Goal: Task Accomplishment & Management: Complete application form

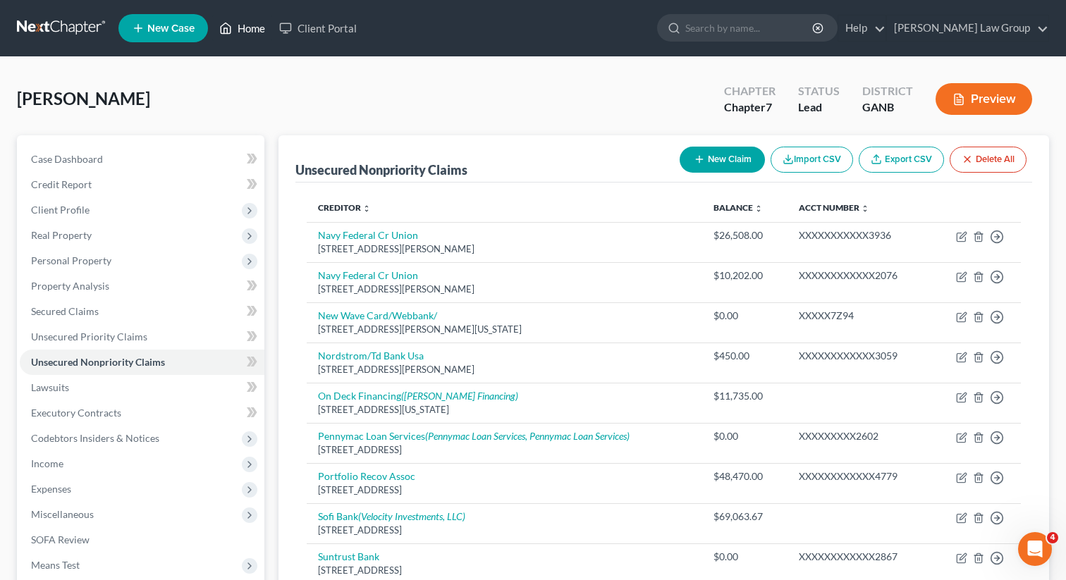
click at [241, 32] on link "Home" at bounding box center [242, 28] width 60 height 25
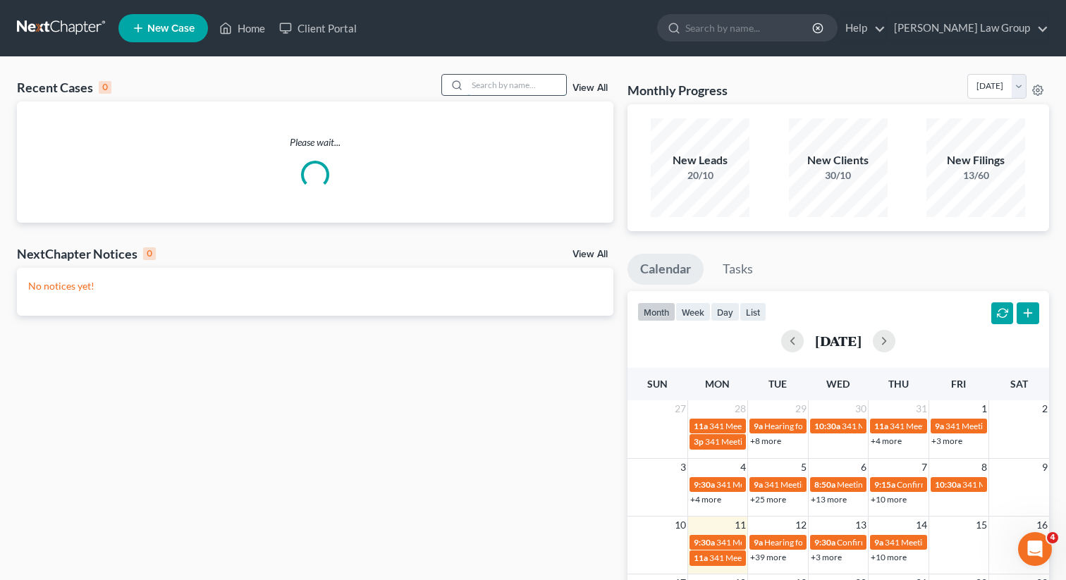
click at [493, 84] on input "search" at bounding box center [517, 85] width 99 height 20
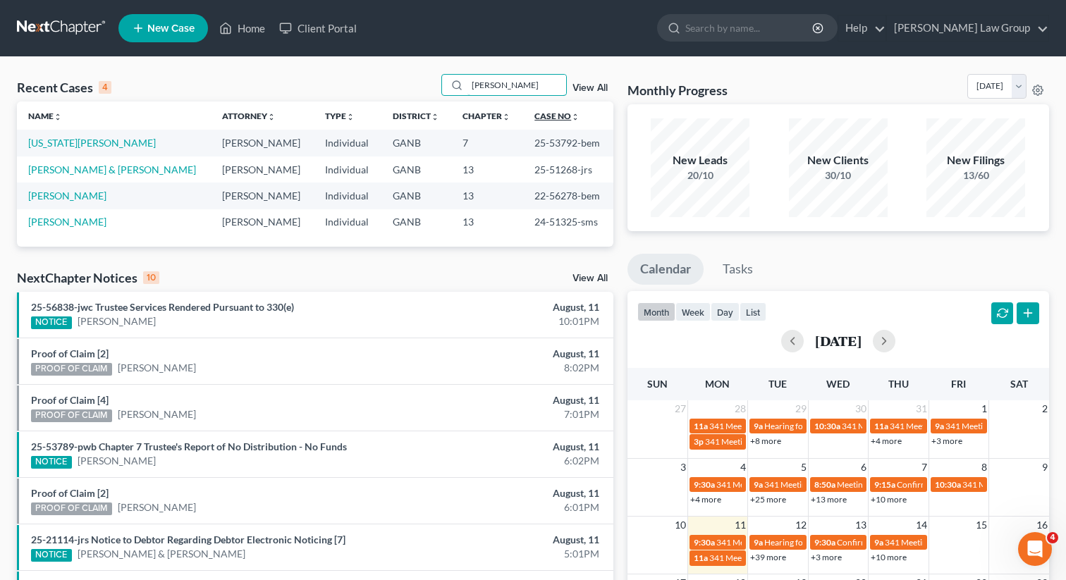
type input "boland"
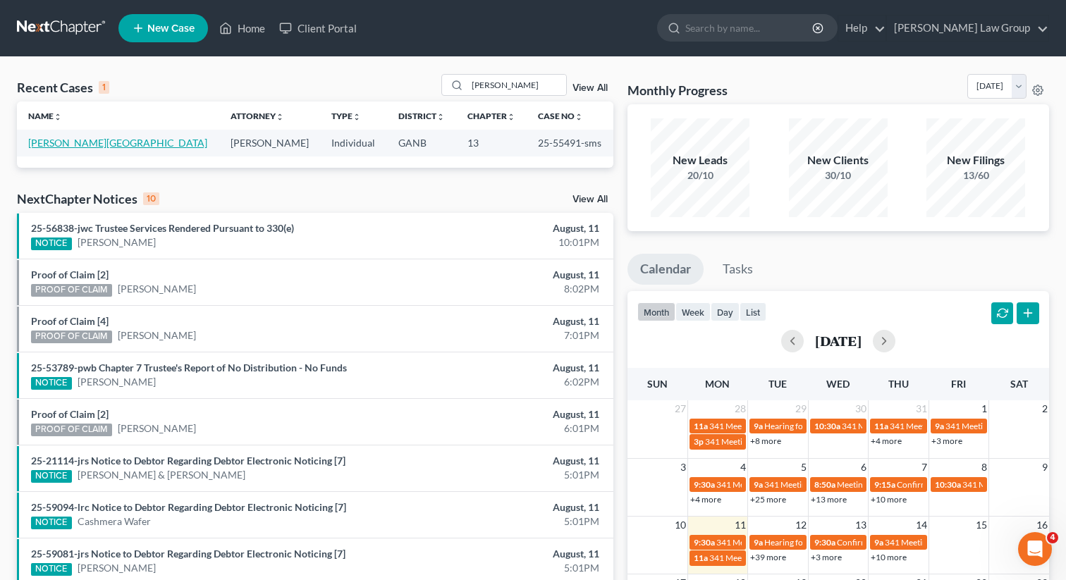
click at [54, 141] on link "[PERSON_NAME][GEOGRAPHIC_DATA]" at bounding box center [117, 143] width 179 height 12
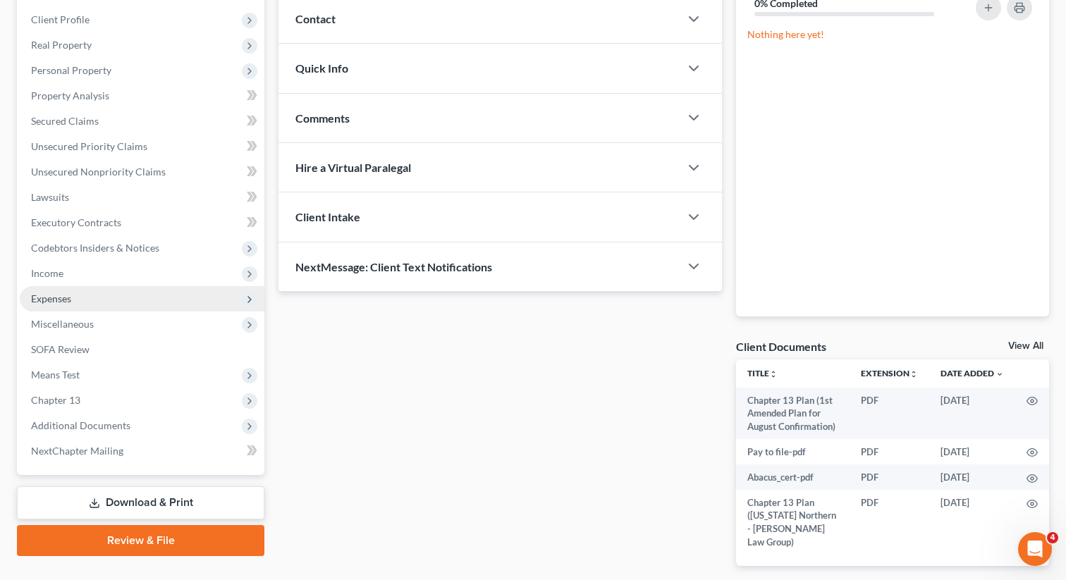
scroll to position [192, 0]
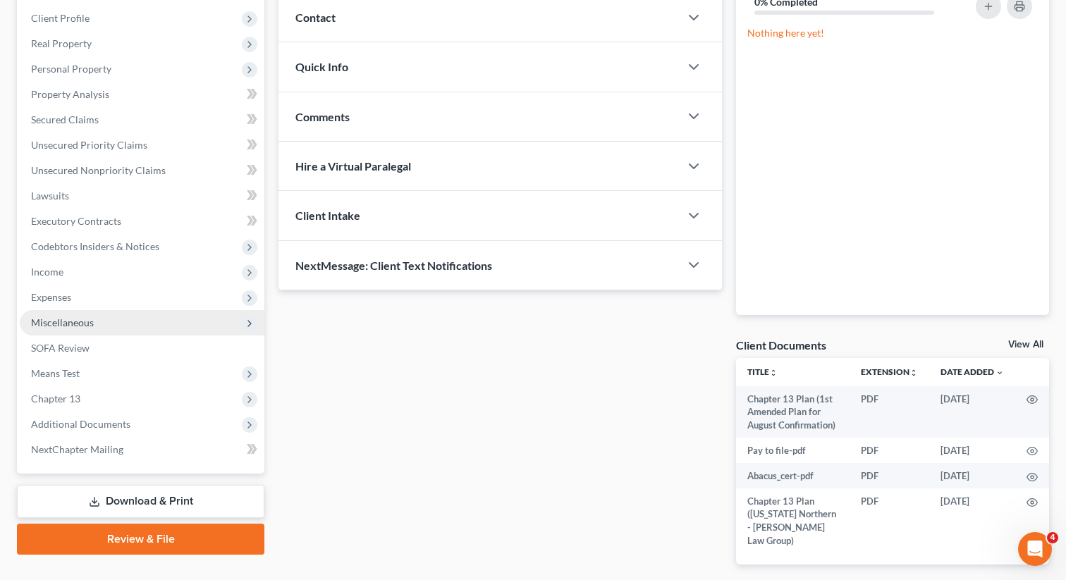
click at [75, 318] on span "Miscellaneous" at bounding box center [62, 323] width 63 height 12
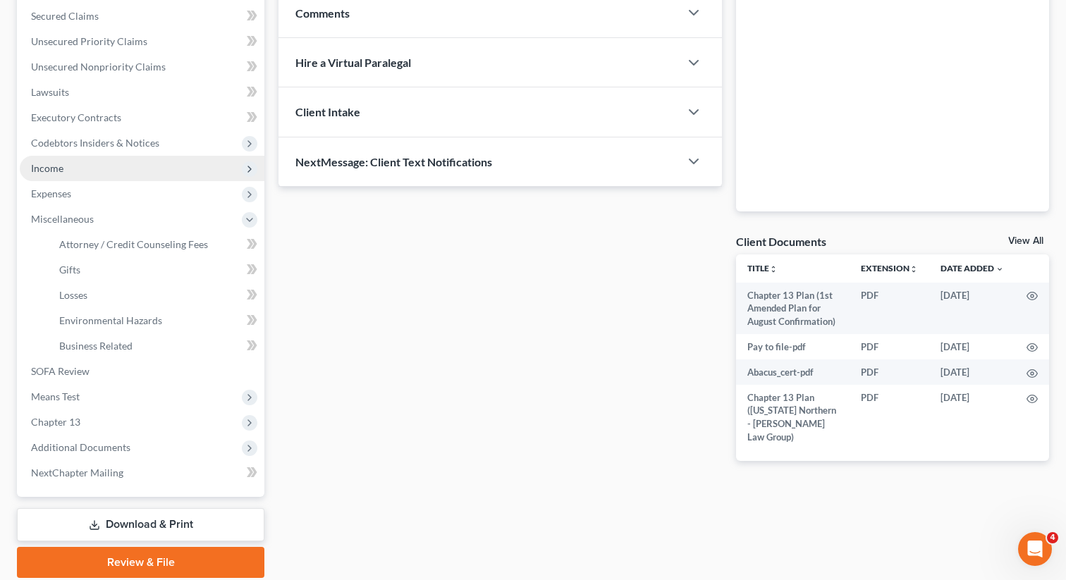
scroll to position [341, 0]
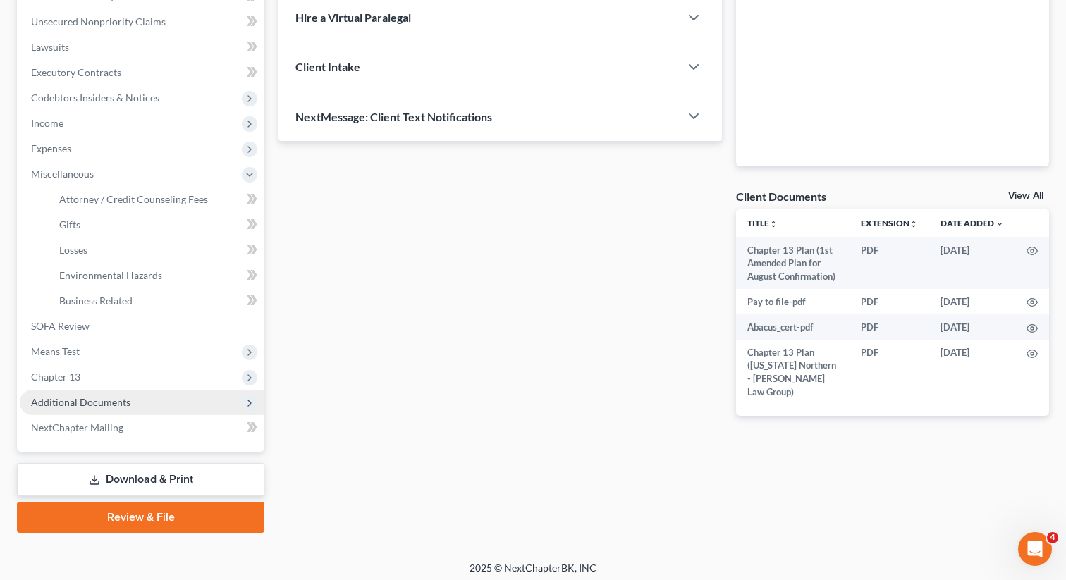
click at [85, 401] on span "Additional Documents" at bounding box center [80, 402] width 99 height 12
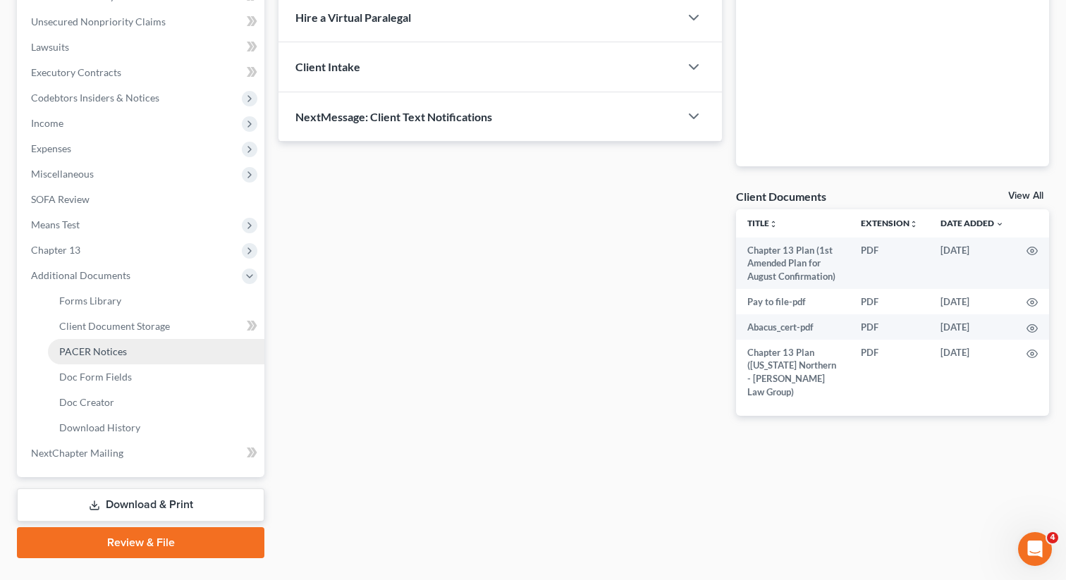
click at [98, 348] on span "PACER Notices" at bounding box center [93, 352] width 68 height 12
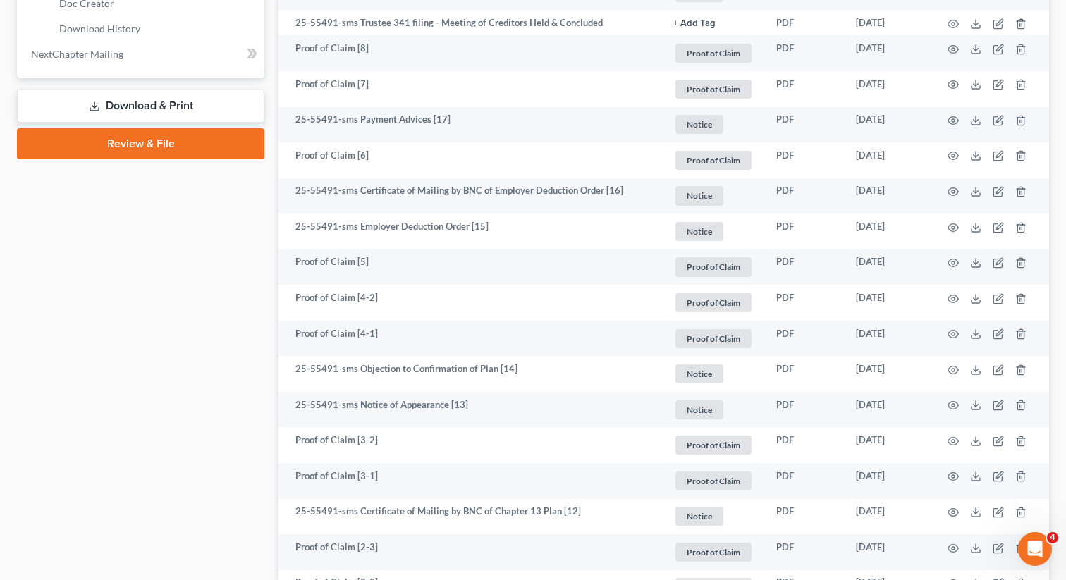
scroll to position [705, 0]
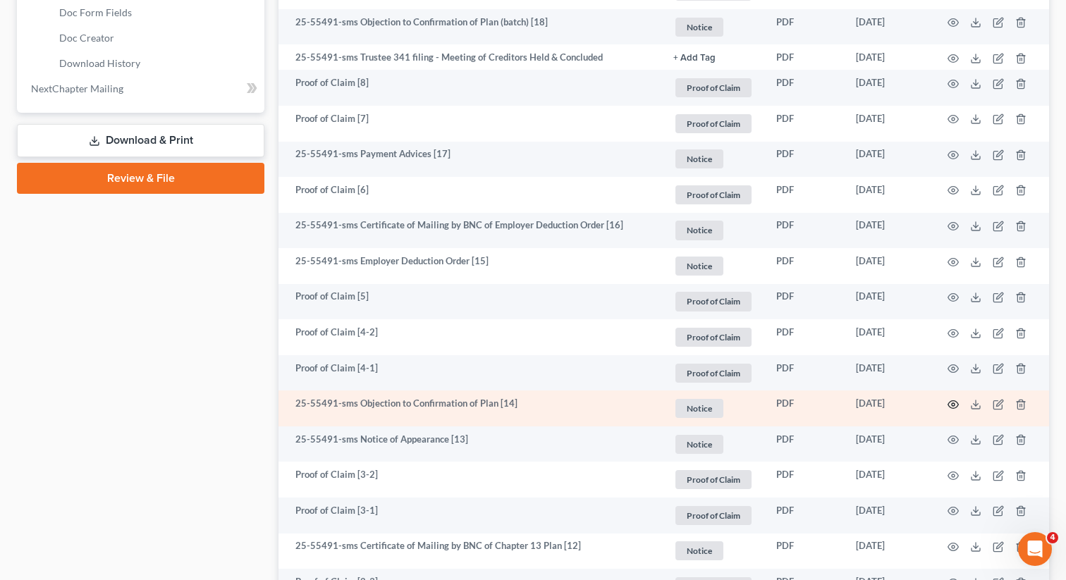
click at [952, 403] on icon "button" at bounding box center [953, 404] width 11 height 11
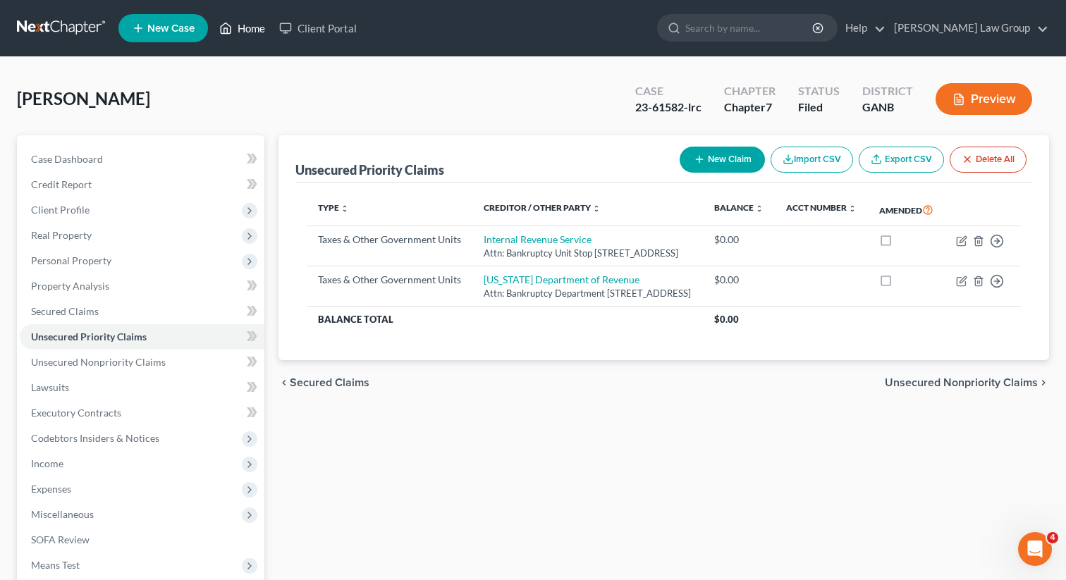
click at [256, 29] on link "Home" at bounding box center [242, 28] width 60 height 25
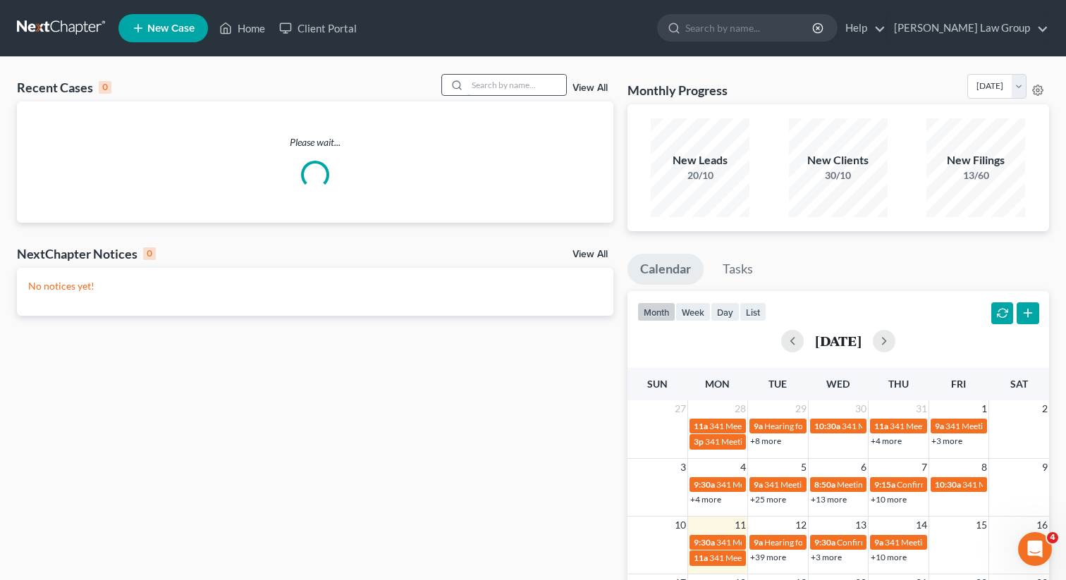
click at [484, 80] on input "search" at bounding box center [517, 85] width 99 height 20
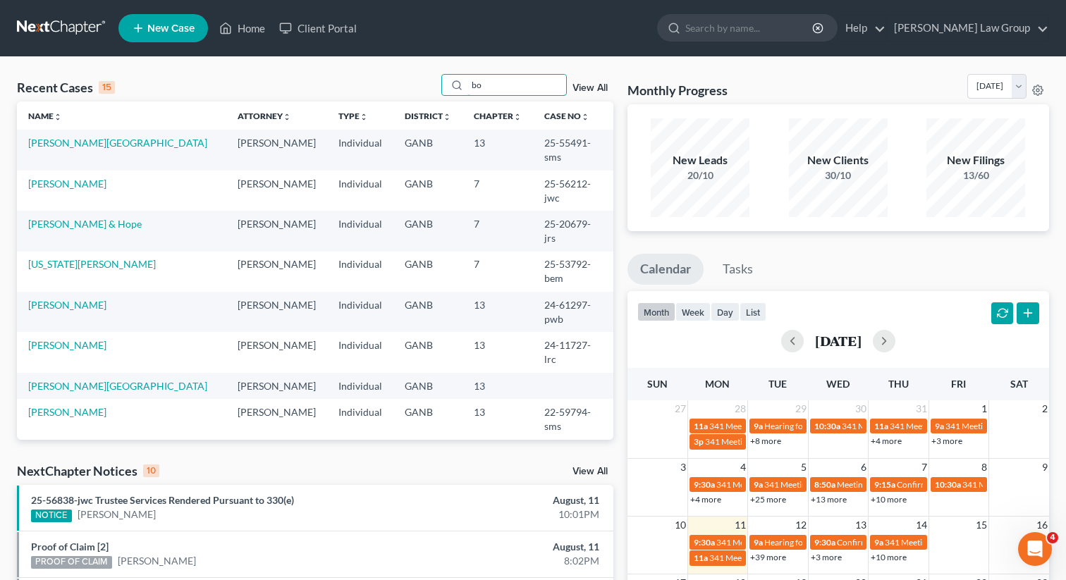
type input "bo"
drag, startPoint x: 604, startPoint y: 145, endPoint x: 525, endPoint y: 147, distance: 79.0
click at [533, 147] on td "25-55491-sms" at bounding box center [573, 150] width 80 height 40
copy td "25-55491-sms"
click at [68, 141] on link "[PERSON_NAME][GEOGRAPHIC_DATA]" at bounding box center [117, 143] width 179 height 12
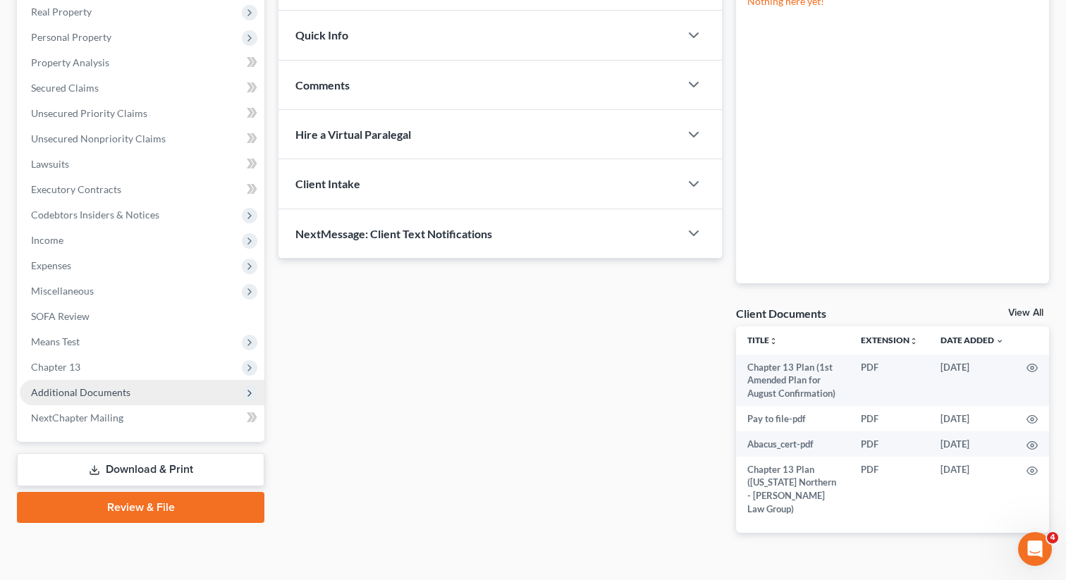
scroll to position [238, 0]
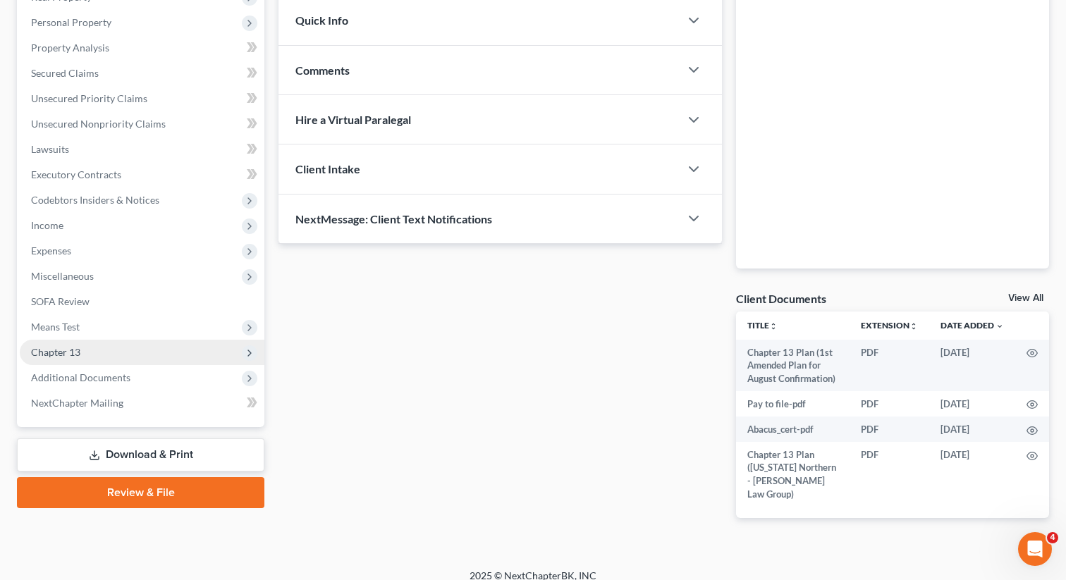
click at [97, 353] on span "Chapter 13" at bounding box center [142, 352] width 245 height 25
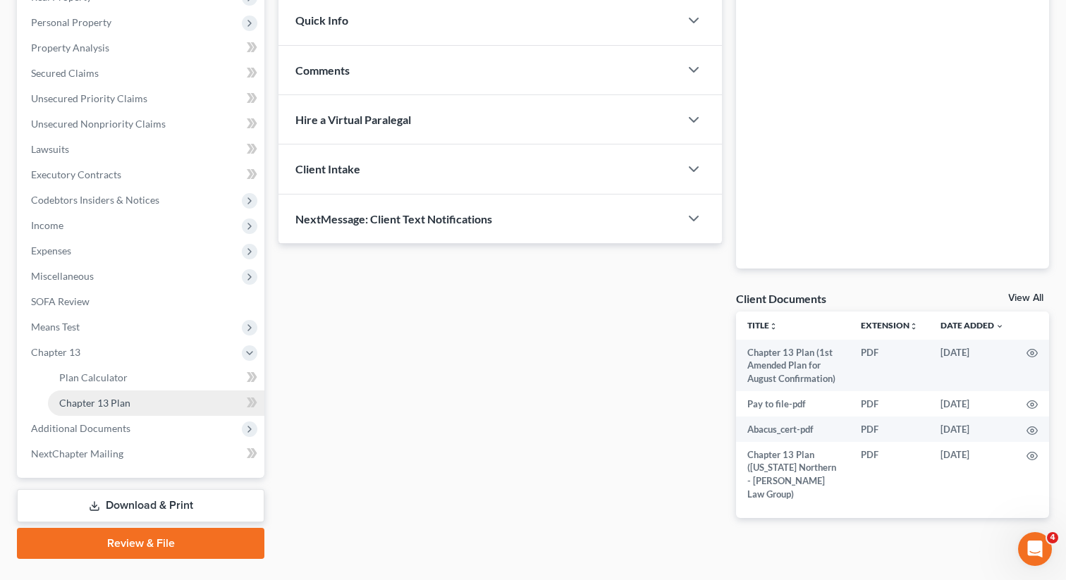
click at [90, 402] on span "Chapter 13 Plan" at bounding box center [94, 403] width 71 height 12
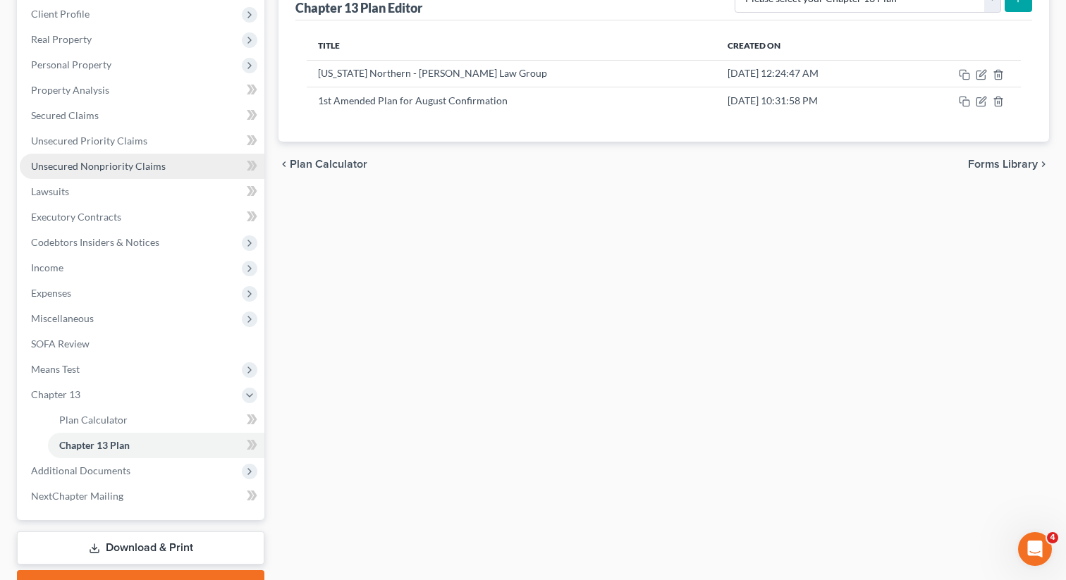
scroll to position [269, 0]
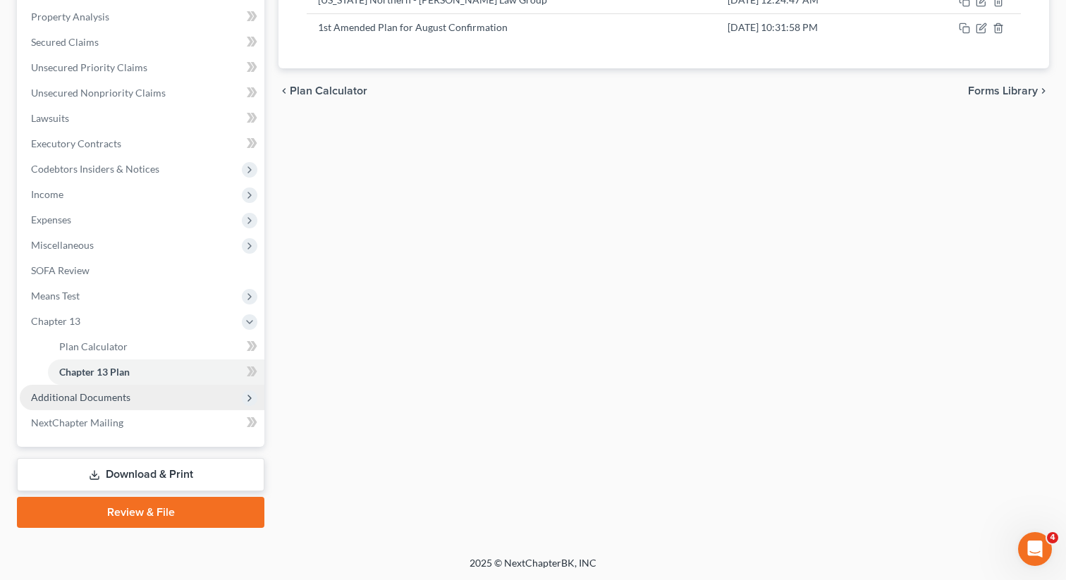
click at [102, 406] on span "Additional Documents" at bounding box center [142, 397] width 245 height 25
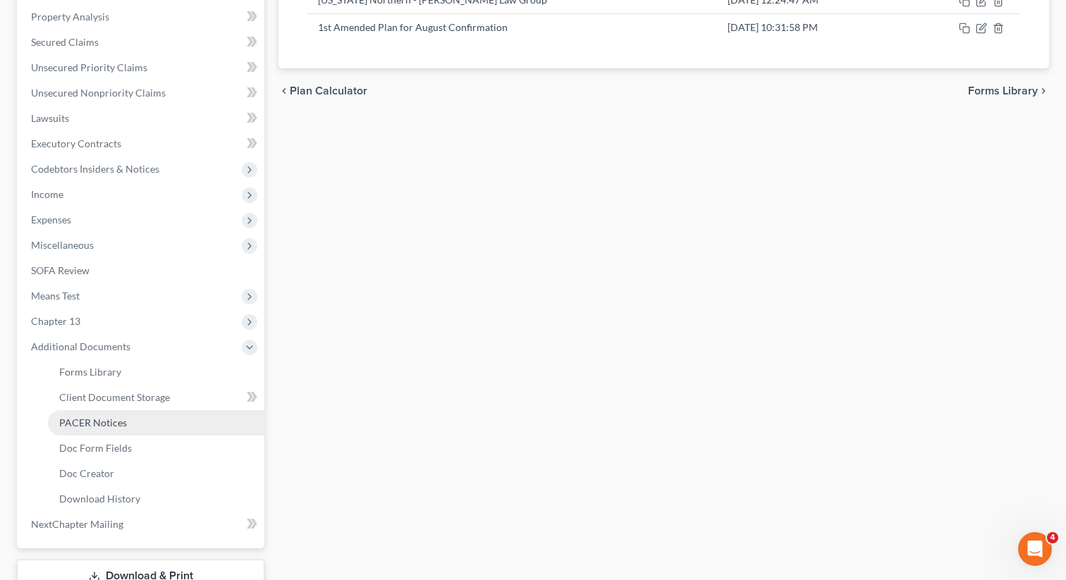
click at [96, 422] on span "PACER Notices" at bounding box center [93, 423] width 68 height 12
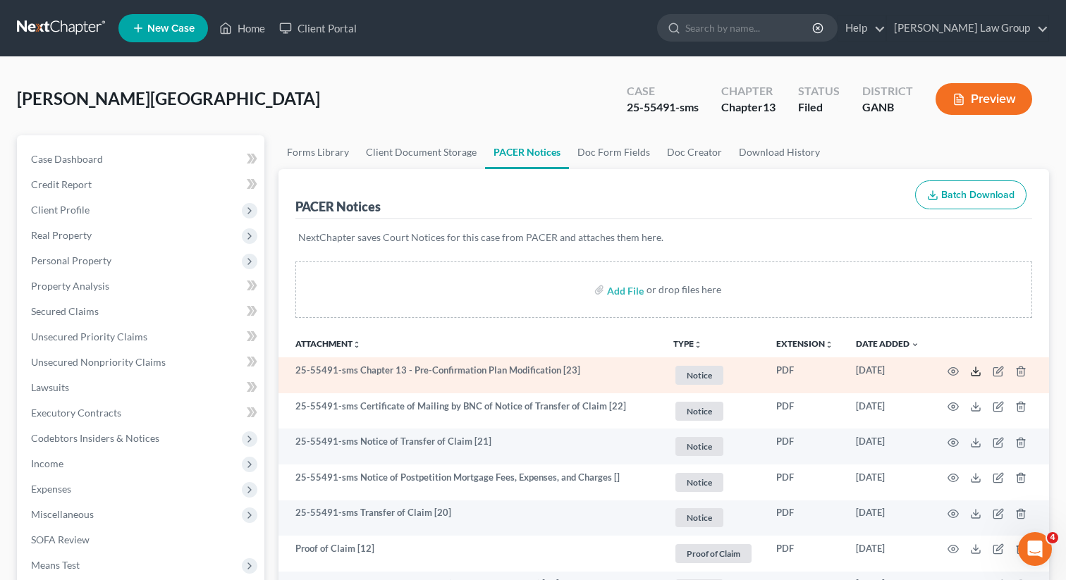
click at [976, 370] on line at bounding box center [976, 370] width 0 height 6
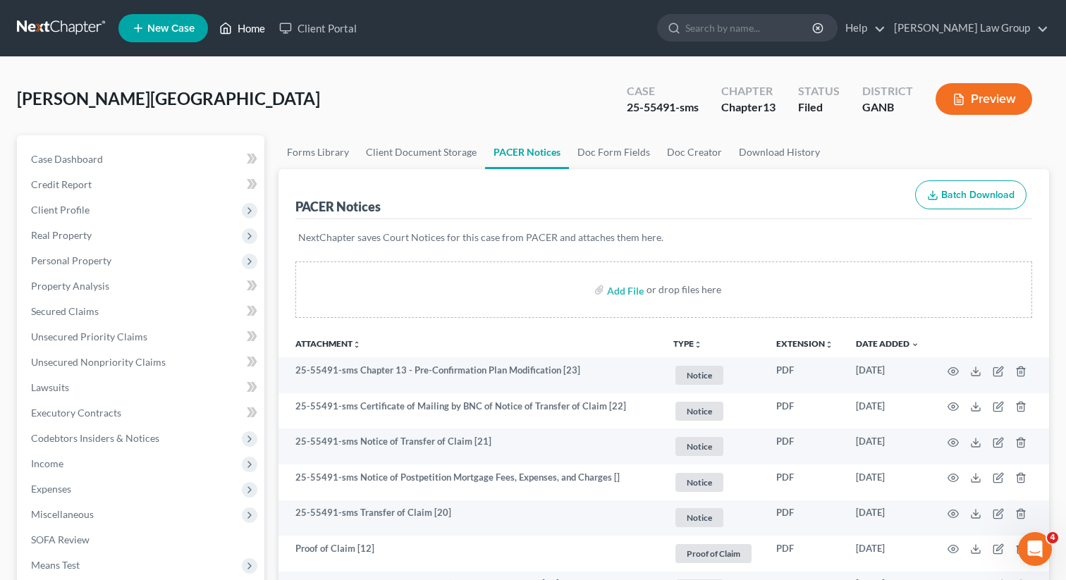
click at [250, 34] on link "Home" at bounding box center [242, 28] width 60 height 25
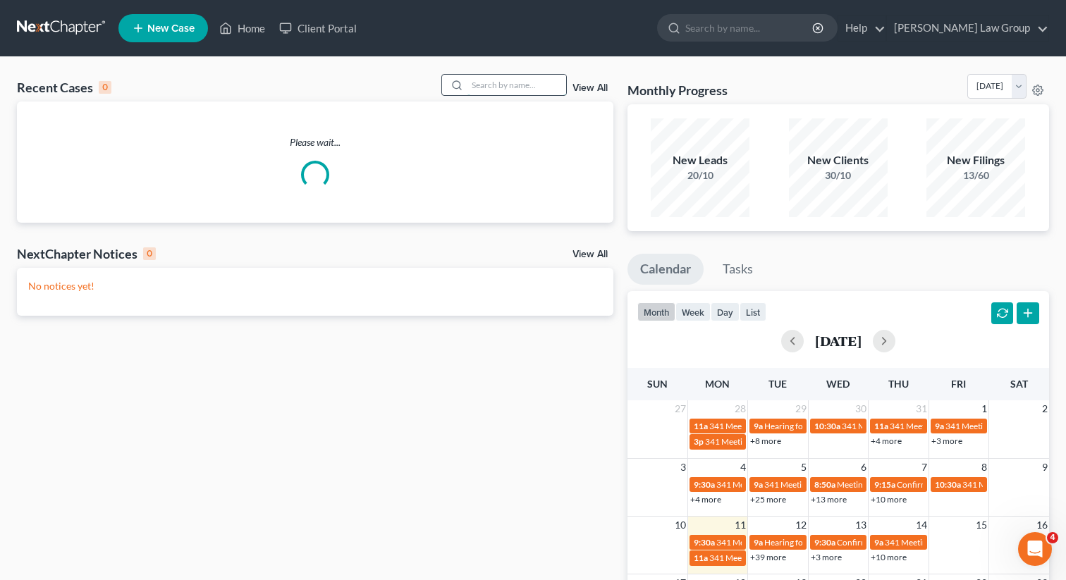
click at [508, 84] on input "search" at bounding box center [517, 85] width 99 height 20
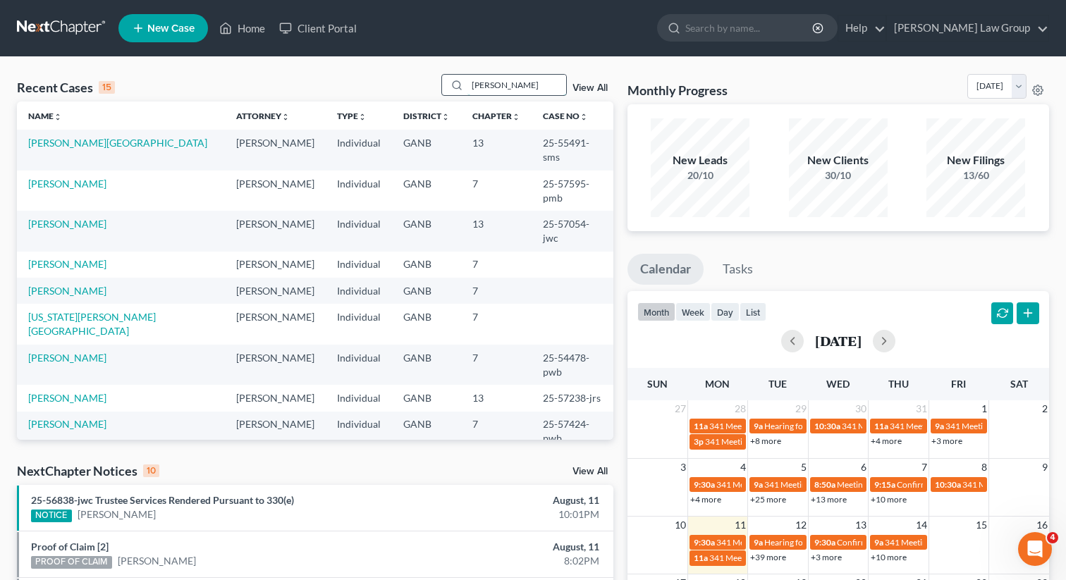
type input "[PERSON_NAME]"
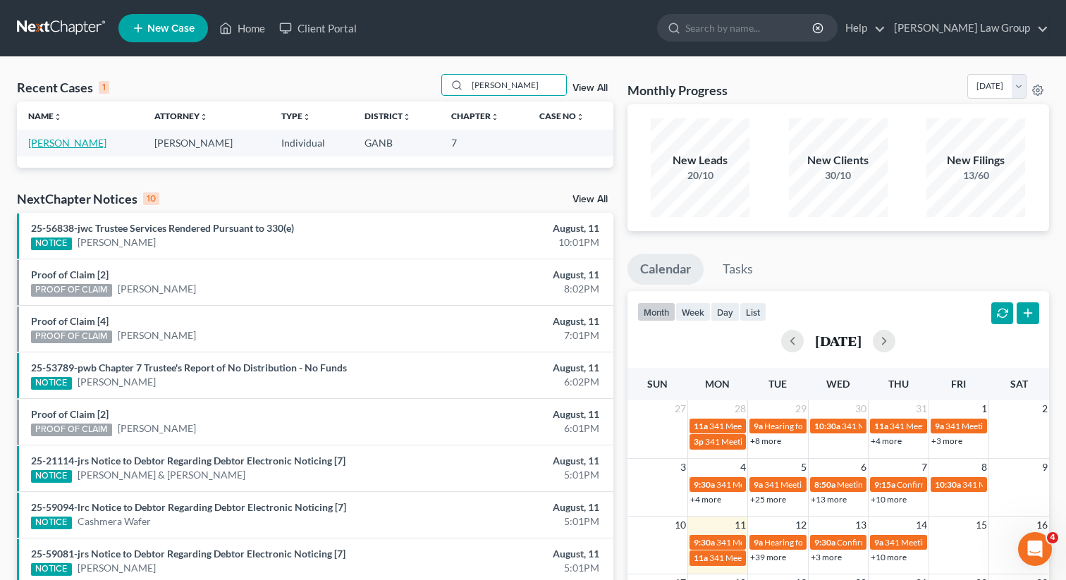
click at [68, 145] on link "[PERSON_NAME]" at bounding box center [67, 143] width 78 height 12
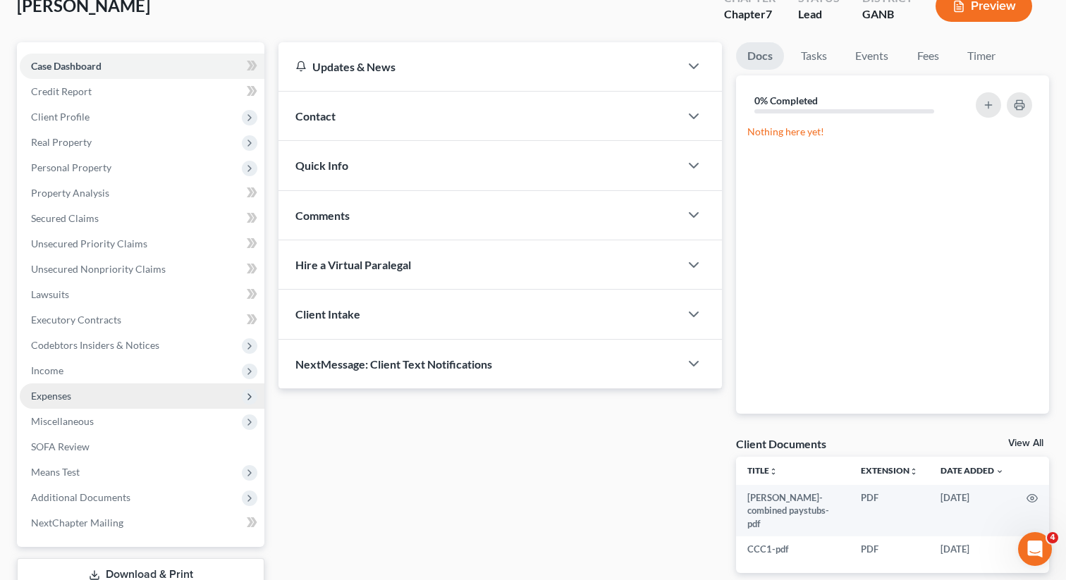
scroll to position [125, 0]
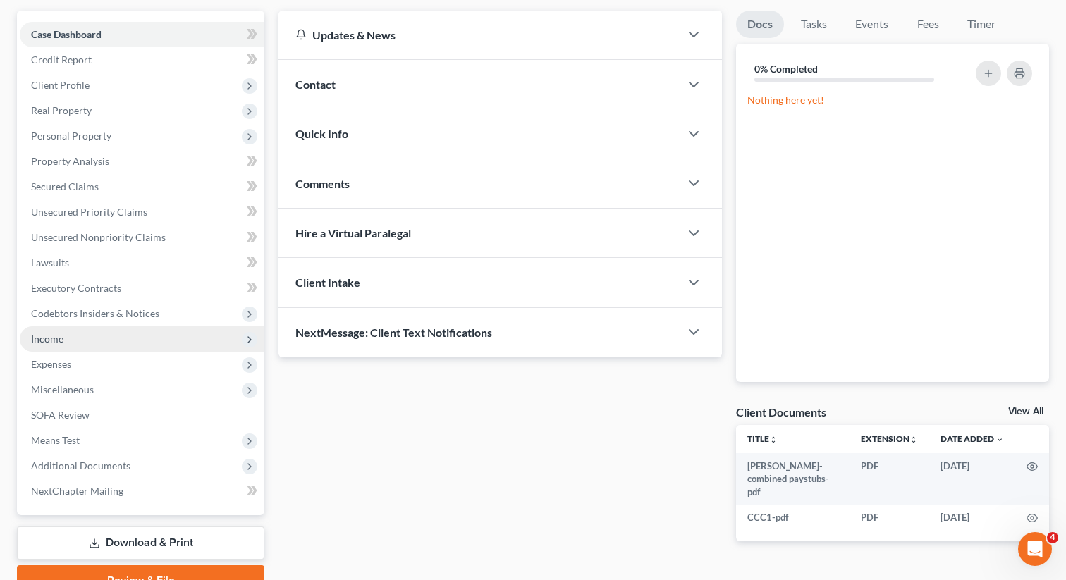
click at [74, 342] on span "Income" at bounding box center [142, 338] width 245 height 25
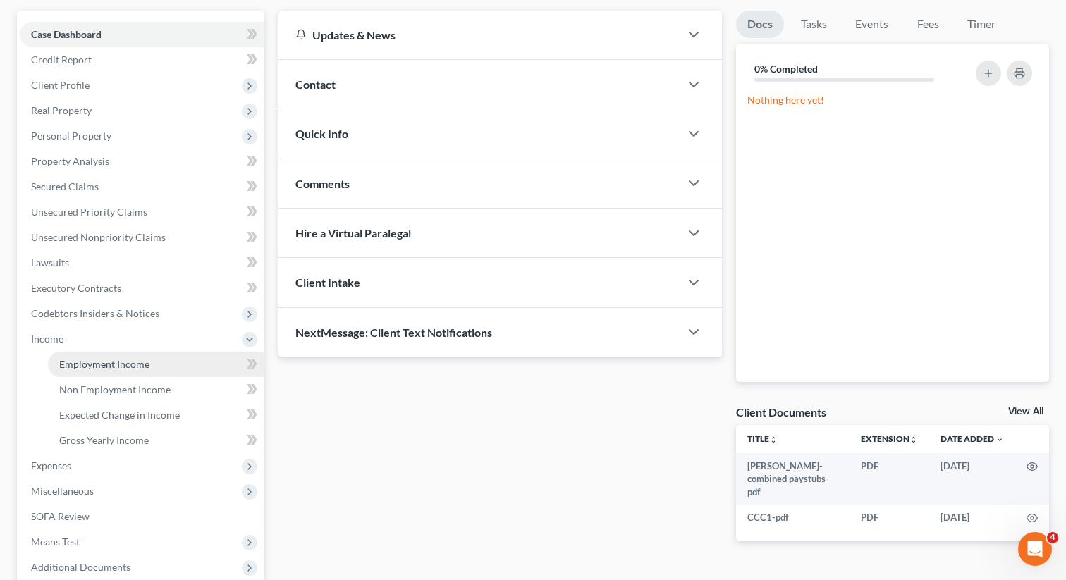
click at [83, 358] on span "Employment Income" at bounding box center [104, 364] width 90 height 12
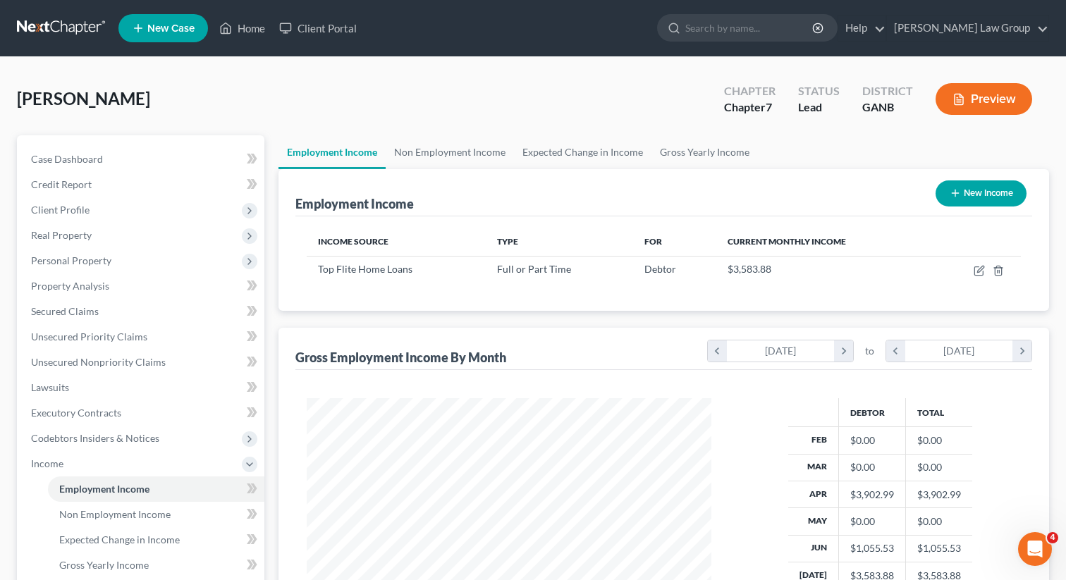
scroll to position [252, 433]
click at [456, 153] on link "Non Employment Income" at bounding box center [450, 152] width 128 height 34
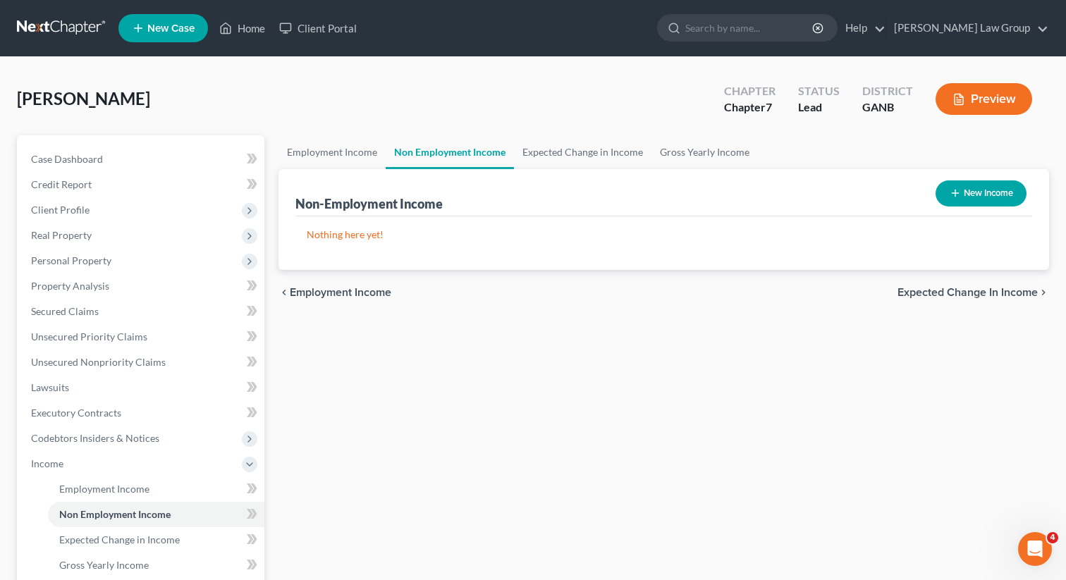
click at [970, 186] on button "New Income" at bounding box center [981, 194] width 91 height 26
select select "0"
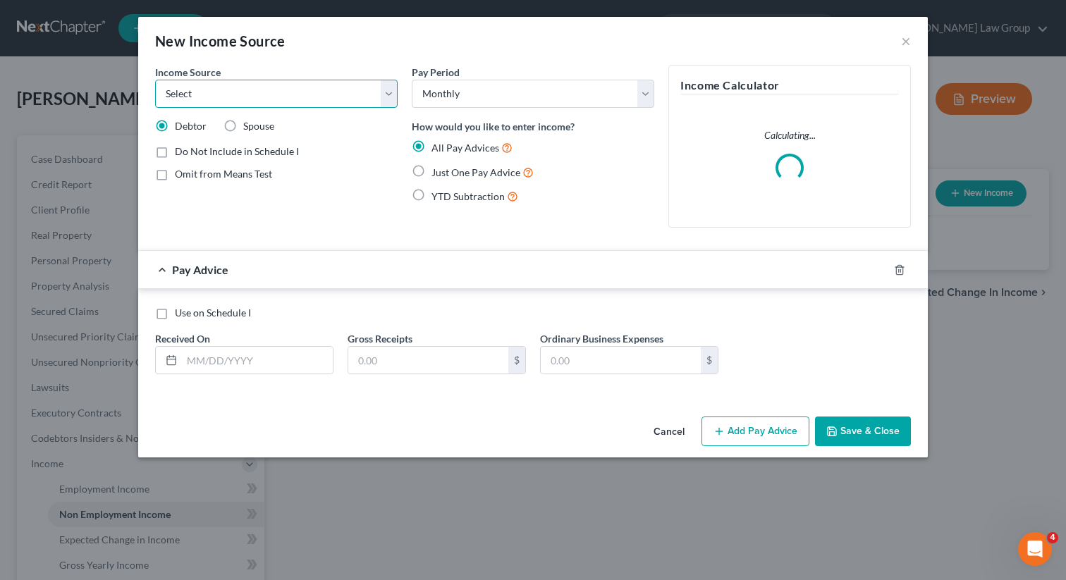
click at [274, 102] on select "Select Unemployment Disability (from employer) Pension Retirement Social Securi…" at bounding box center [276, 94] width 243 height 28
select select "13"
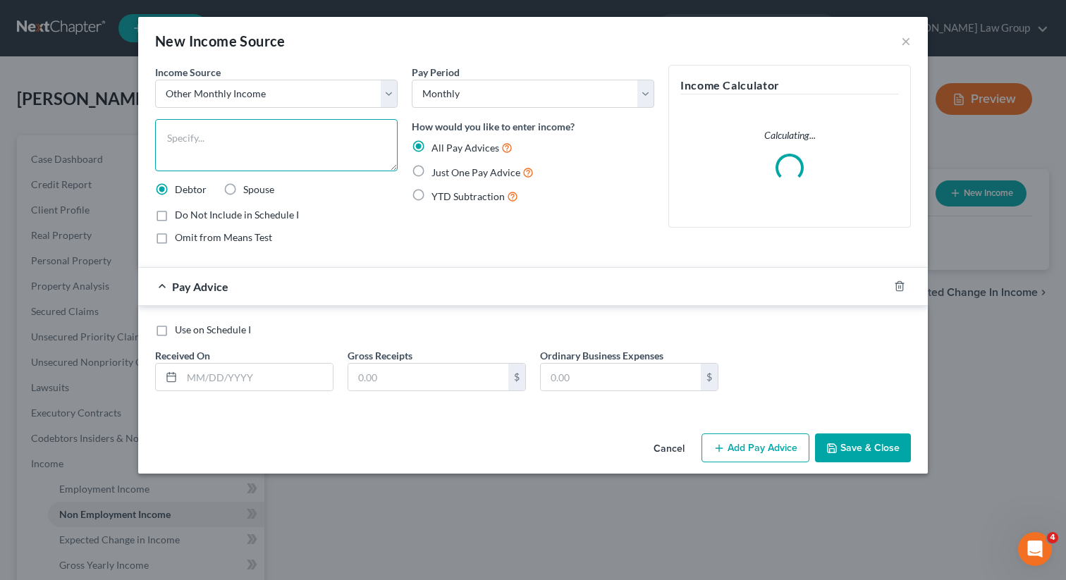
click at [190, 142] on textarea at bounding box center [276, 145] width 243 height 52
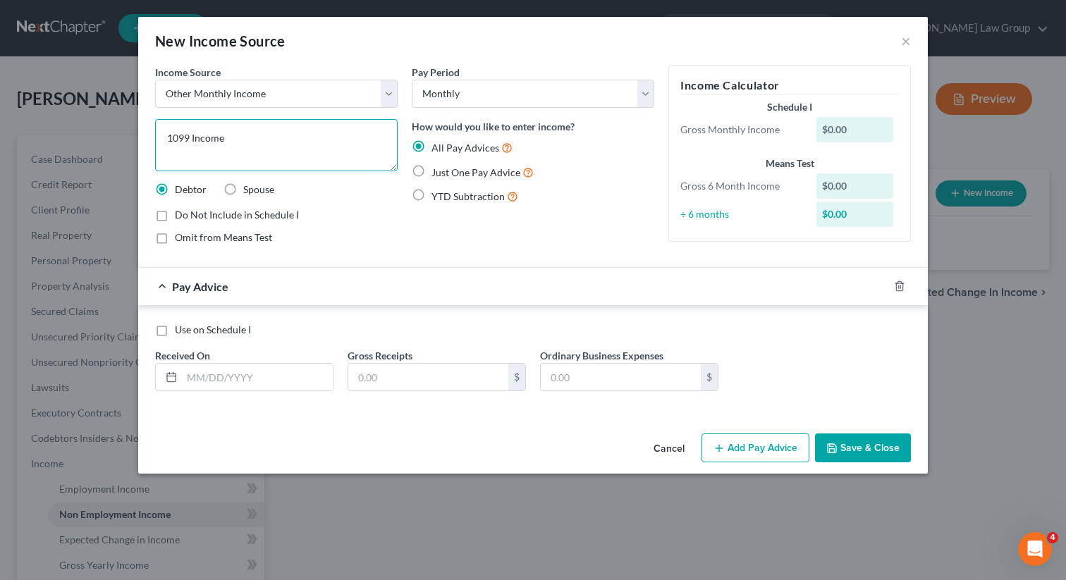
type textarea "1099 Income"
click at [432, 169] on label "Just One Pay Advice" at bounding box center [483, 172] width 102 height 16
click at [437, 169] on input "Just One Pay Advice" at bounding box center [441, 168] width 9 height 9
radio input "true"
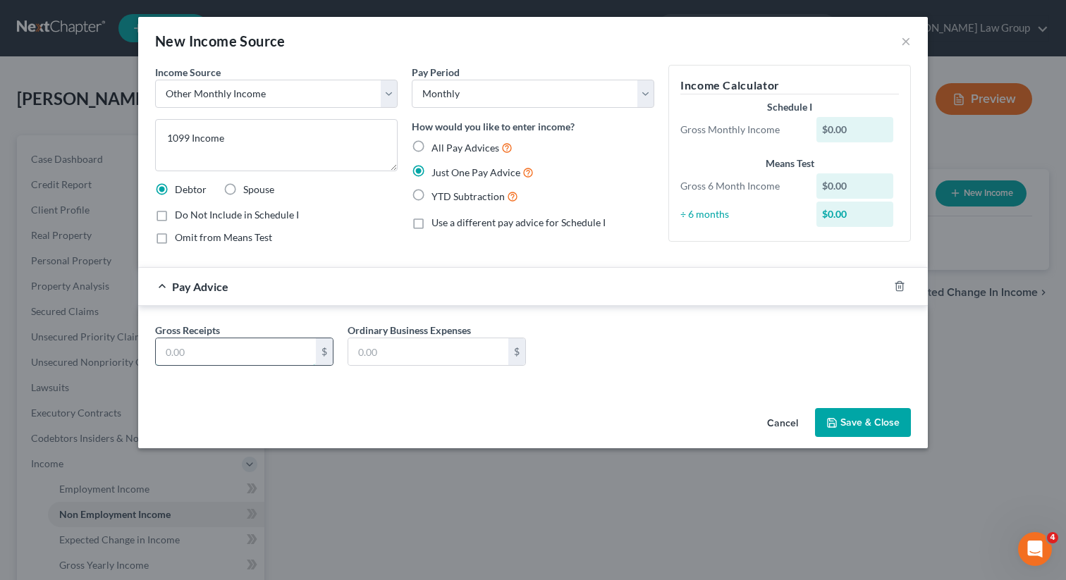
click at [226, 354] on input "text" at bounding box center [236, 351] width 160 height 27
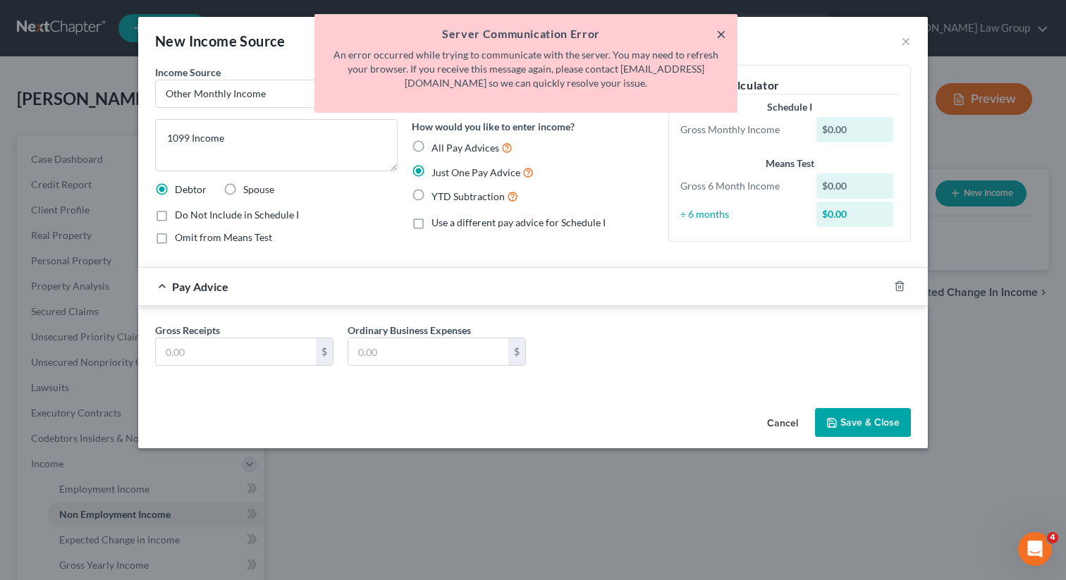
click at [717, 29] on button "×" at bounding box center [721, 33] width 10 height 17
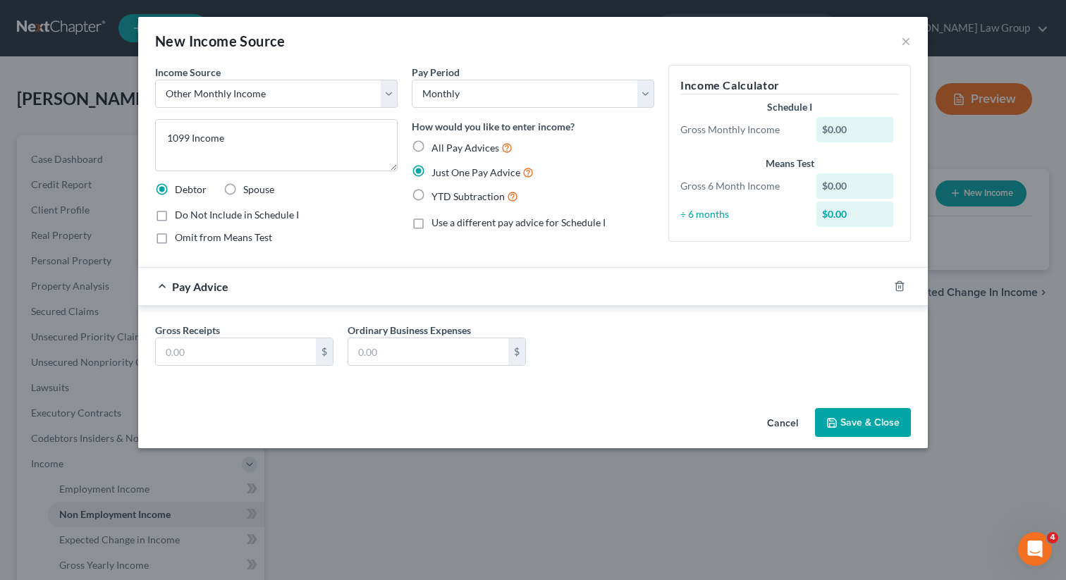
click at [849, 437] on button "Save & Close" at bounding box center [863, 423] width 96 height 30
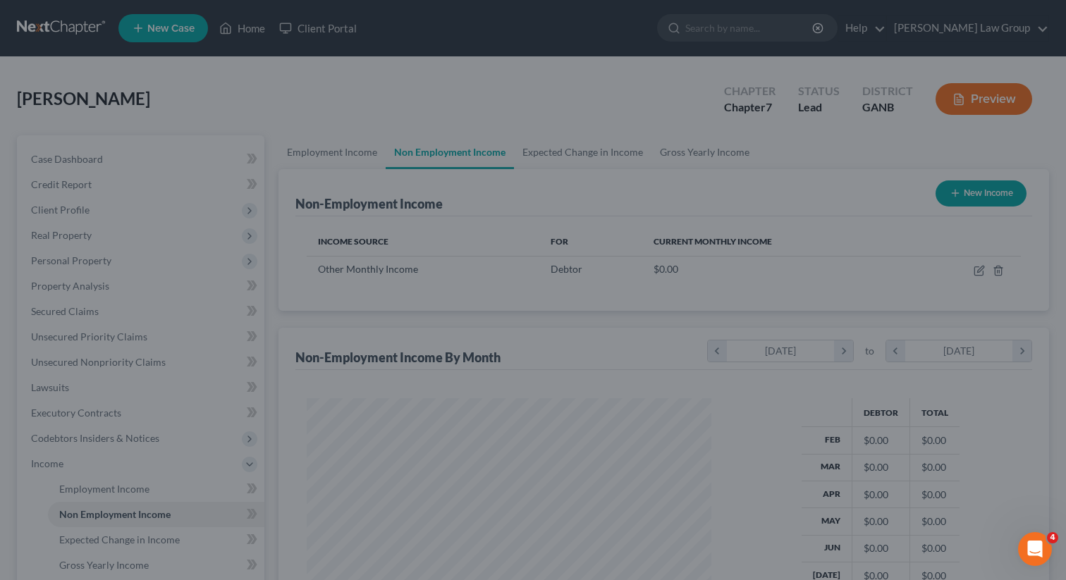
scroll to position [252, 433]
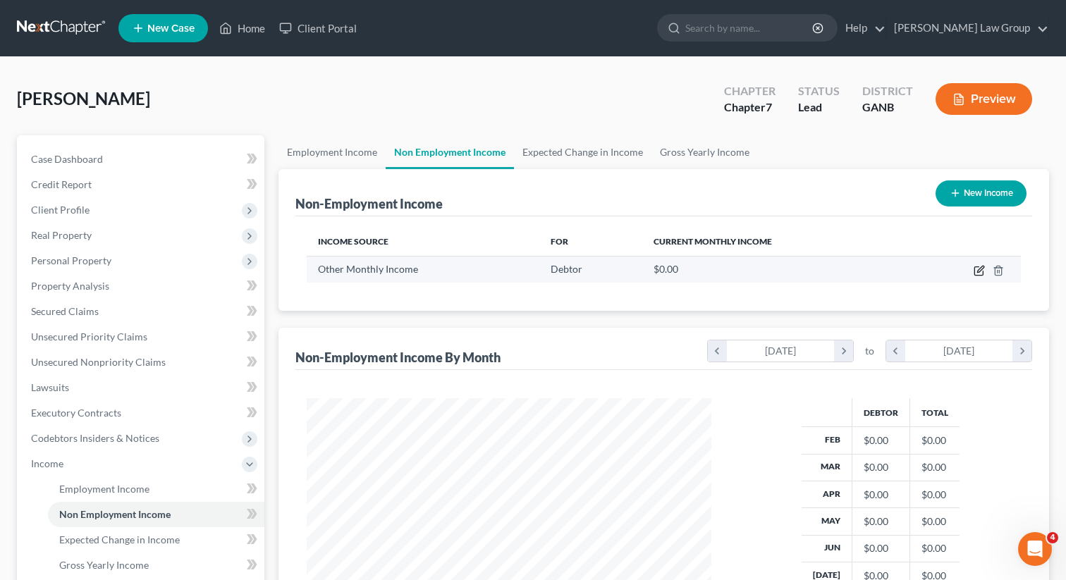
click at [979, 268] on icon "button" at bounding box center [980, 269] width 6 height 6
select select "13"
select select "0"
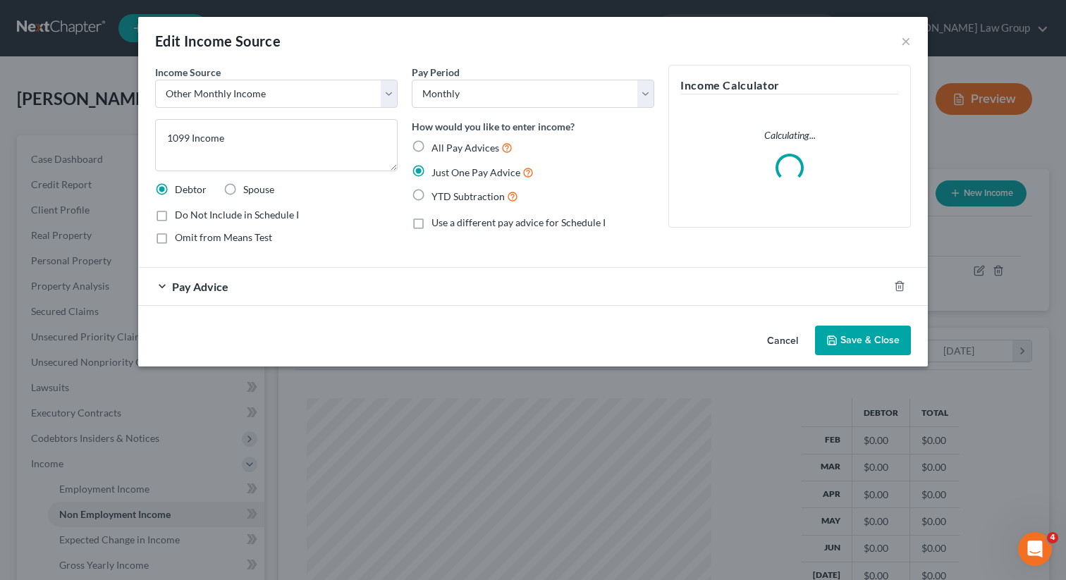
click at [209, 289] on span "Pay Advice" at bounding box center [200, 286] width 56 height 13
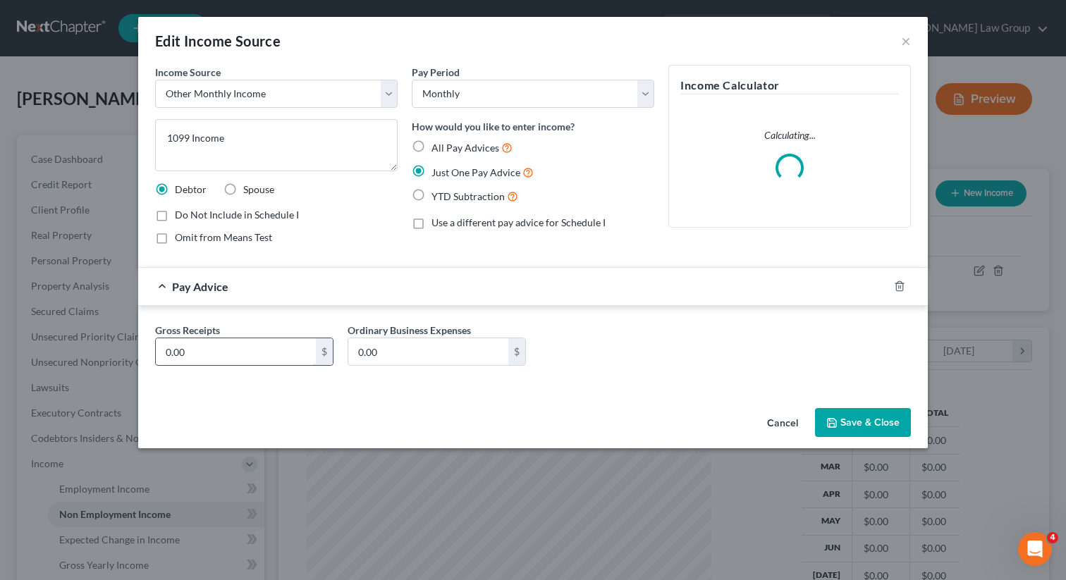
click at [218, 353] on input "0.00" at bounding box center [236, 351] width 160 height 27
type input "1,582.29"
click at [857, 419] on button "Save & Close" at bounding box center [863, 423] width 96 height 30
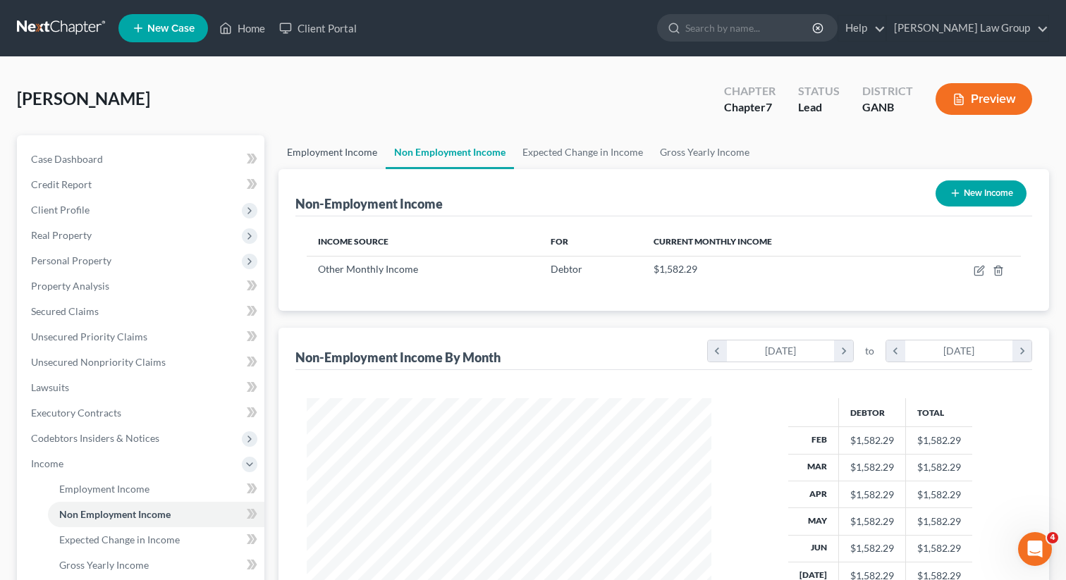
click at [341, 165] on link "Employment Income" at bounding box center [332, 152] width 107 height 34
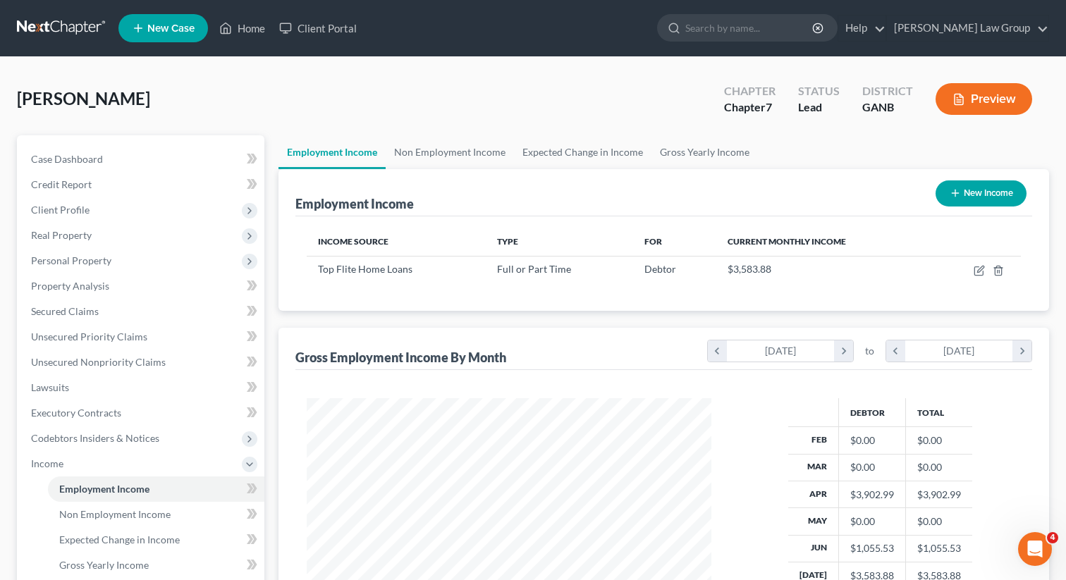
scroll to position [252, 433]
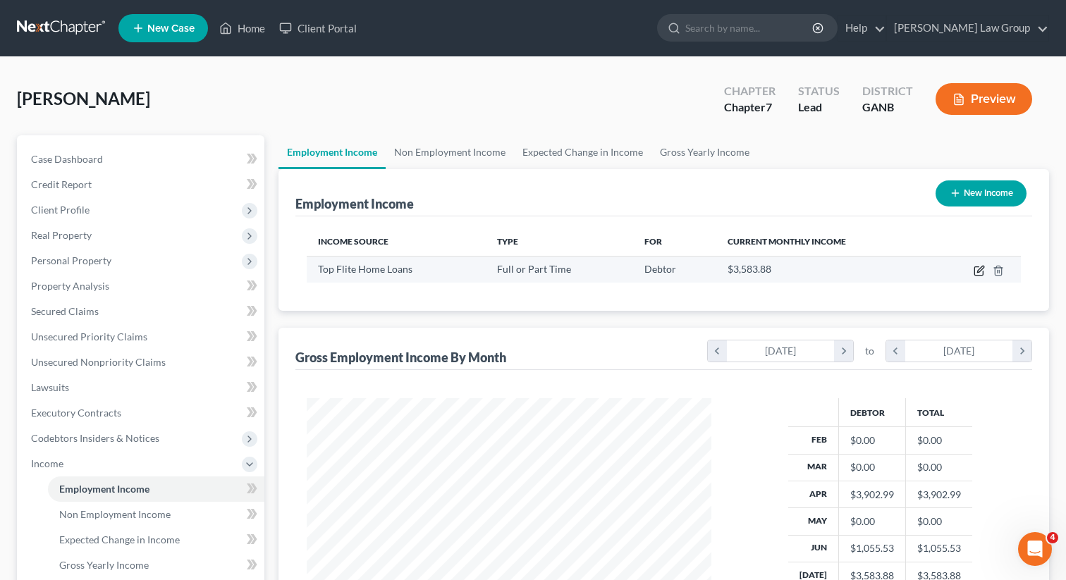
click at [977, 271] on icon "button" at bounding box center [979, 270] width 11 height 11
select select "0"
select select "10"
select select "0"
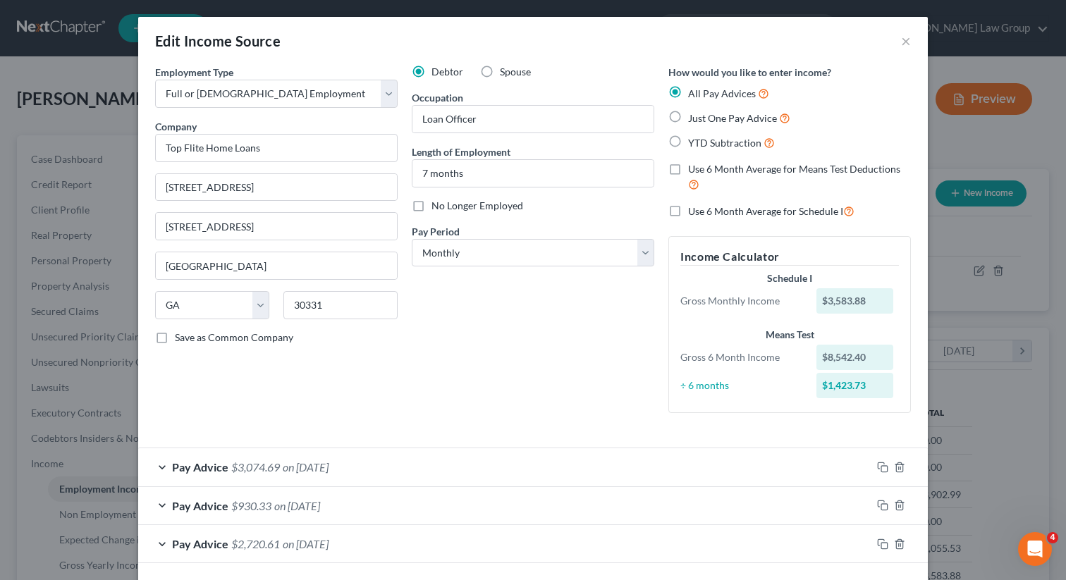
scroll to position [61, 0]
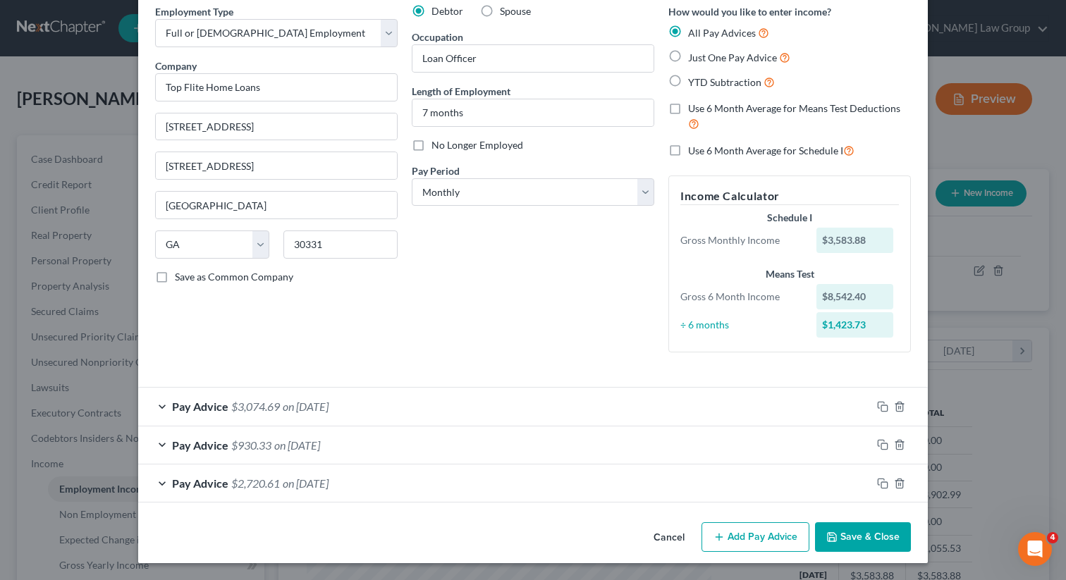
click at [860, 543] on button "Save & Close" at bounding box center [863, 538] width 96 height 30
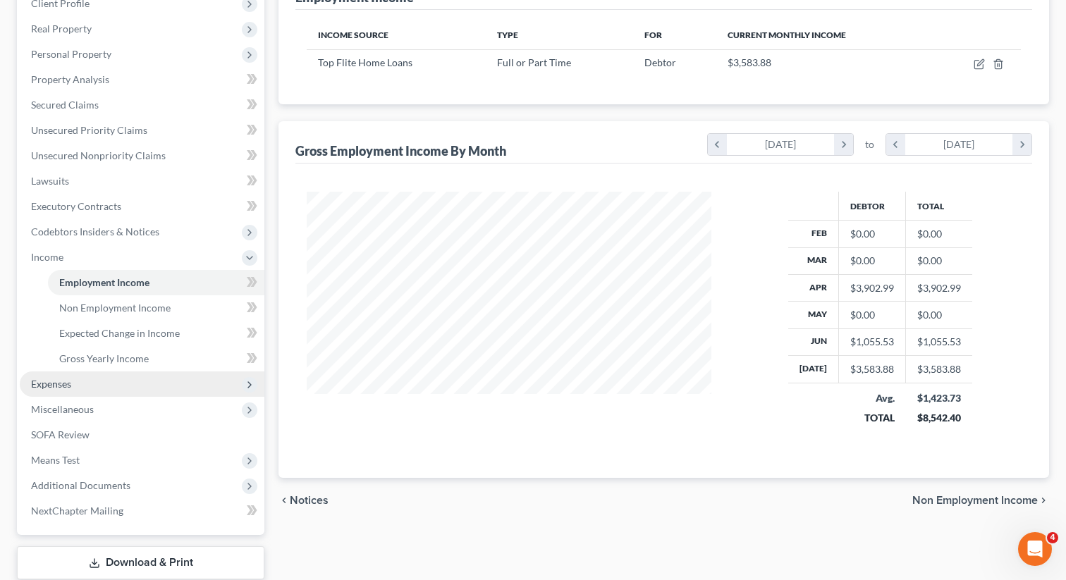
scroll to position [212, 0]
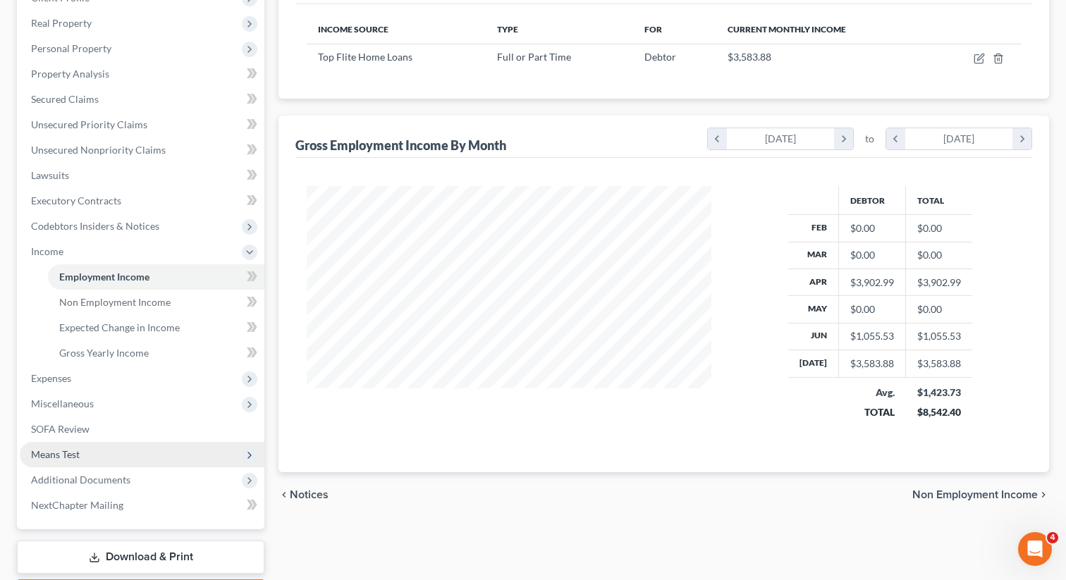
click at [78, 450] on span "Means Test" at bounding box center [55, 454] width 49 height 12
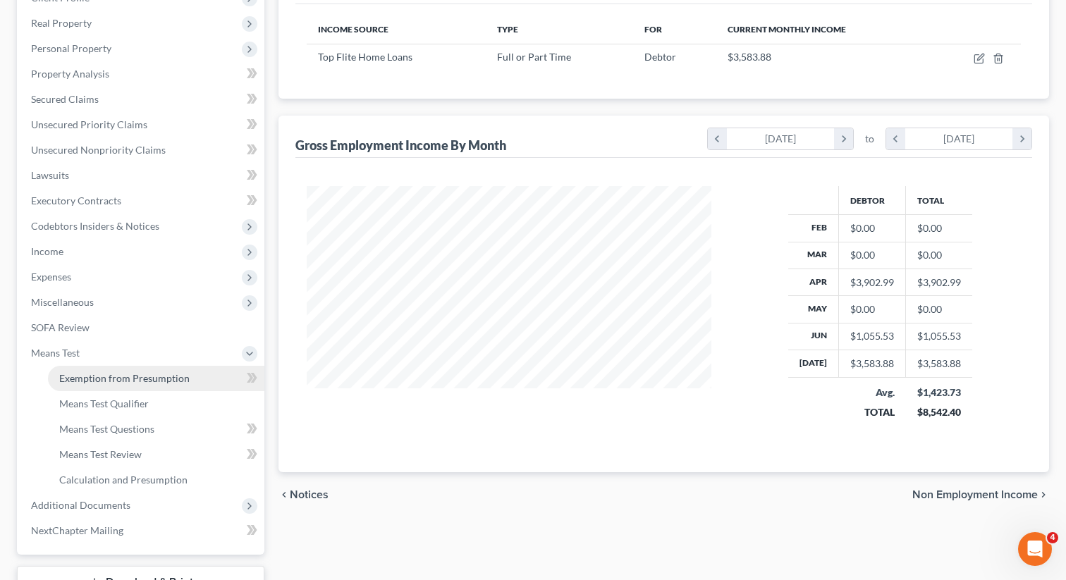
click at [118, 373] on span "Exemption from Presumption" at bounding box center [124, 378] width 130 height 12
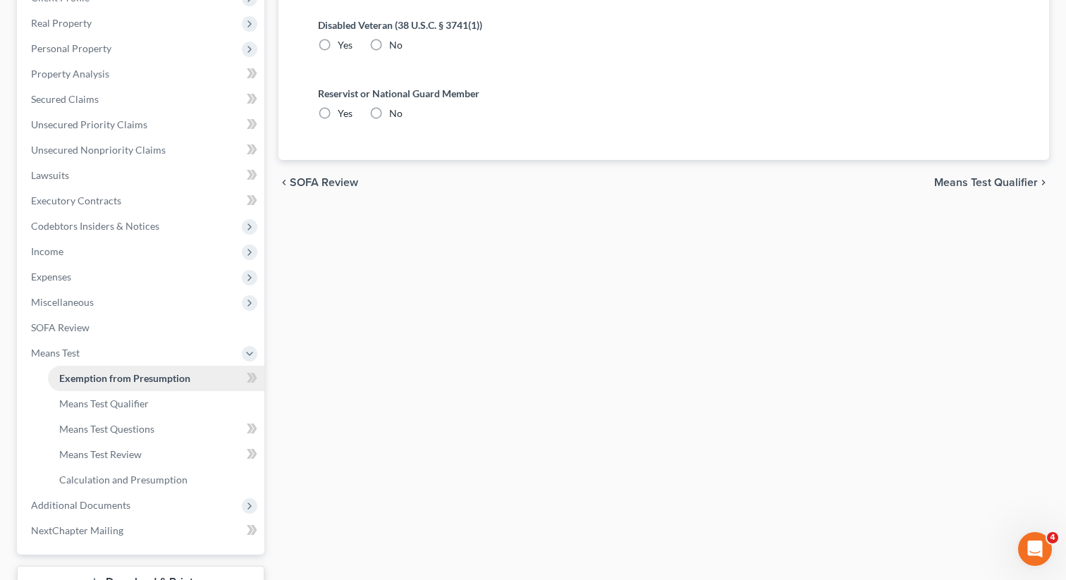
radio input "true"
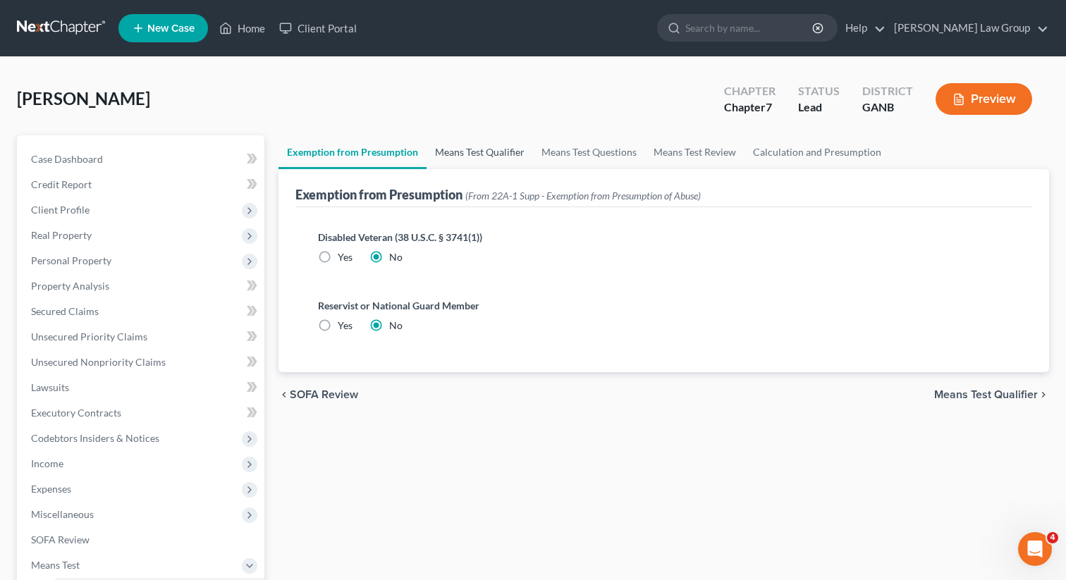
click at [480, 149] on link "Means Test Qualifier" at bounding box center [480, 152] width 106 height 34
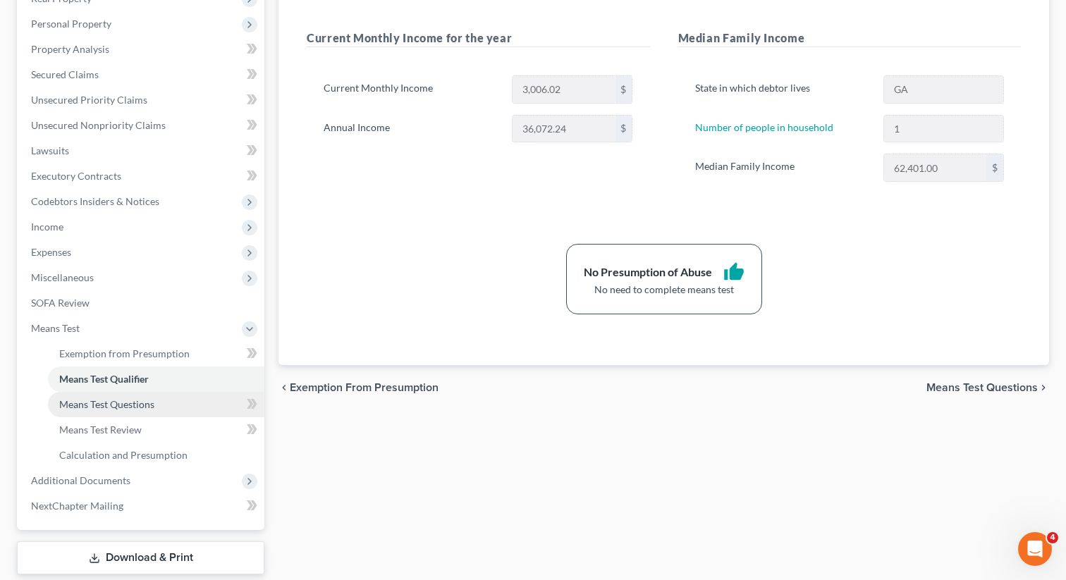
scroll to position [244, 0]
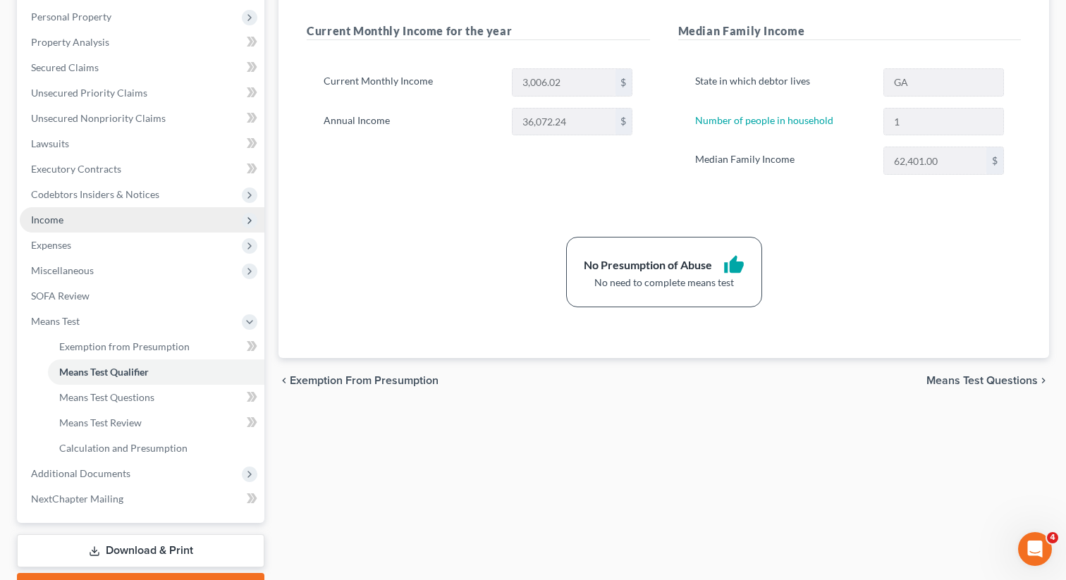
click at [75, 223] on span "Income" at bounding box center [142, 219] width 245 height 25
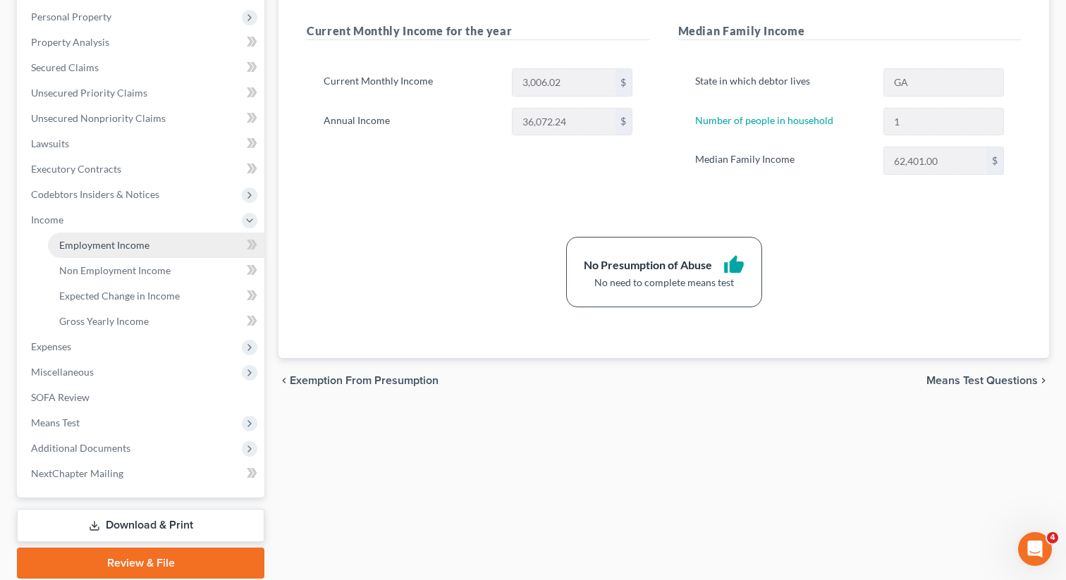
click at [75, 240] on span "Employment Income" at bounding box center [104, 245] width 90 height 12
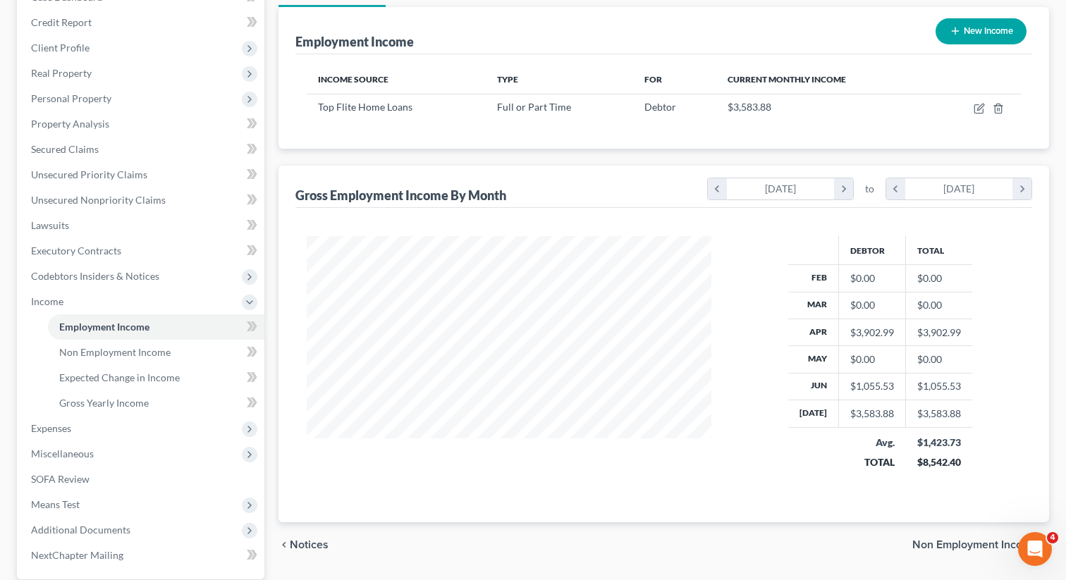
scroll to position [215, 0]
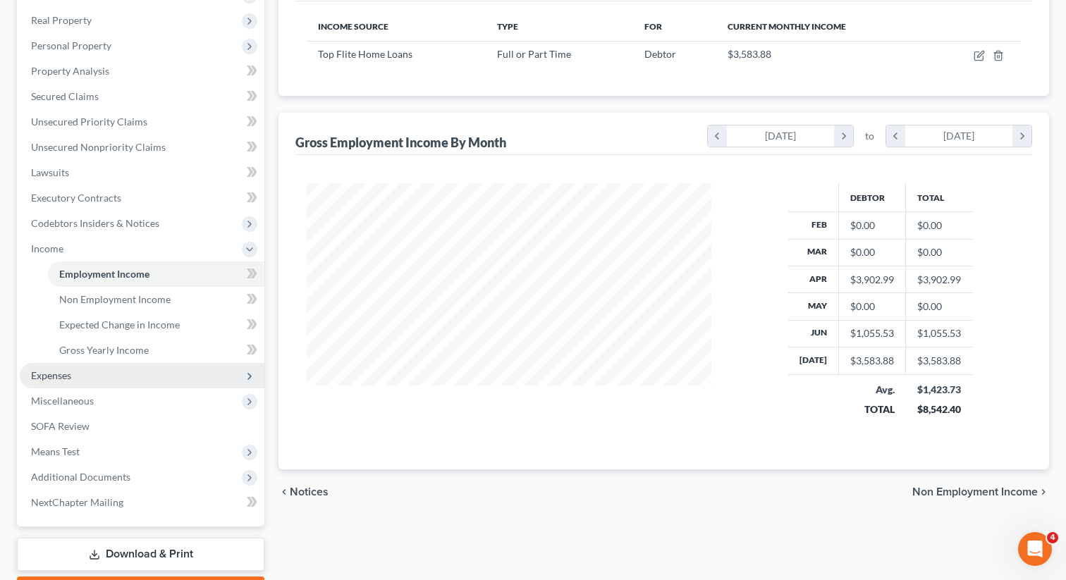
click at [78, 381] on span "Expenses" at bounding box center [142, 375] width 245 height 25
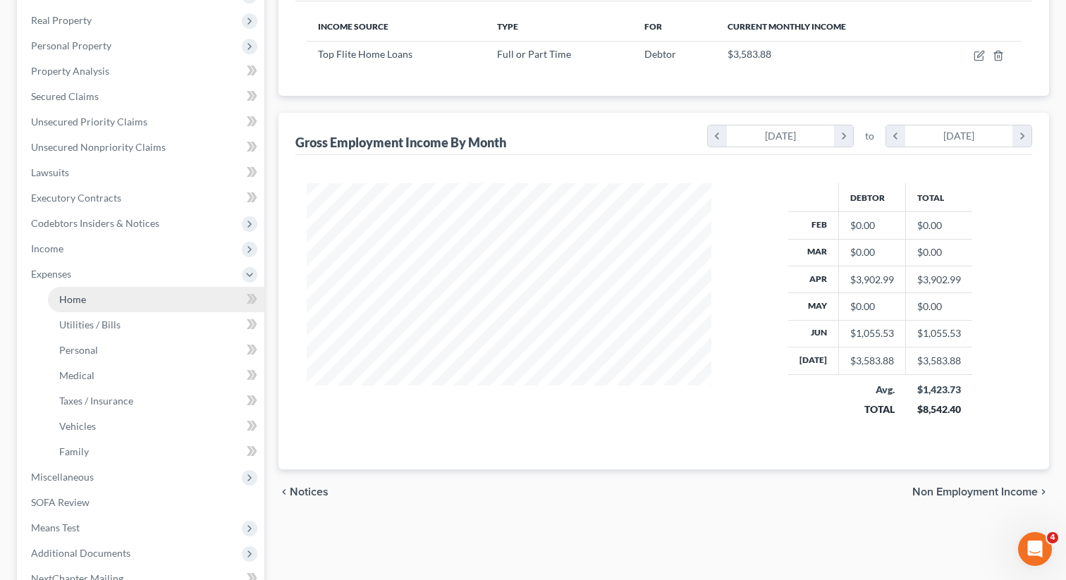
click at [99, 295] on link "Home" at bounding box center [156, 299] width 216 height 25
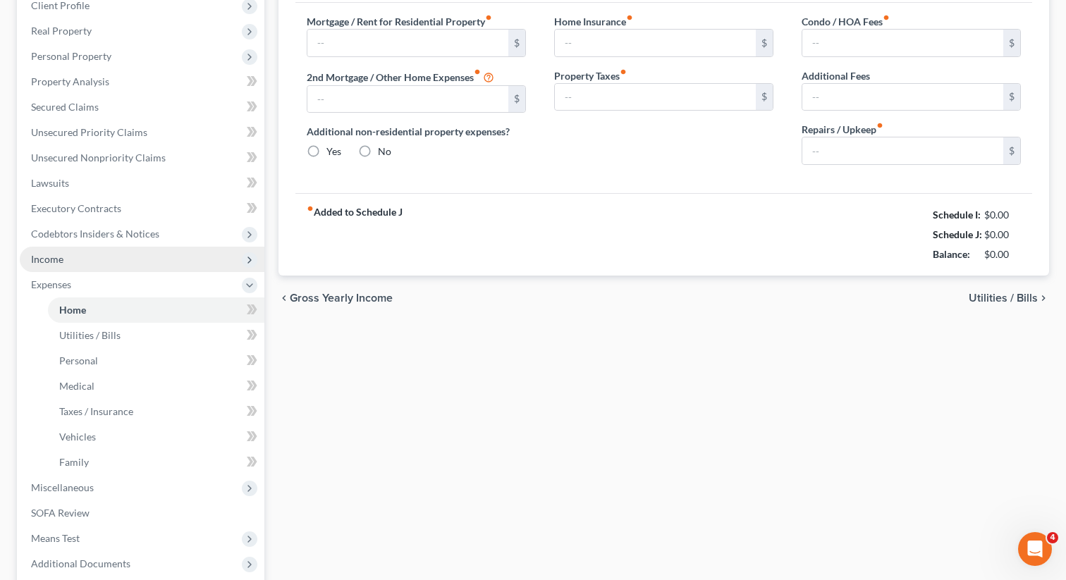
type input "3,500.00"
type input "0.00"
radio input "true"
type input "0.00"
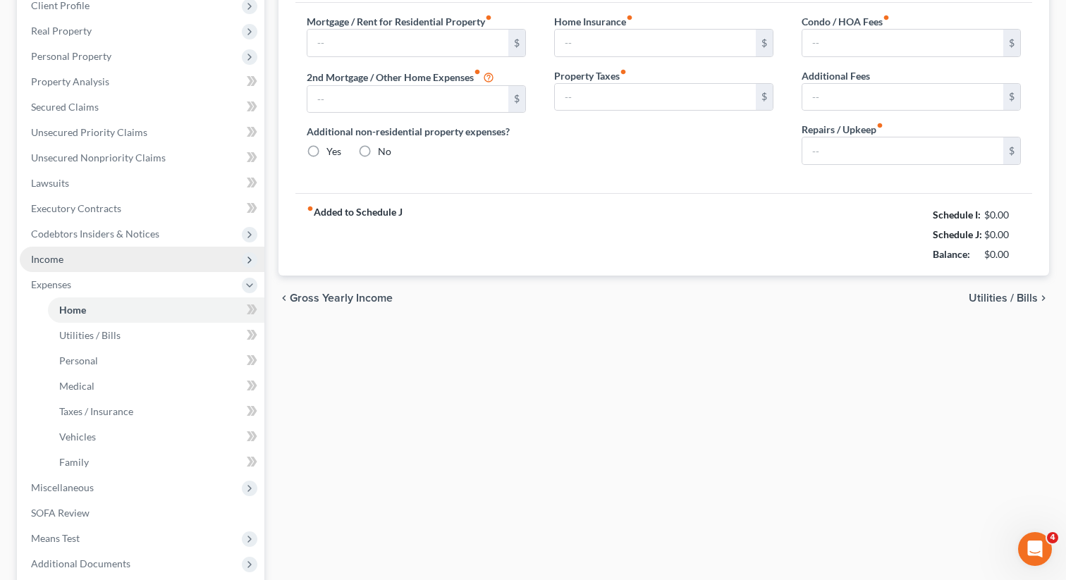
type input "0.00"
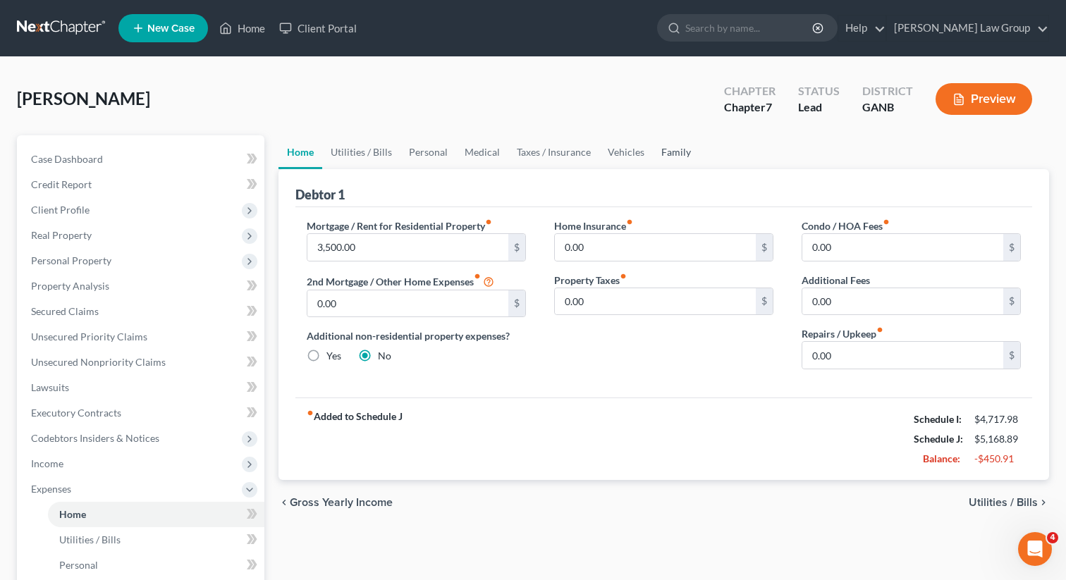
click at [680, 150] on link "Family" at bounding box center [676, 152] width 47 height 34
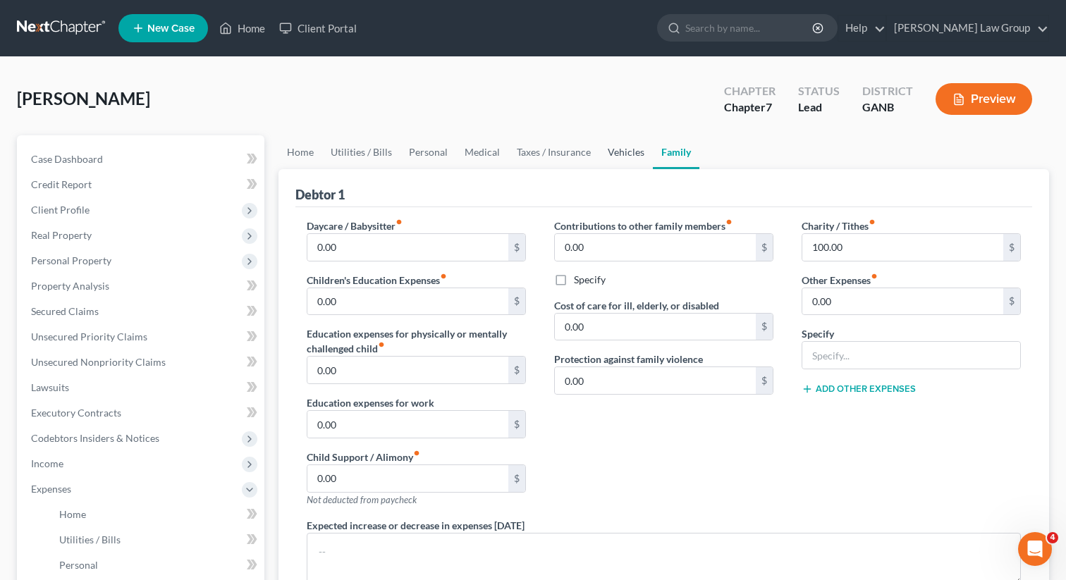
click at [599, 157] on link "Vehicles" at bounding box center [626, 152] width 54 height 34
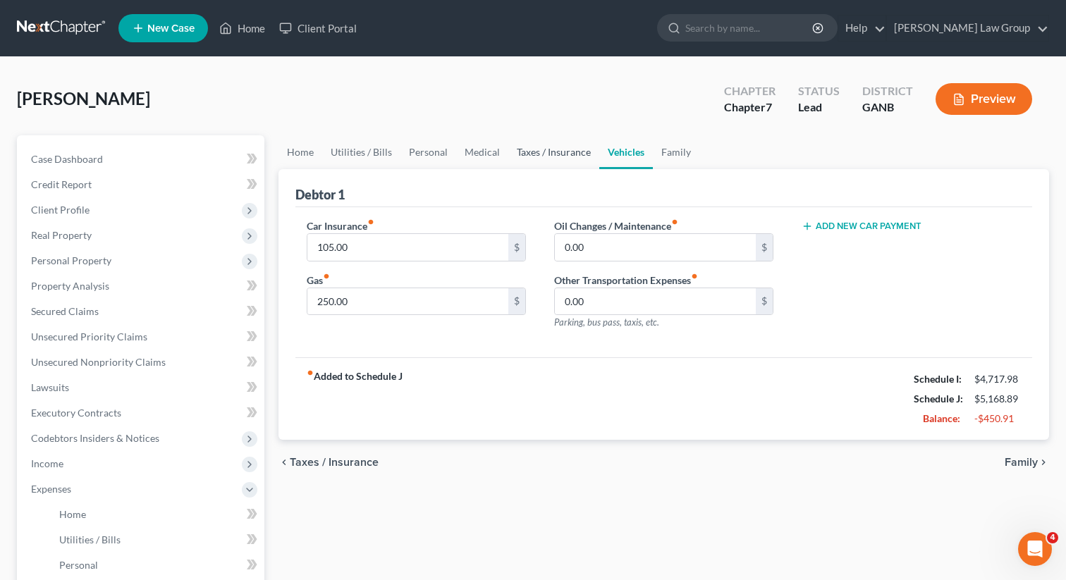
click at [557, 151] on link "Taxes / Insurance" at bounding box center [553, 152] width 91 height 34
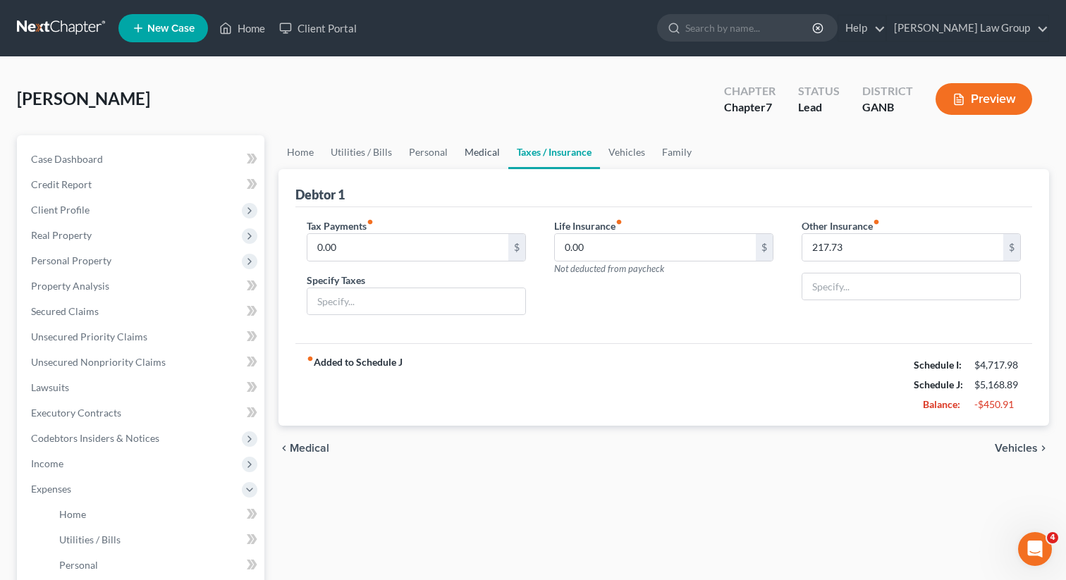
click at [463, 156] on link "Medical" at bounding box center [482, 152] width 52 height 34
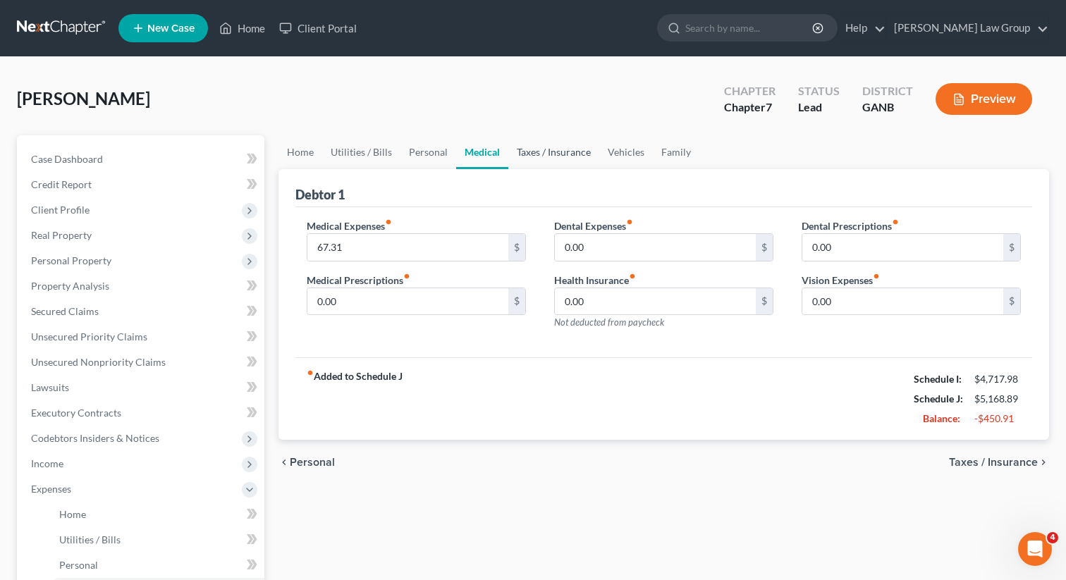
click at [544, 159] on link "Taxes / Insurance" at bounding box center [553, 152] width 91 height 34
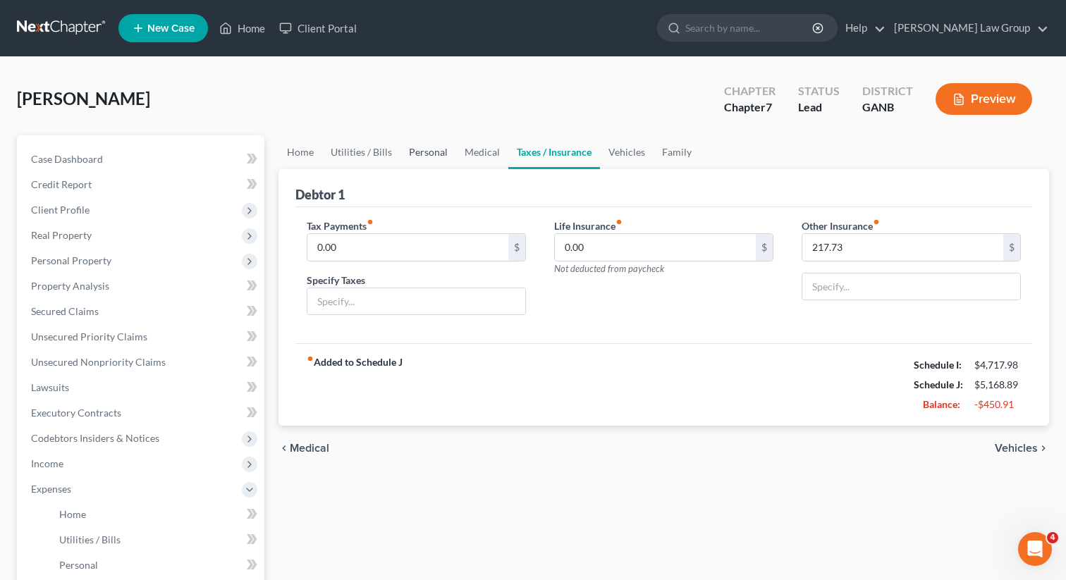
click at [435, 147] on link "Personal" at bounding box center [429, 152] width 56 height 34
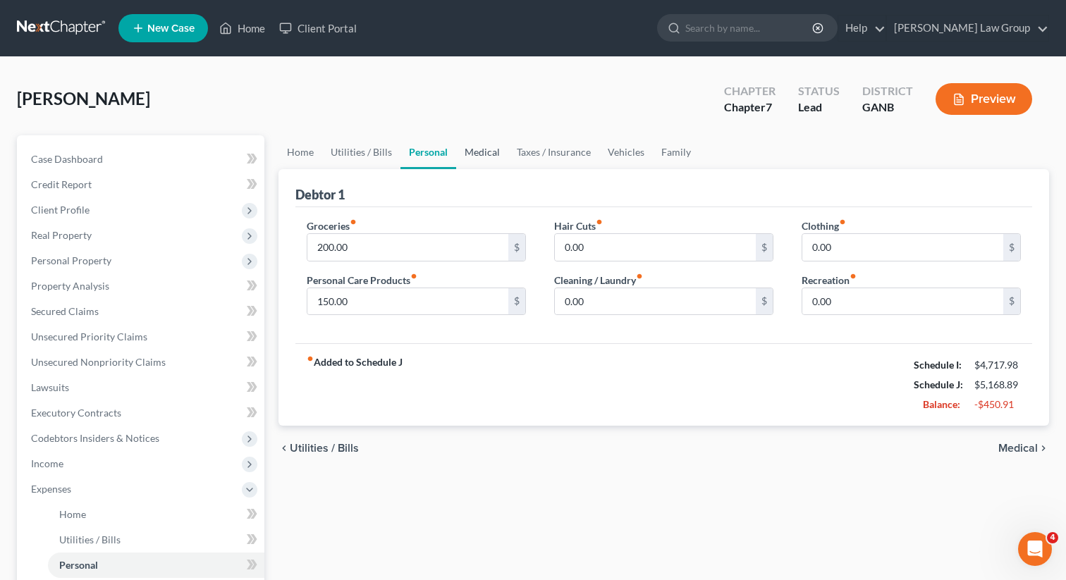
click at [481, 149] on link "Medical" at bounding box center [482, 152] width 52 height 34
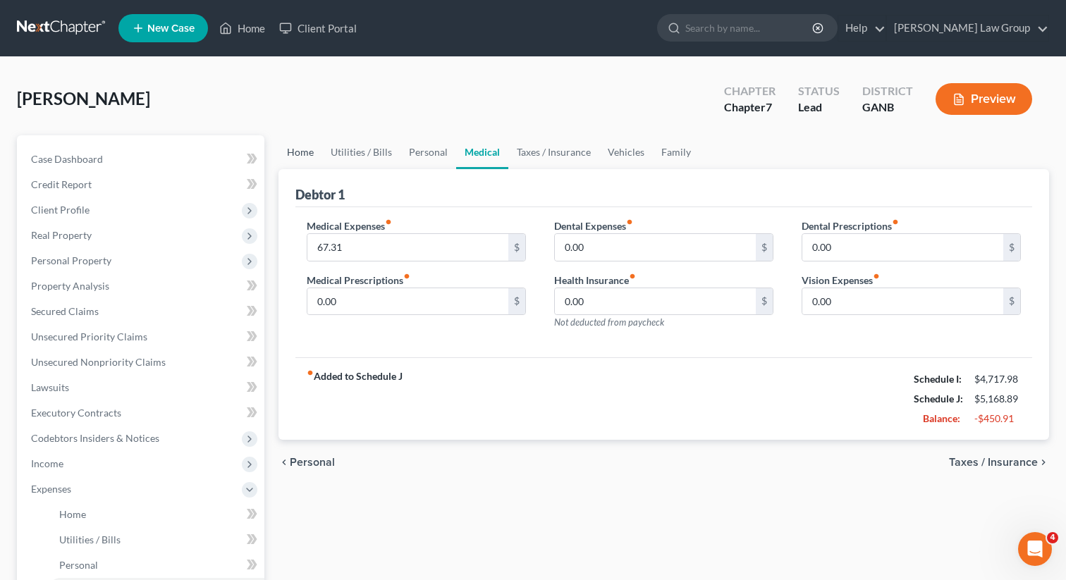
click at [309, 148] on link "Home" at bounding box center [301, 152] width 44 height 34
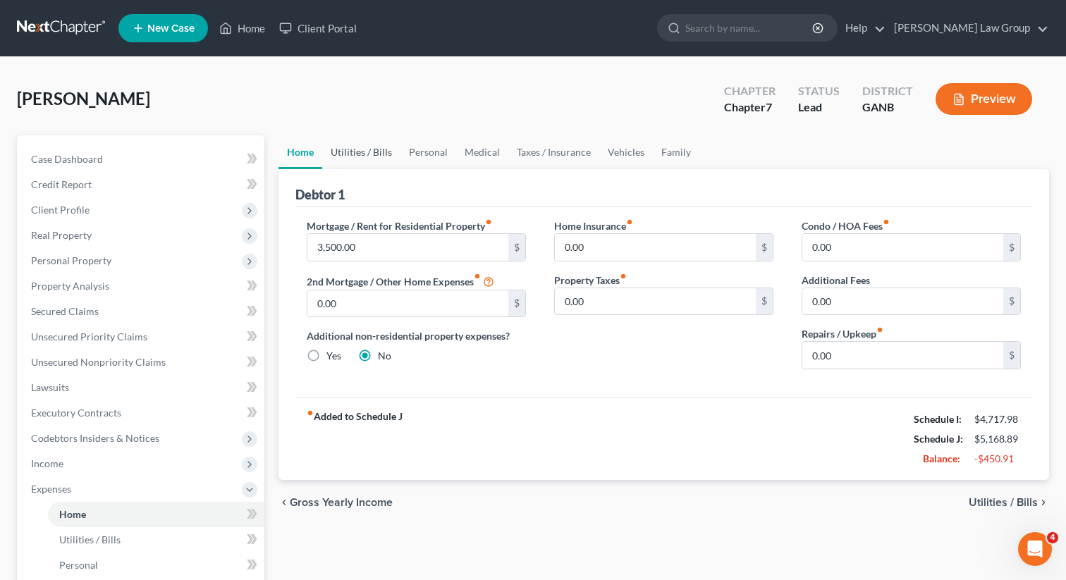
click at [362, 157] on link "Utilities / Bills" at bounding box center [361, 152] width 78 height 34
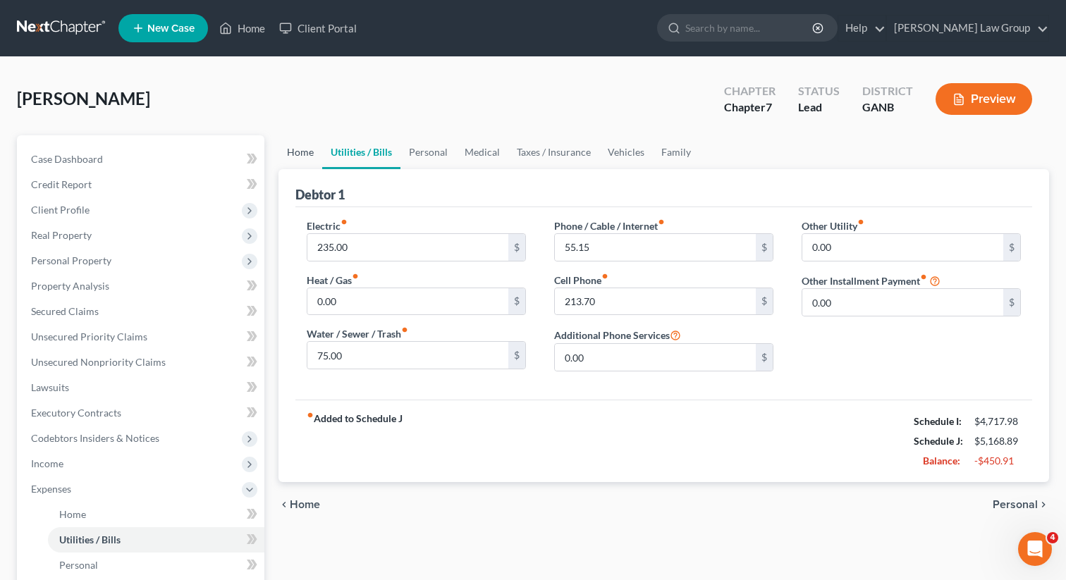
click at [300, 157] on link "Home" at bounding box center [301, 152] width 44 height 34
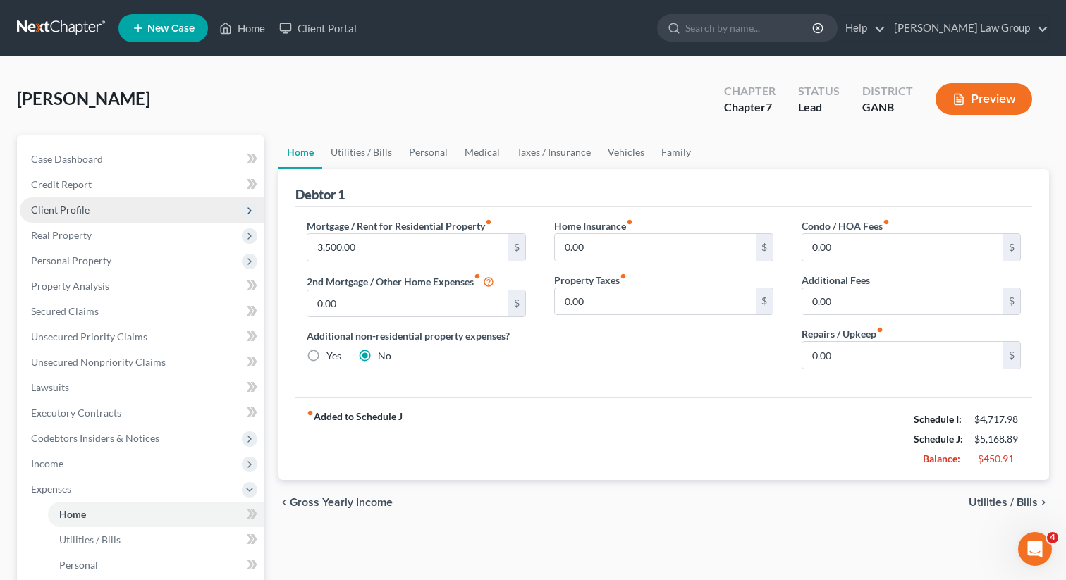
click at [106, 208] on span "Client Profile" at bounding box center [142, 209] width 245 height 25
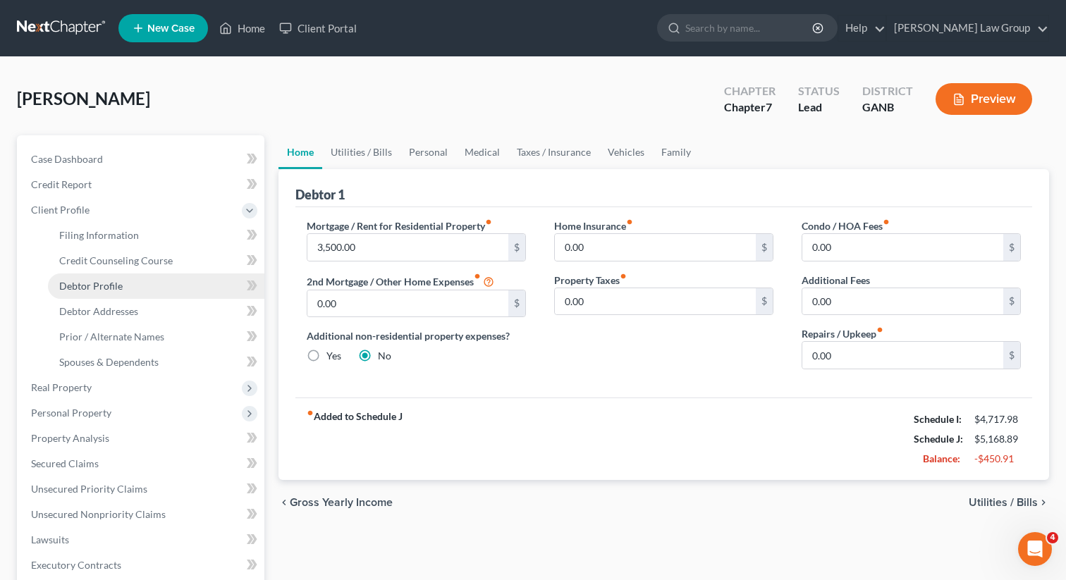
click at [111, 284] on span "Debtor Profile" at bounding box center [90, 286] width 63 height 12
select select "0"
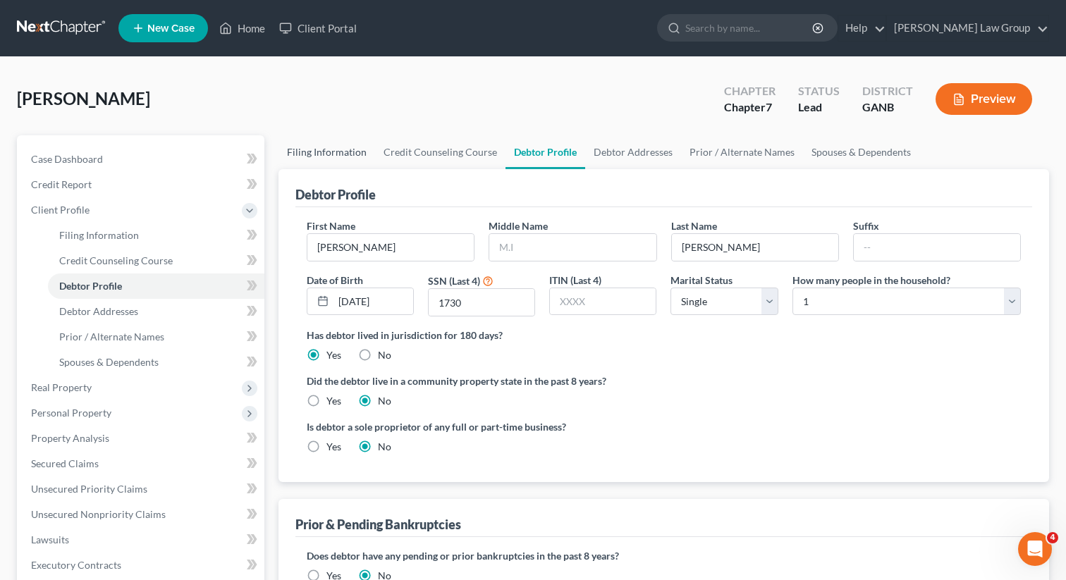
click at [334, 145] on link "Filing Information" at bounding box center [327, 152] width 97 height 34
select select "1"
select select "0"
select select "10"
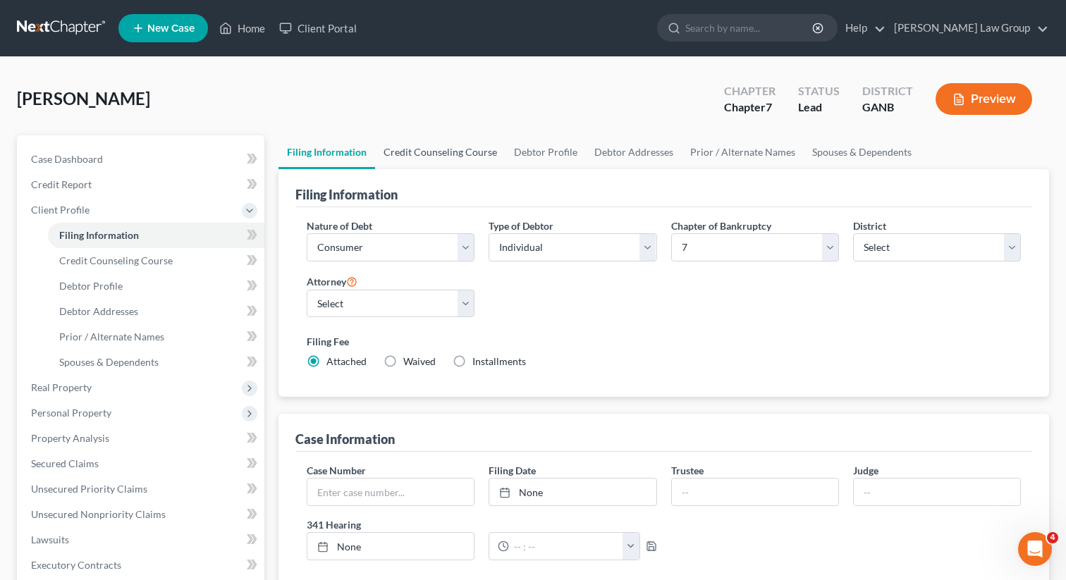
click at [437, 149] on link "Credit Counseling Course" at bounding box center [440, 152] width 130 height 34
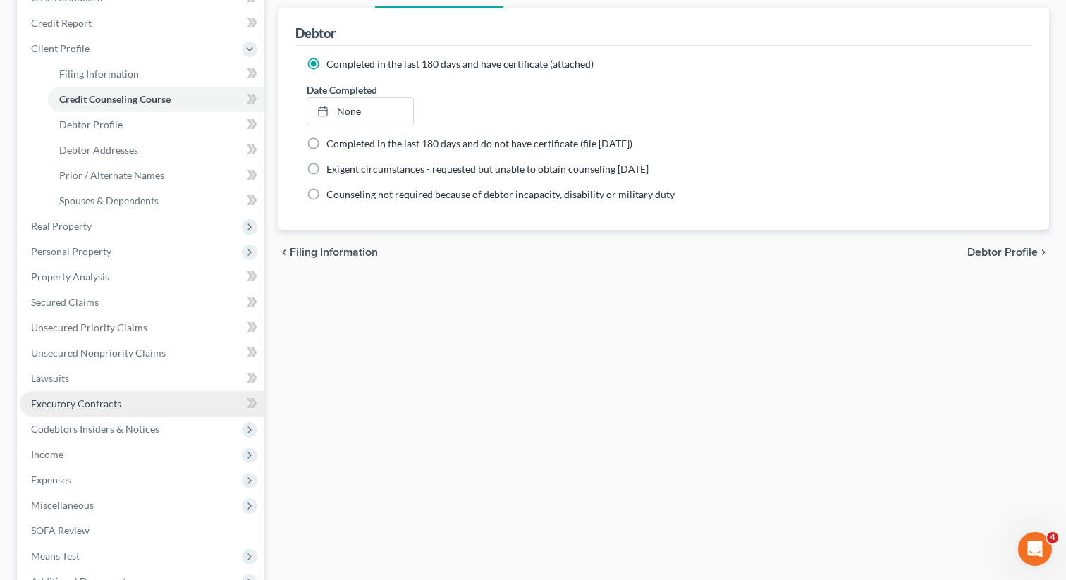
scroll to position [181, 0]
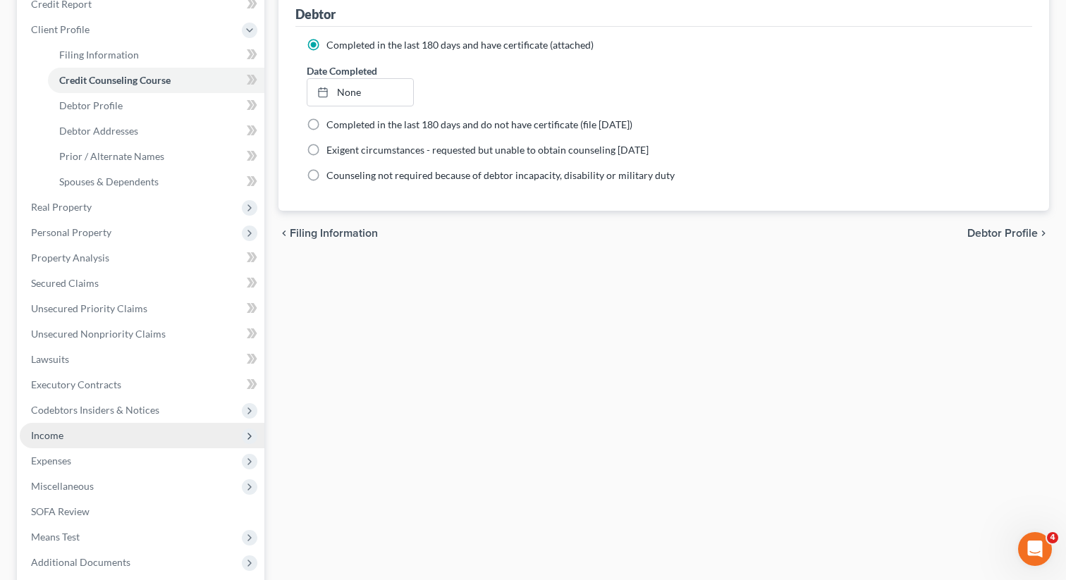
click at [83, 432] on span "Income" at bounding box center [142, 435] width 245 height 25
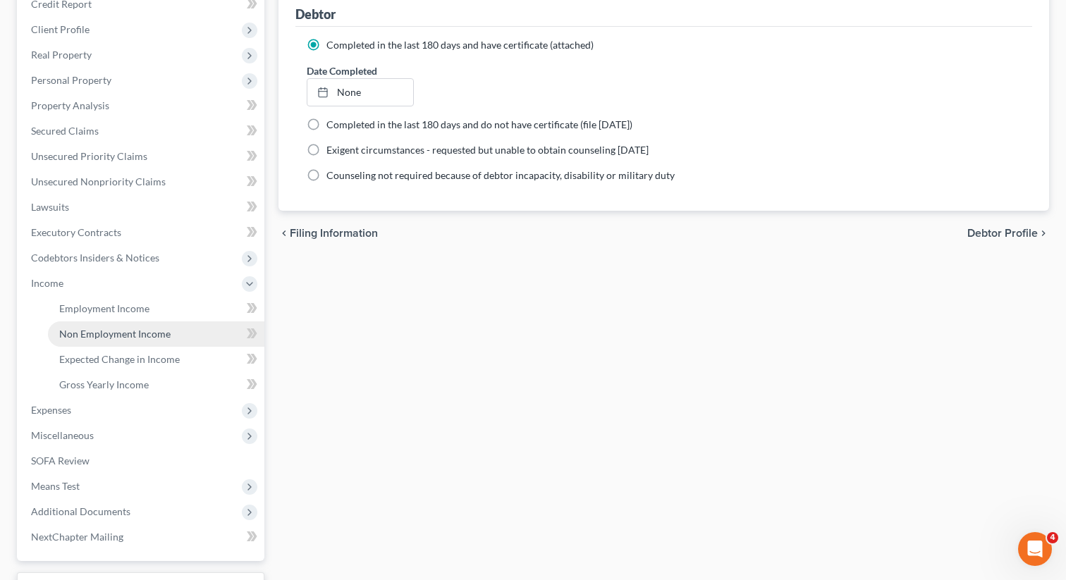
click at [107, 324] on link "Non Employment Income" at bounding box center [156, 334] width 216 height 25
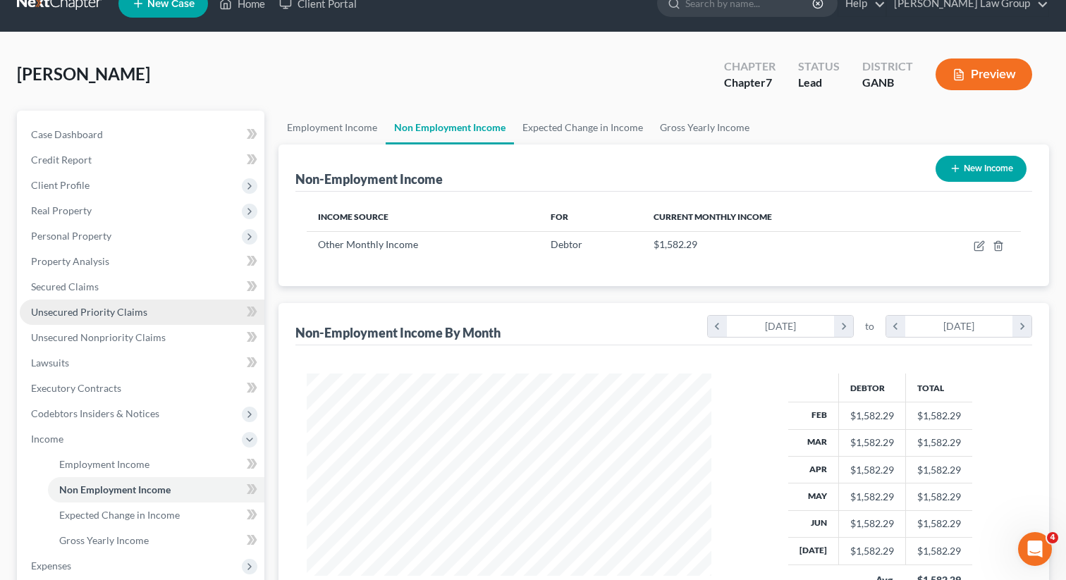
scroll to position [104, 0]
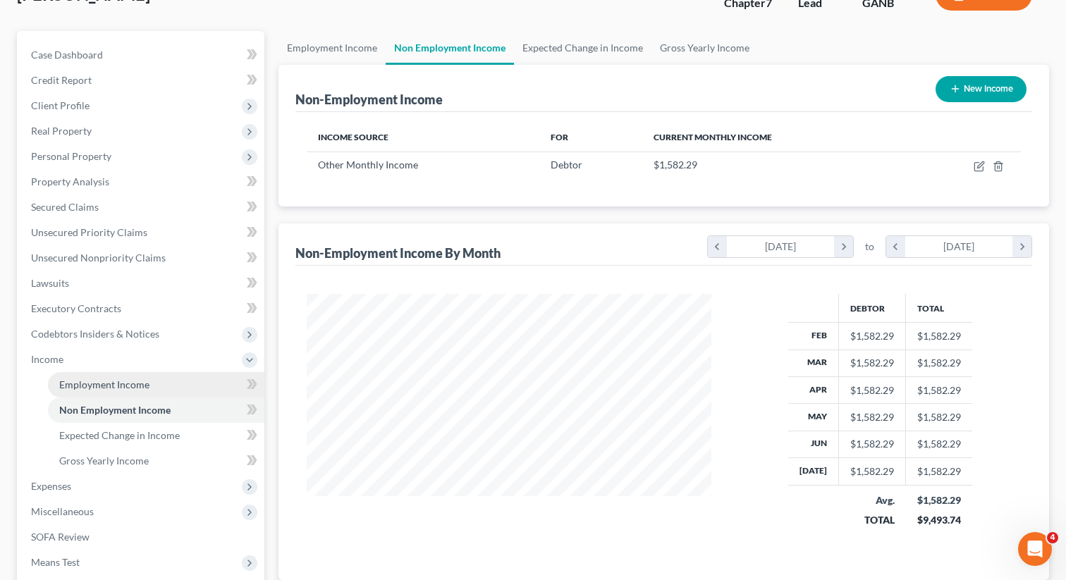
click at [90, 380] on span "Employment Income" at bounding box center [104, 385] width 90 height 12
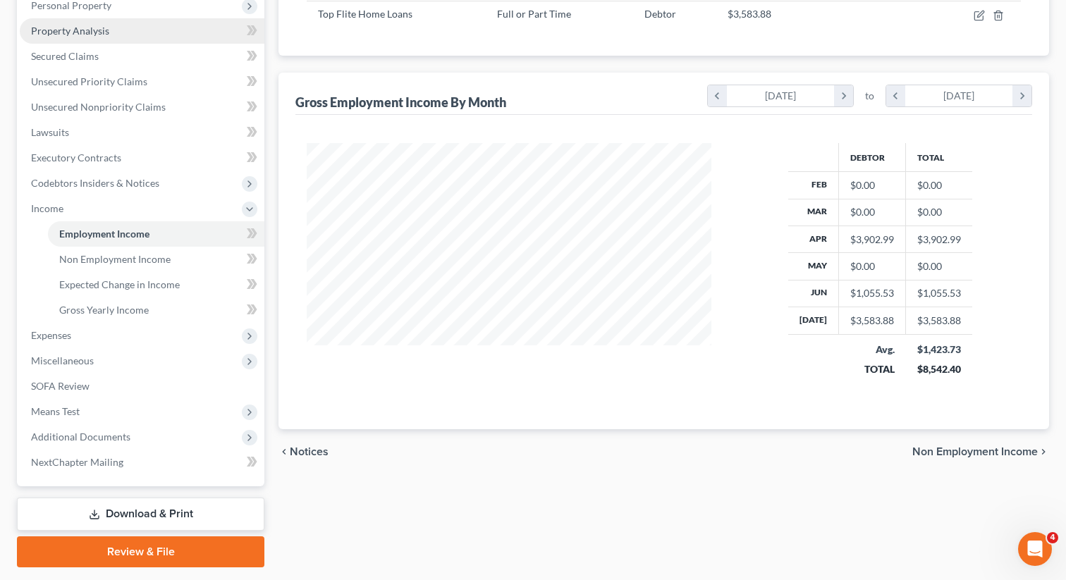
scroll to position [295, 0]
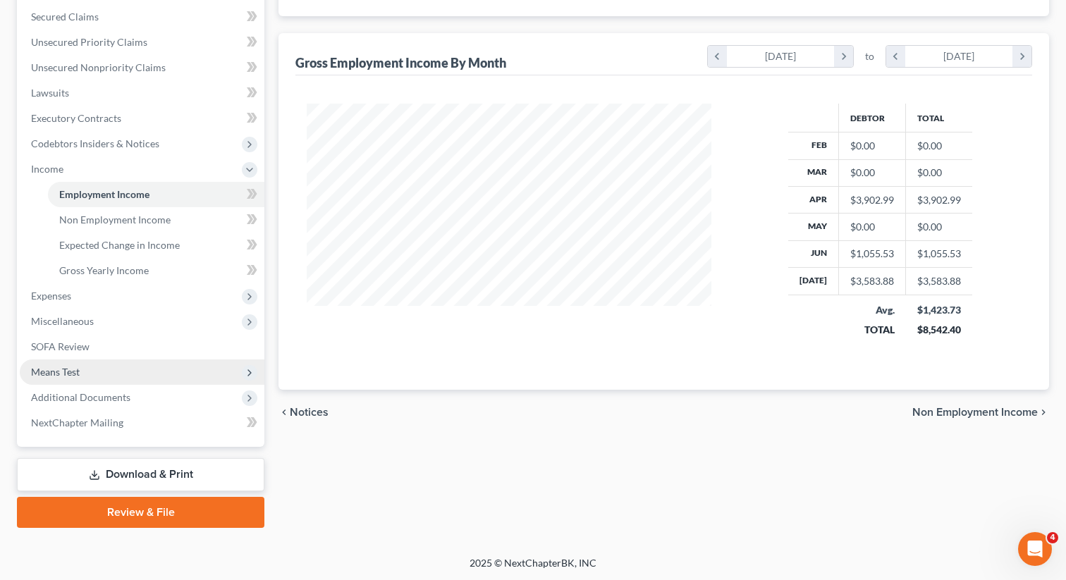
click at [104, 365] on span "Means Test" at bounding box center [142, 372] width 245 height 25
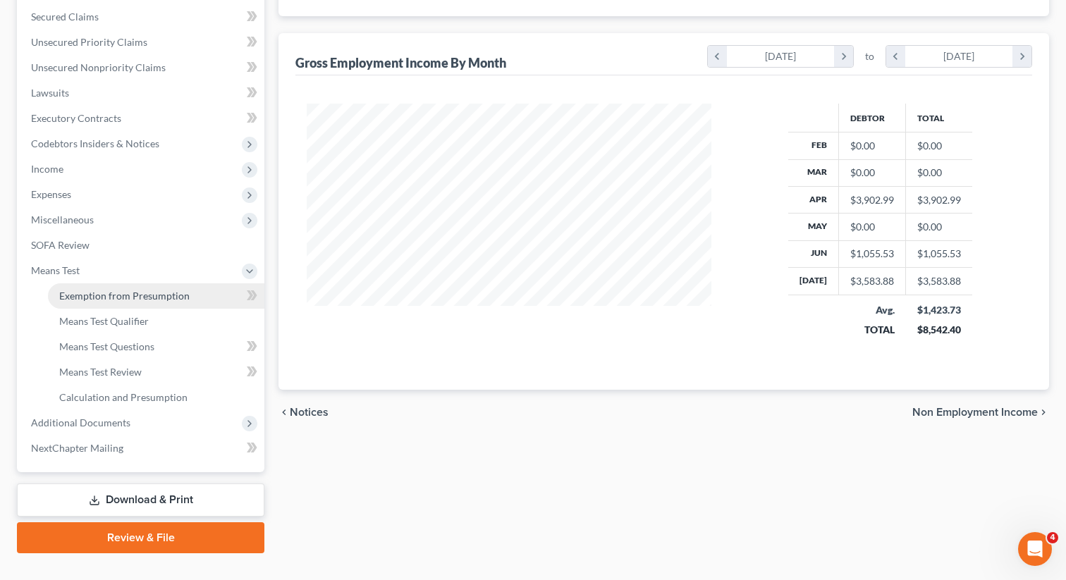
click at [136, 292] on span "Exemption from Presumption" at bounding box center [124, 296] width 130 height 12
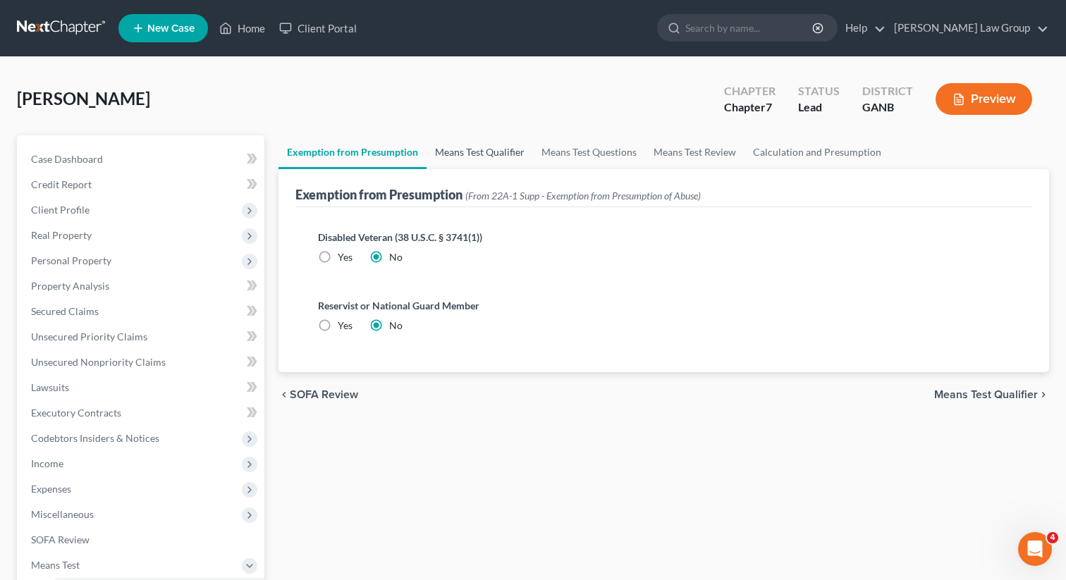
click at [488, 142] on link "Means Test Qualifier" at bounding box center [480, 152] width 106 height 34
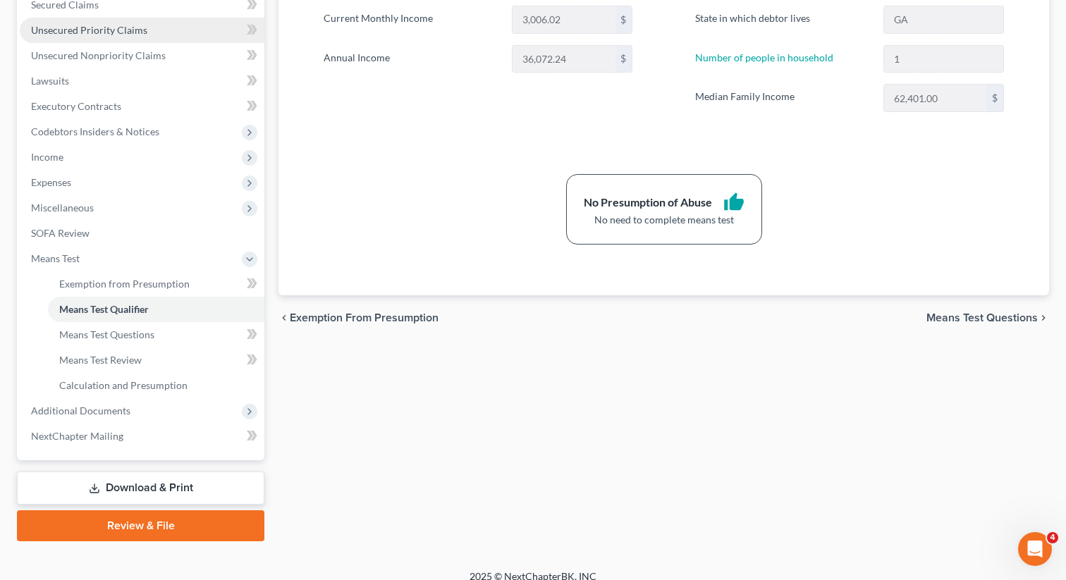
scroll to position [320, 0]
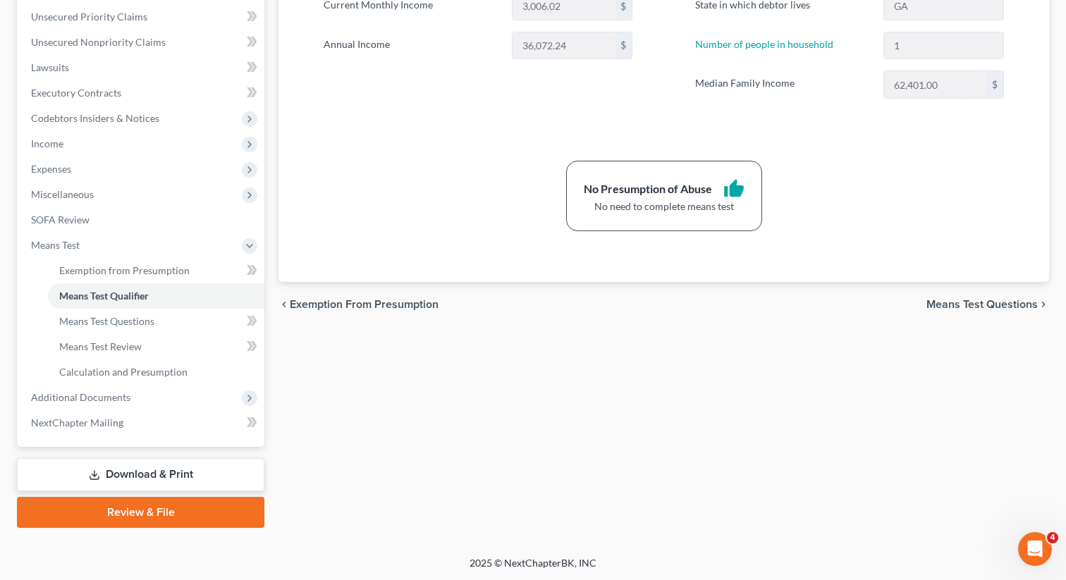
click at [118, 476] on link "Download & Print" at bounding box center [141, 474] width 248 height 33
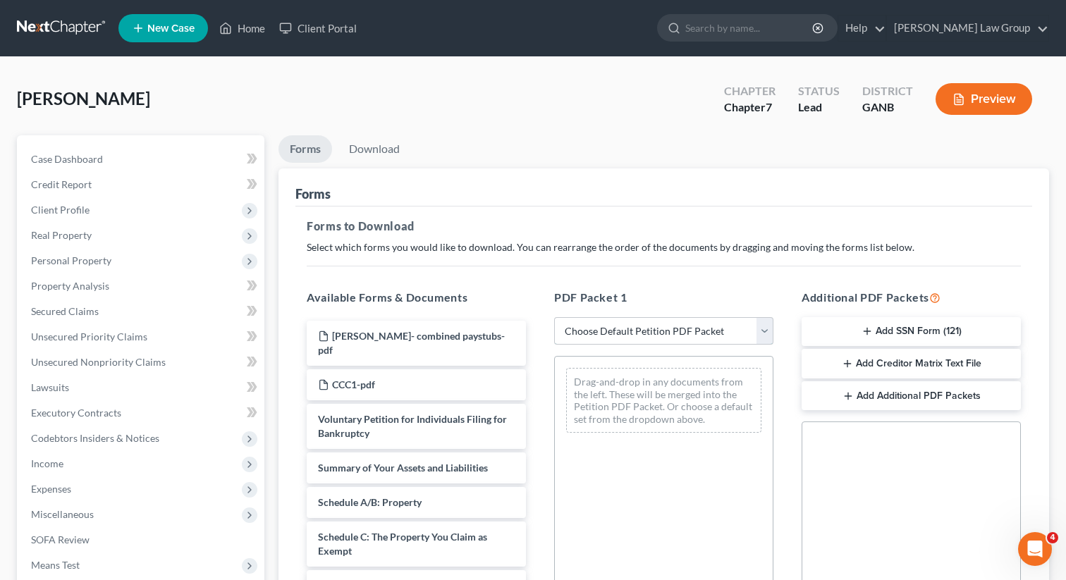
click at [615, 326] on select "Choose Default Petition PDF Packet Complete Bankruptcy Petition (all forms and …" at bounding box center [663, 331] width 219 height 28
select select "0"
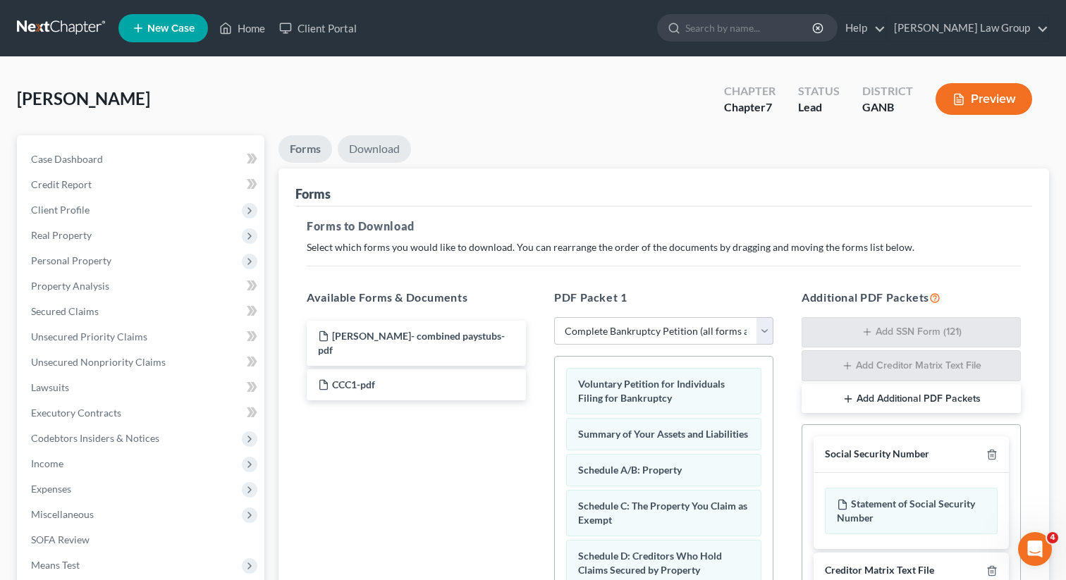
click at [386, 145] on link "Download" at bounding box center [374, 149] width 73 height 28
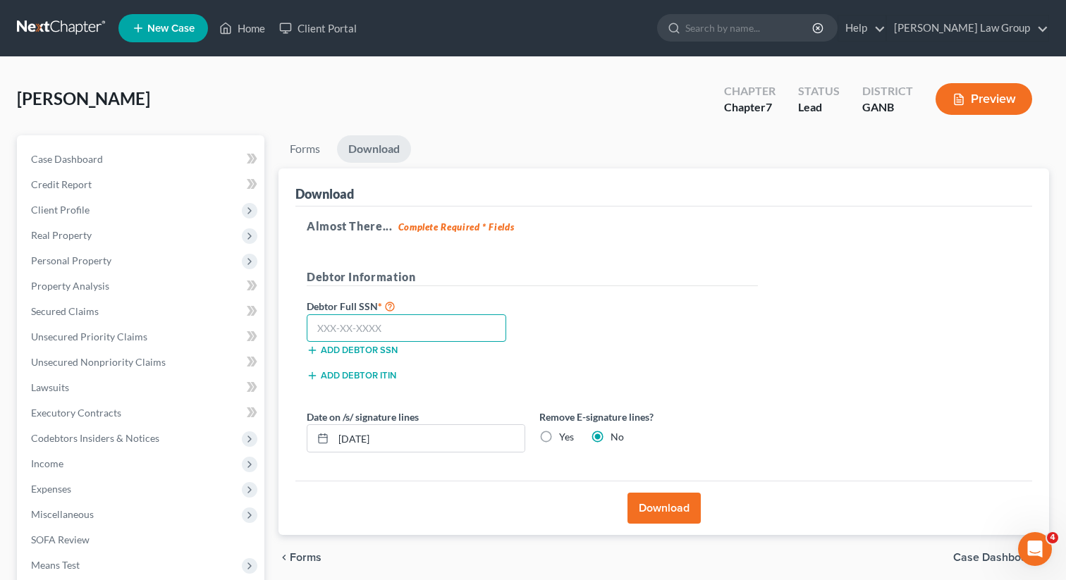
click at [372, 331] on input "text" at bounding box center [407, 329] width 200 height 28
type input "248-61-1730"
click at [653, 503] on button "Download" at bounding box center [664, 508] width 73 height 31
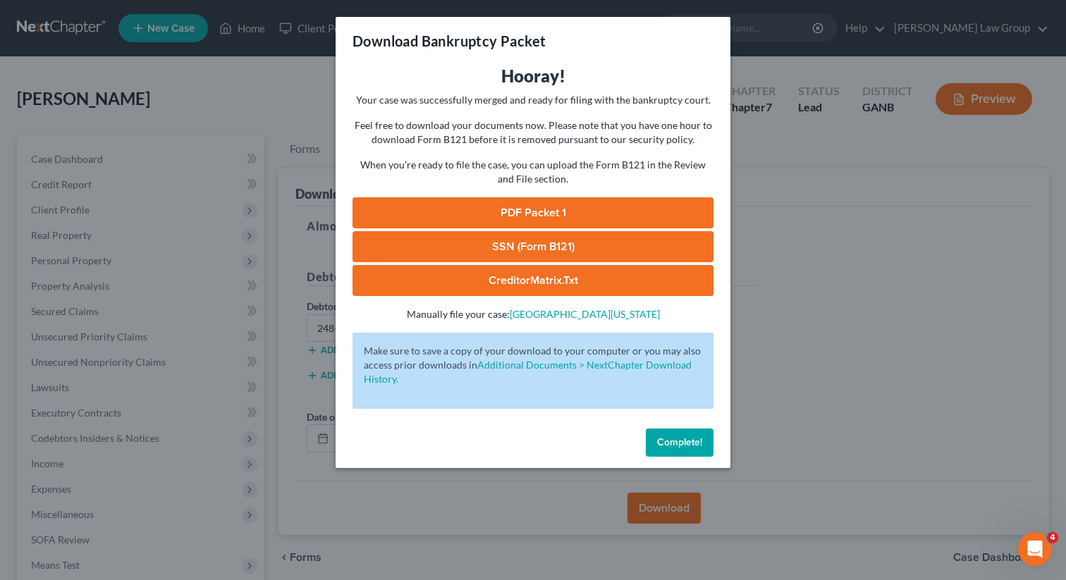
click at [474, 209] on link "PDF Packet 1" at bounding box center [533, 212] width 361 height 31
click at [519, 245] on link "SSN (Form B121)" at bounding box center [533, 246] width 361 height 31
click at [658, 446] on span "Complete!" at bounding box center [679, 443] width 45 height 12
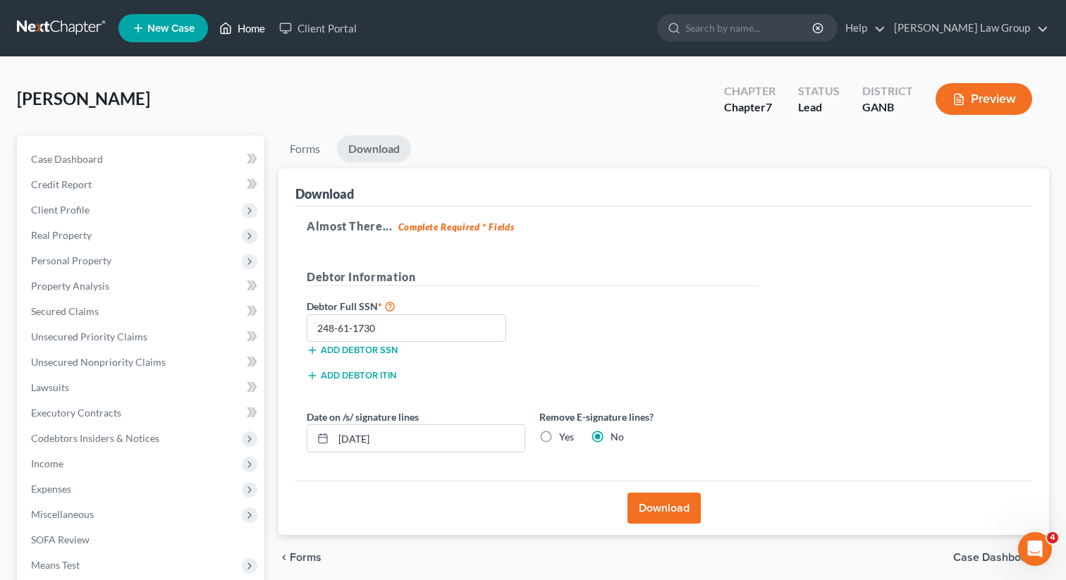
click at [246, 29] on link "Home" at bounding box center [242, 28] width 60 height 25
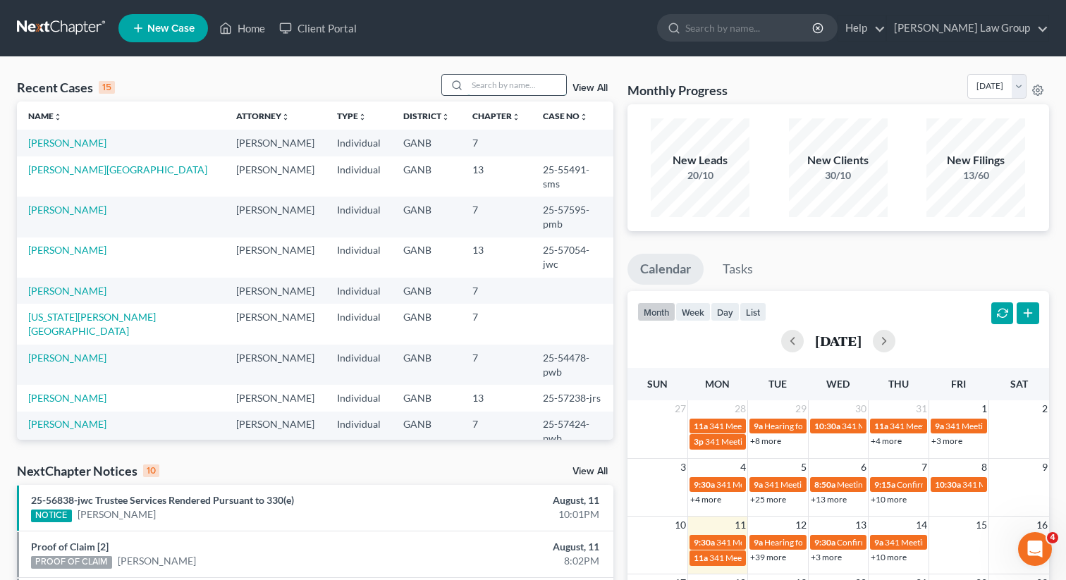
click at [507, 90] on input "search" at bounding box center [517, 85] width 99 height 20
type input "[PERSON_NAME]"
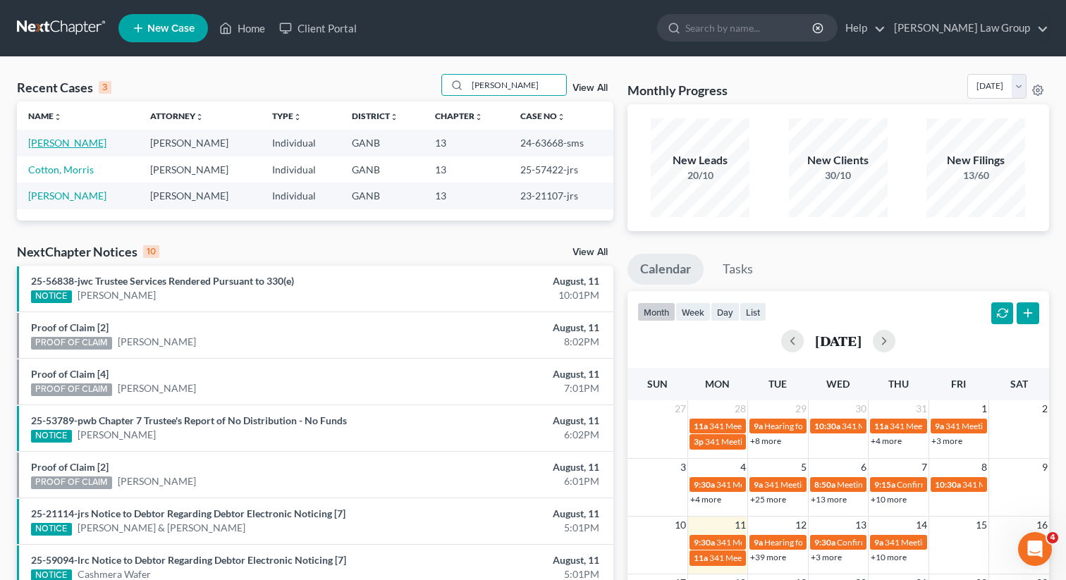
click at [52, 137] on link "[PERSON_NAME]" at bounding box center [67, 143] width 78 height 12
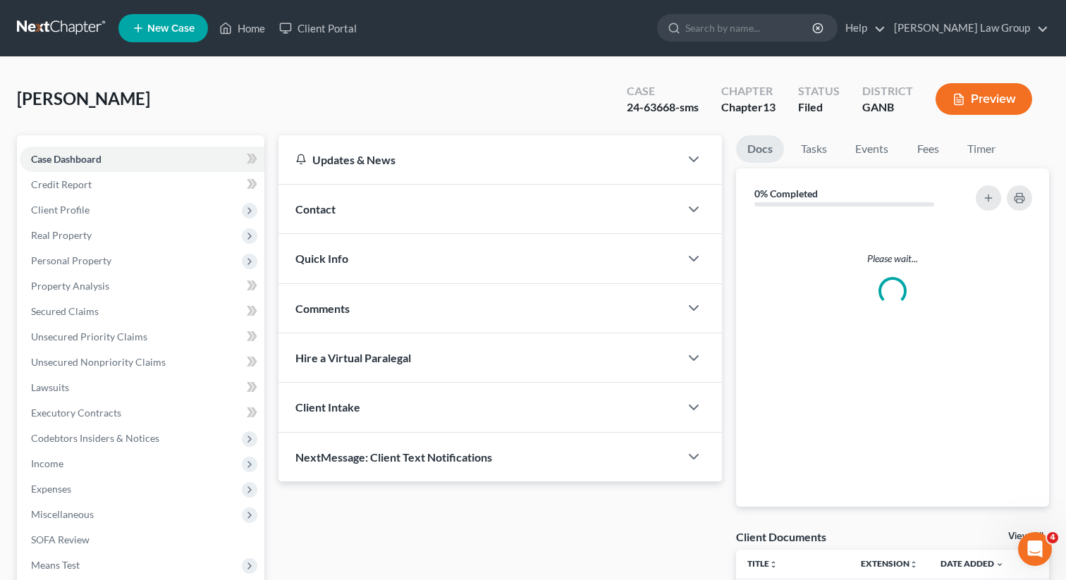
click at [51, 144] on div "Case Dashboard Payments Invoices Payments Payments Credit Report Client Profile…" at bounding box center [141, 400] width 248 height 530
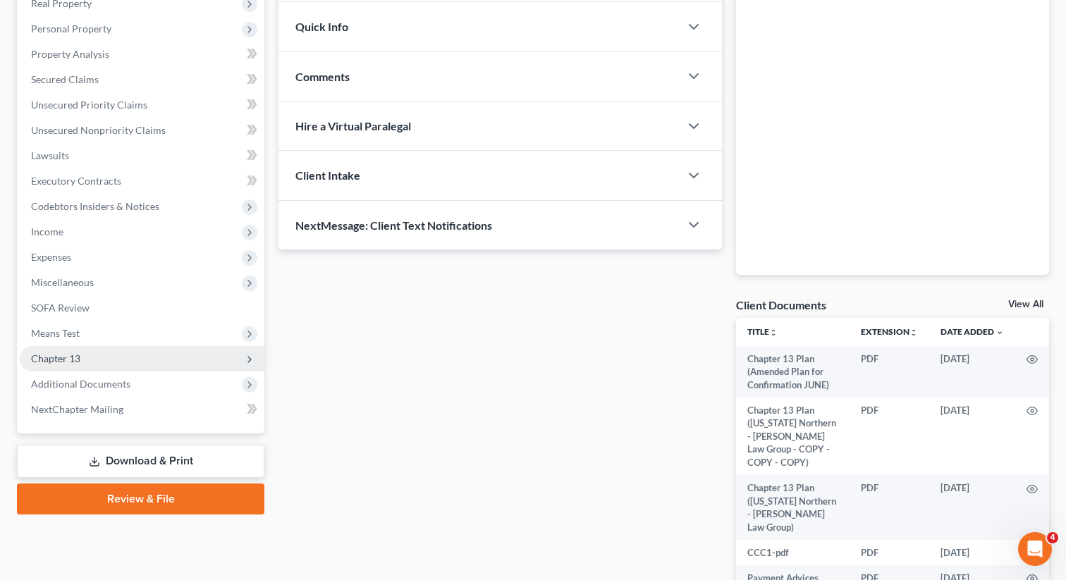
scroll to position [240, 0]
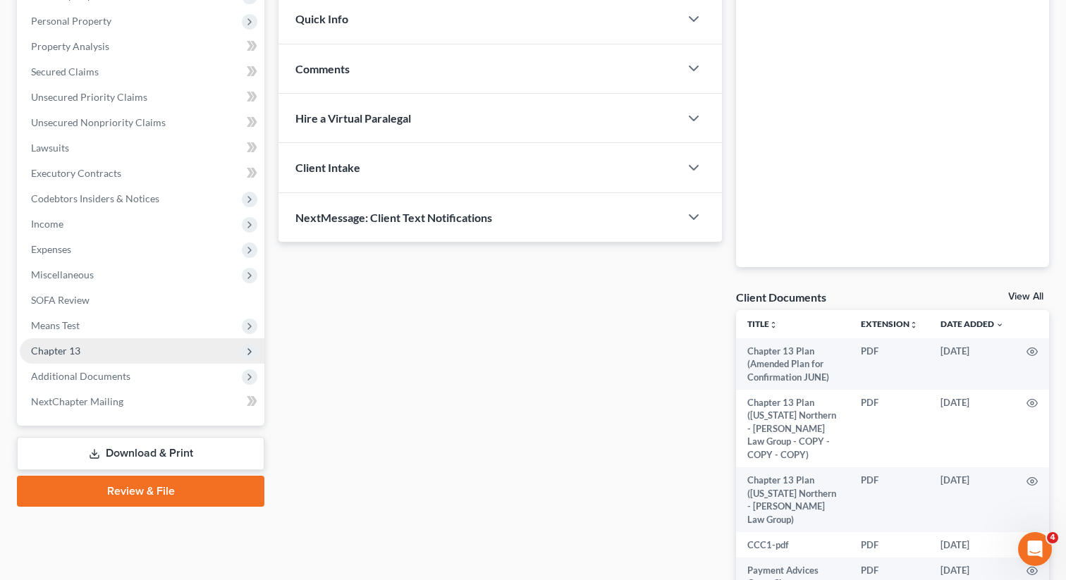
click at [92, 349] on span "Chapter 13" at bounding box center [142, 350] width 245 height 25
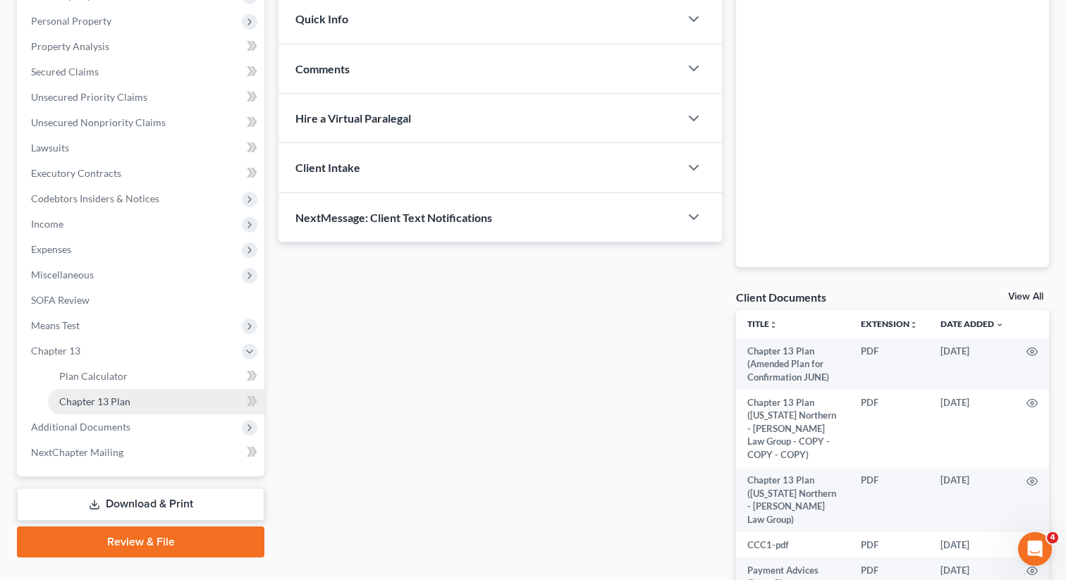
click at [102, 403] on span "Chapter 13 Plan" at bounding box center [94, 402] width 71 height 12
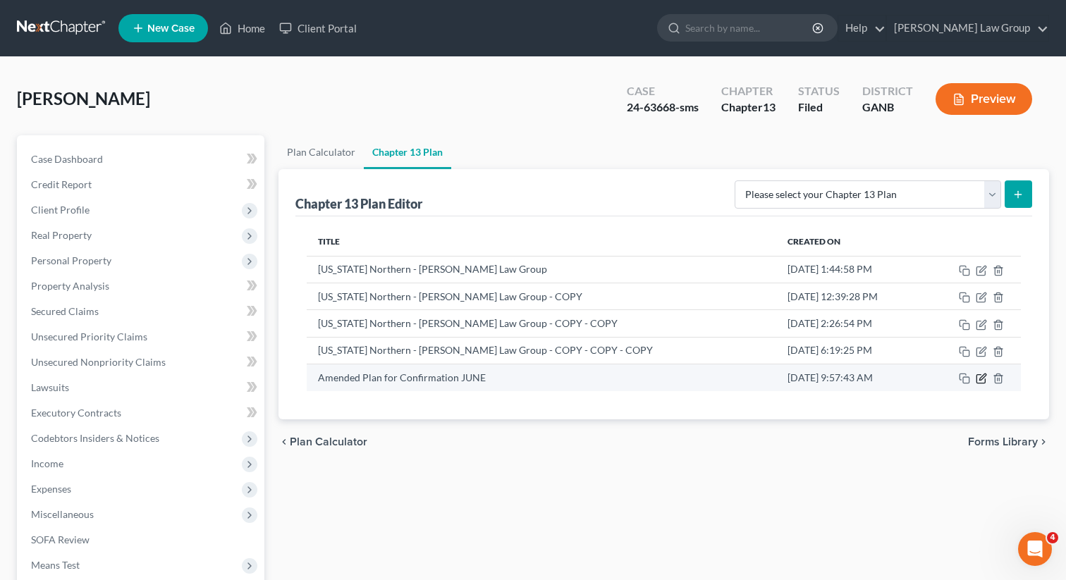
click at [978, 378] on icon "button" at bounding box center [981, 378] width 11 height 11
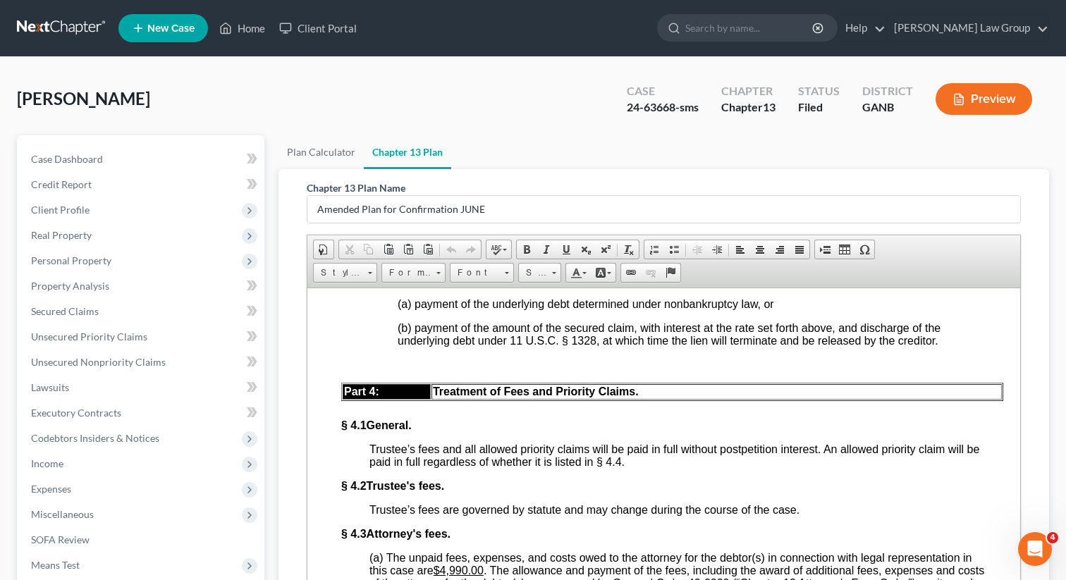
scroll to position [4121, 0]
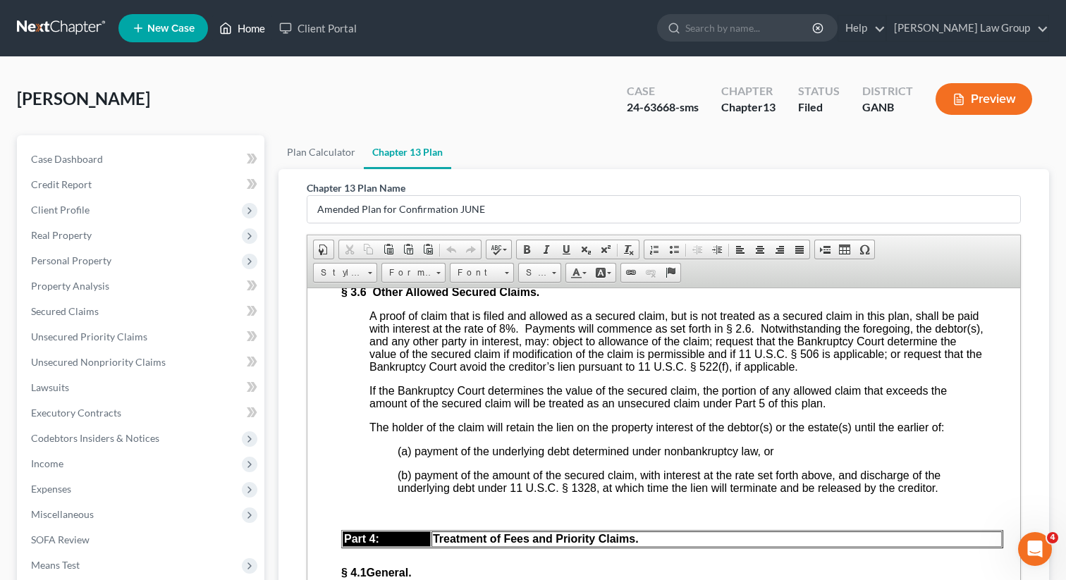
click at [244, 24] on link "Home" at bounding box center [242, 28] width 60 height 25
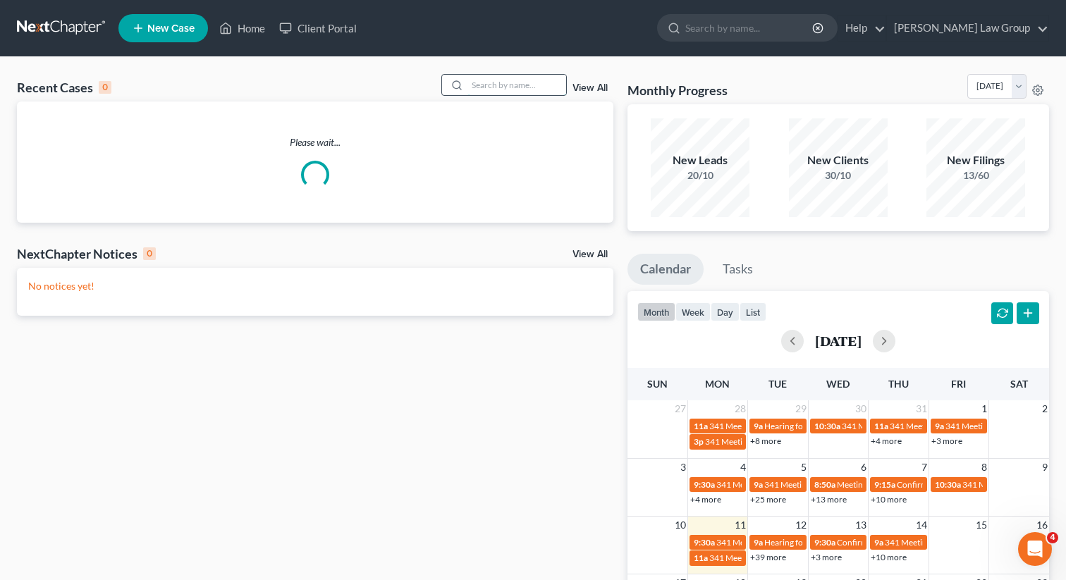
click at [511, 85] on input "search" at bounding box center [517, 85] width 99 height 20
paste input "Ngome"
type input "Ngome"
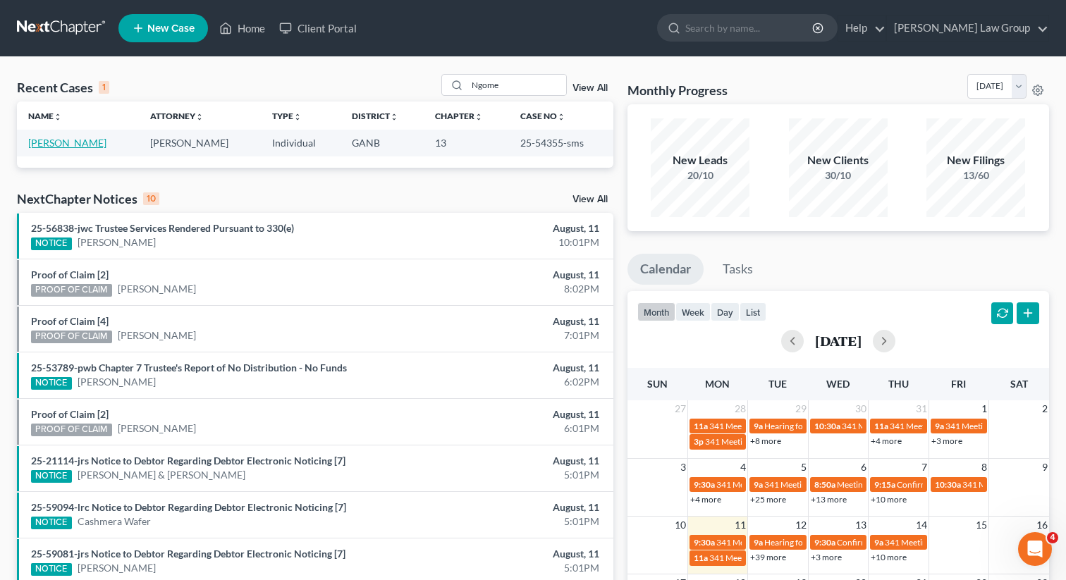
click at [50, 143] on link "[PERSON_NAME]" at bounding box center [67, 143] width 78 height 12
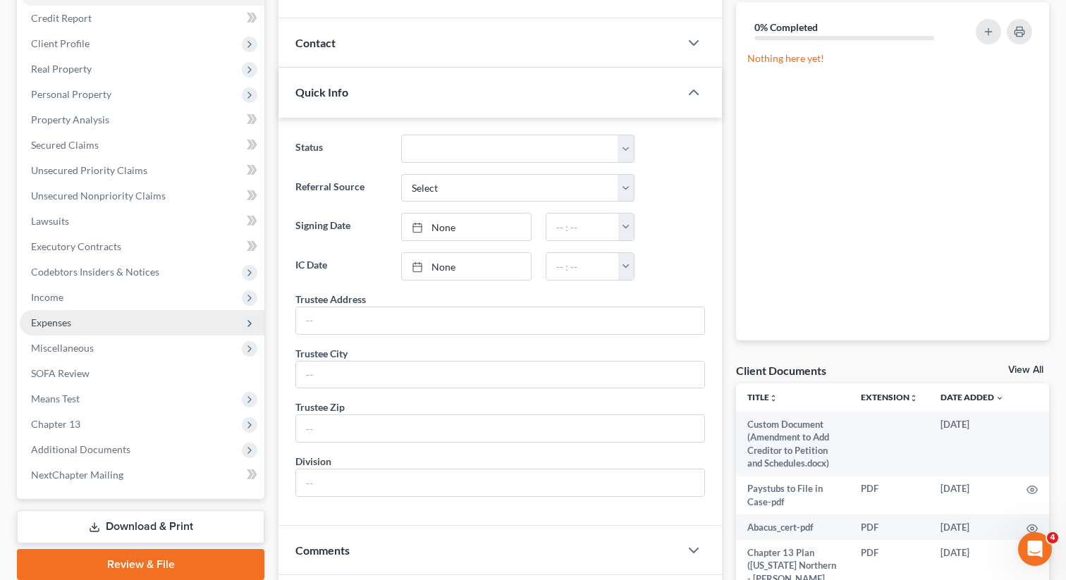
scroll to position [176, 0]
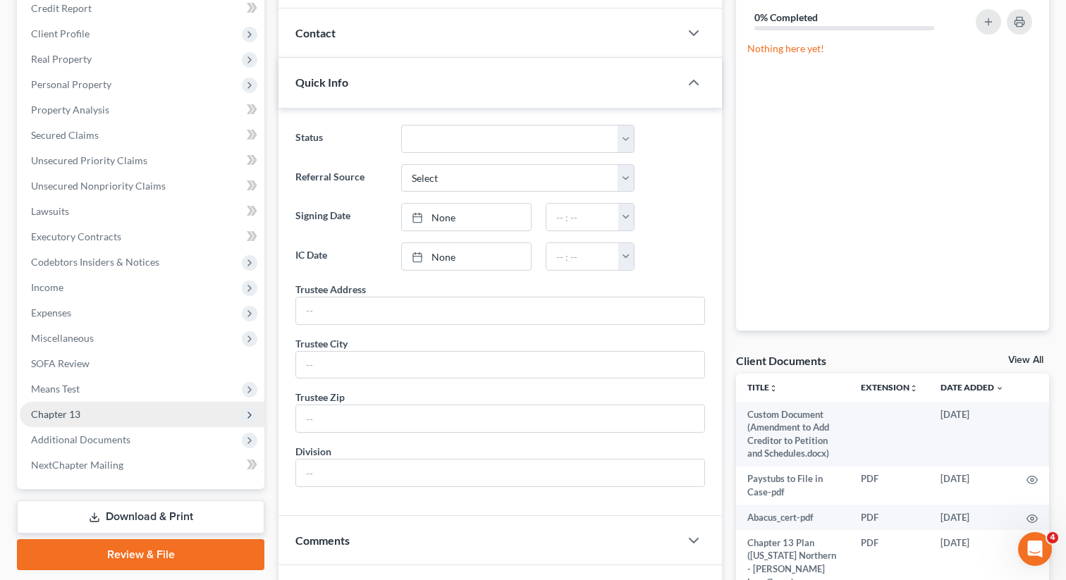
click at [79, 415] on span "Chapter 13" at bounding box center [55, 414] width 49 height 12
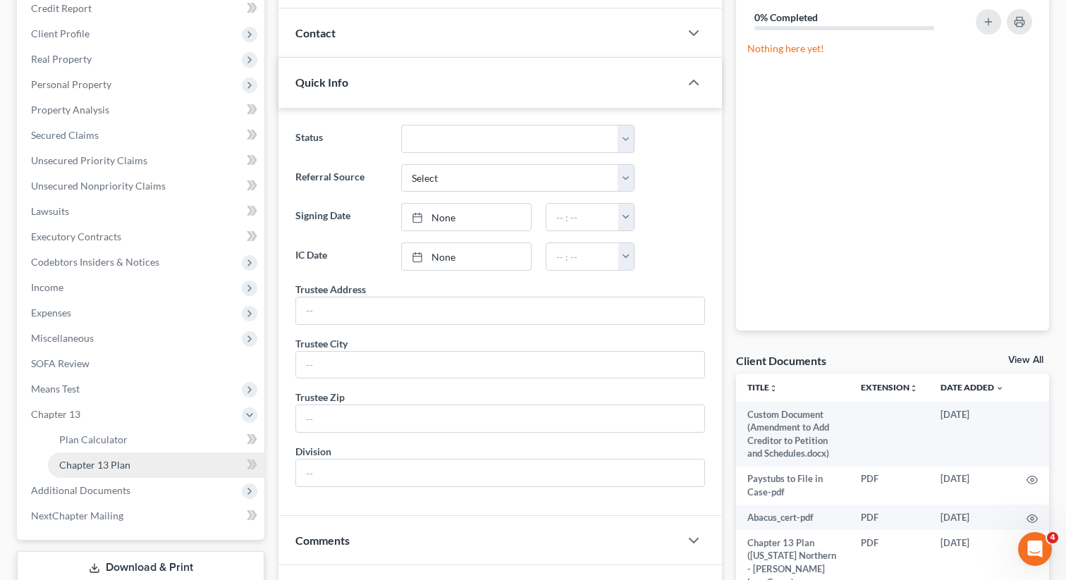
click at [94, 464] on span "Chapter 13 Plan" at bounding box center [94, 465] width 71 height 12
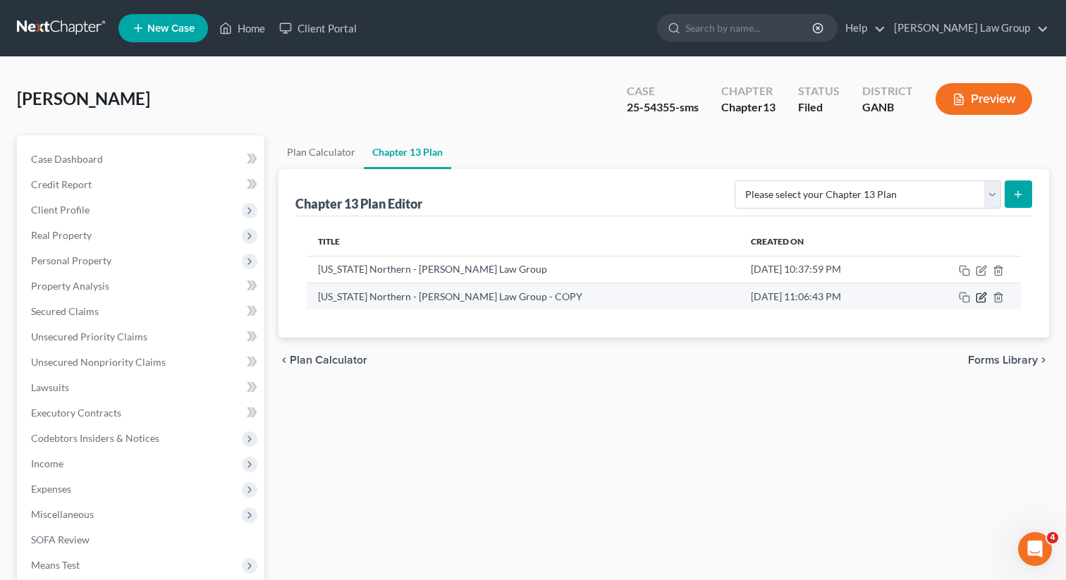
click at [977, 299] on icon "button" at bounding box center [981, 298] width 8 height 8
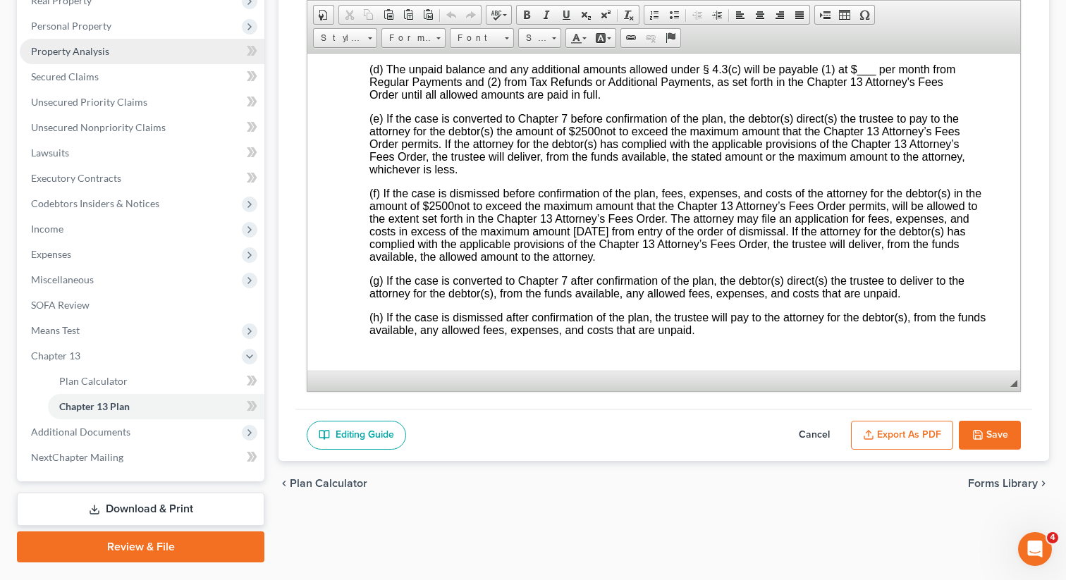
scroll to position [269, 0]
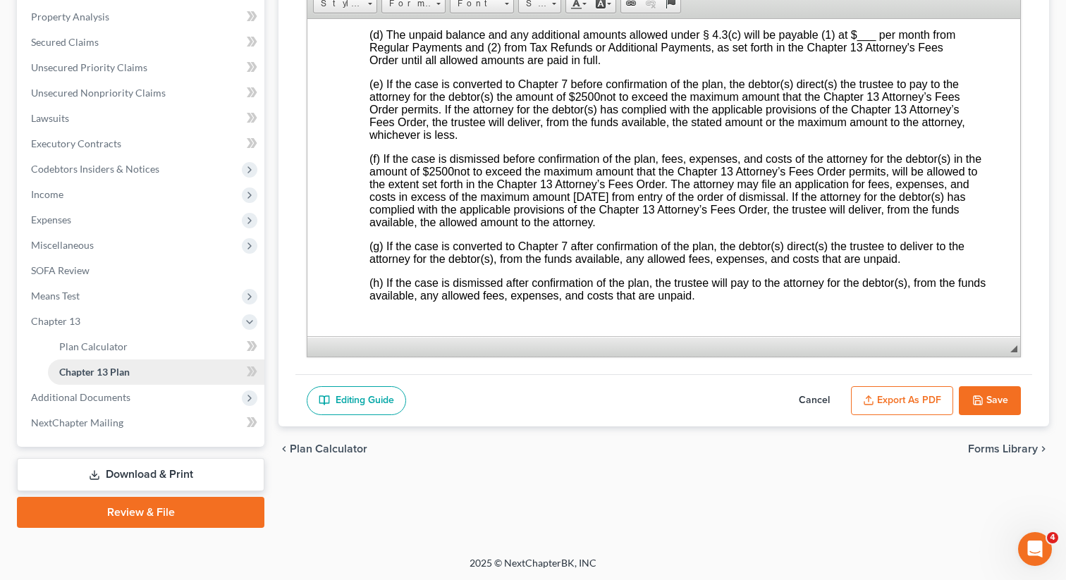
click at [99, 366] on span "Chapter 13 Plan" at bounding box center [94, 372] width 71 height 12
click at [99, 356] on link "Plan Calculator" at bounding box center [156, 346] width 216 height 25
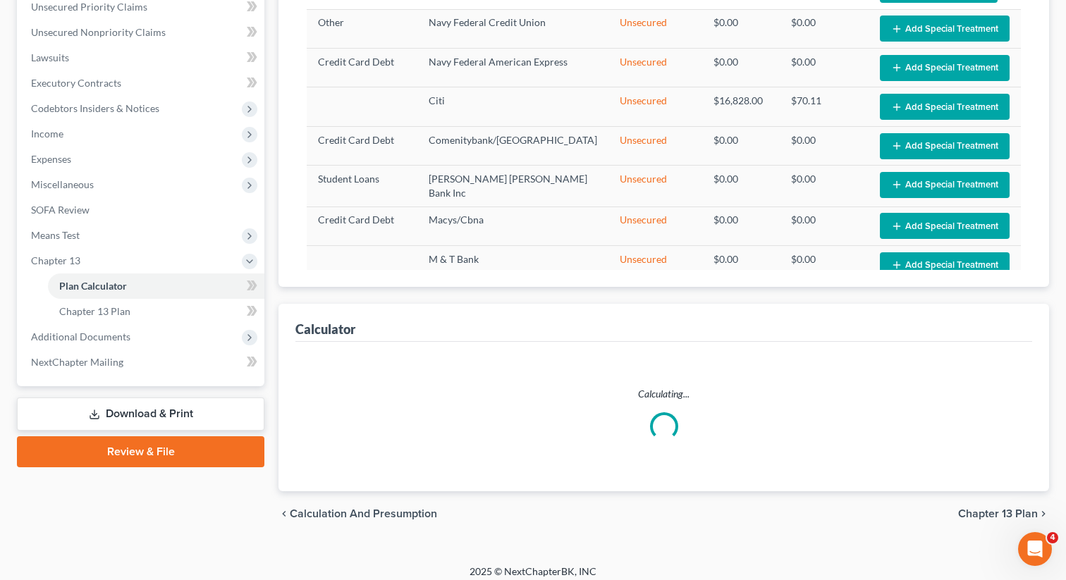
scroll to position [339, 0]
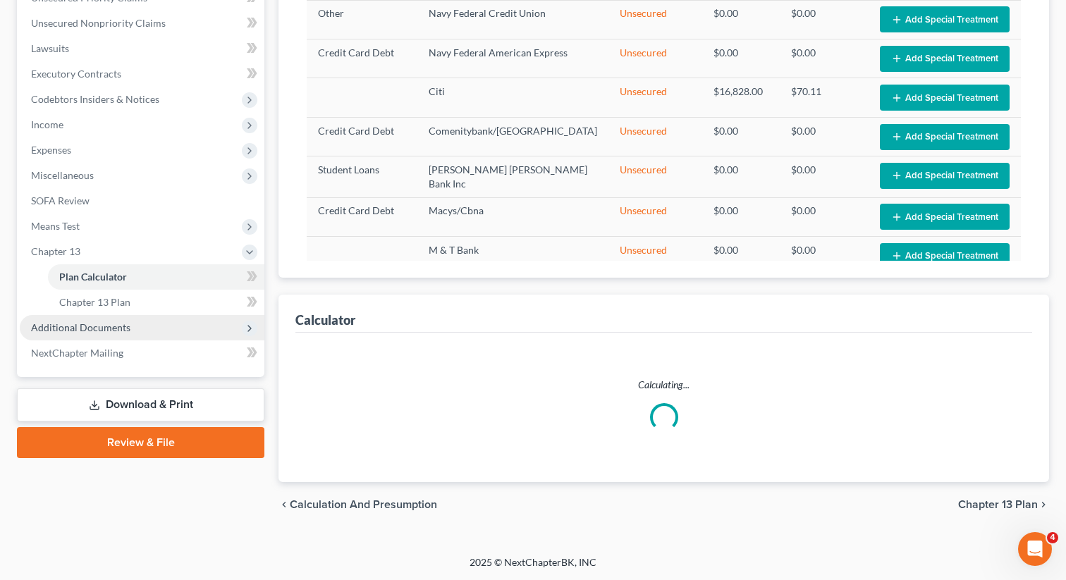
select select "59"
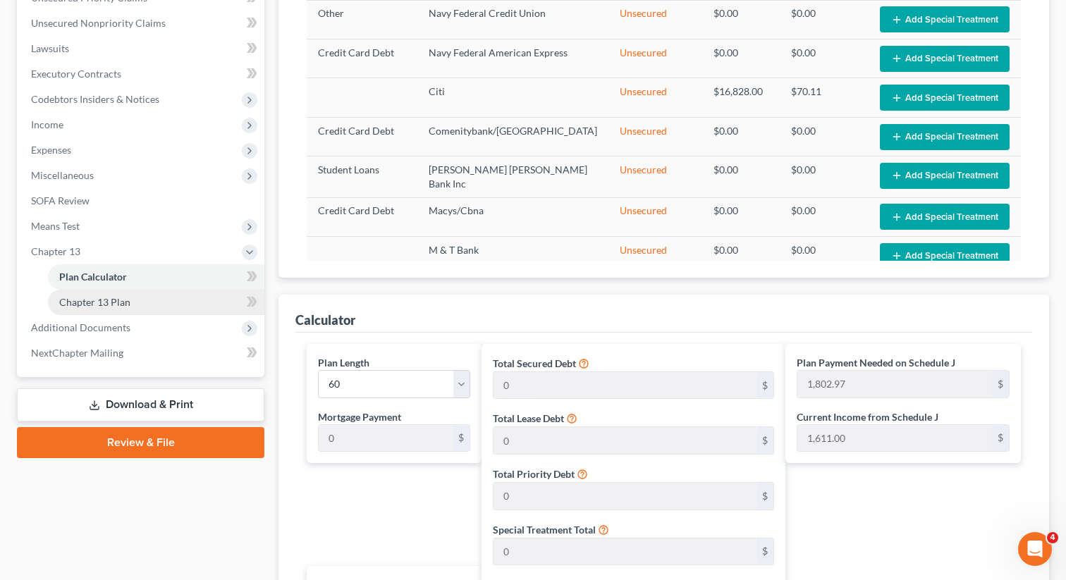
click at [114, 304] on span "Chapter 13 Plan" at bounding box center [94, 302] width 71 height 12
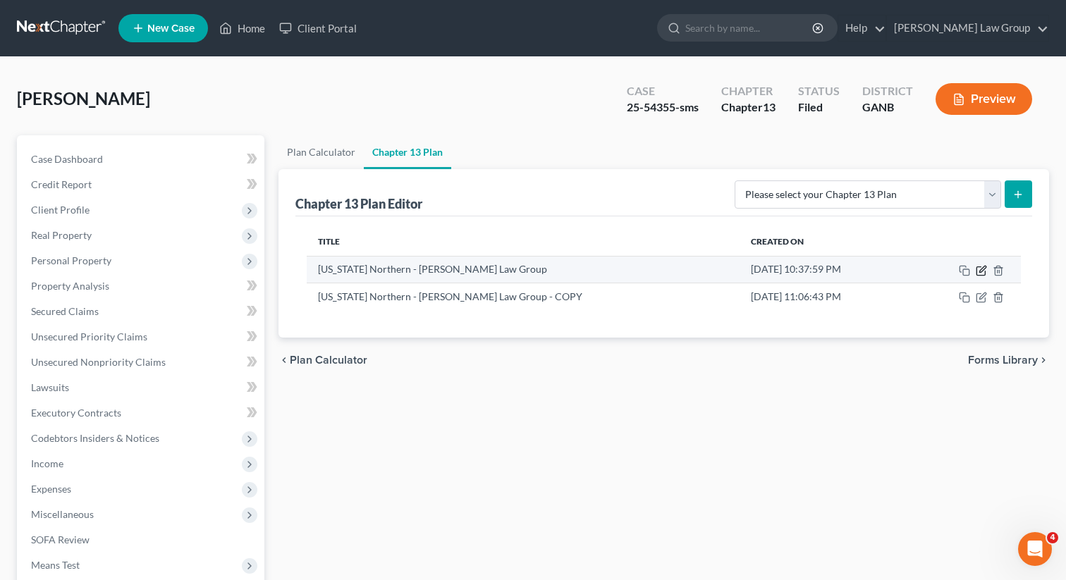
click at [979, 270] on icon "button" at bounding box center [982, 269] width 6 height 6
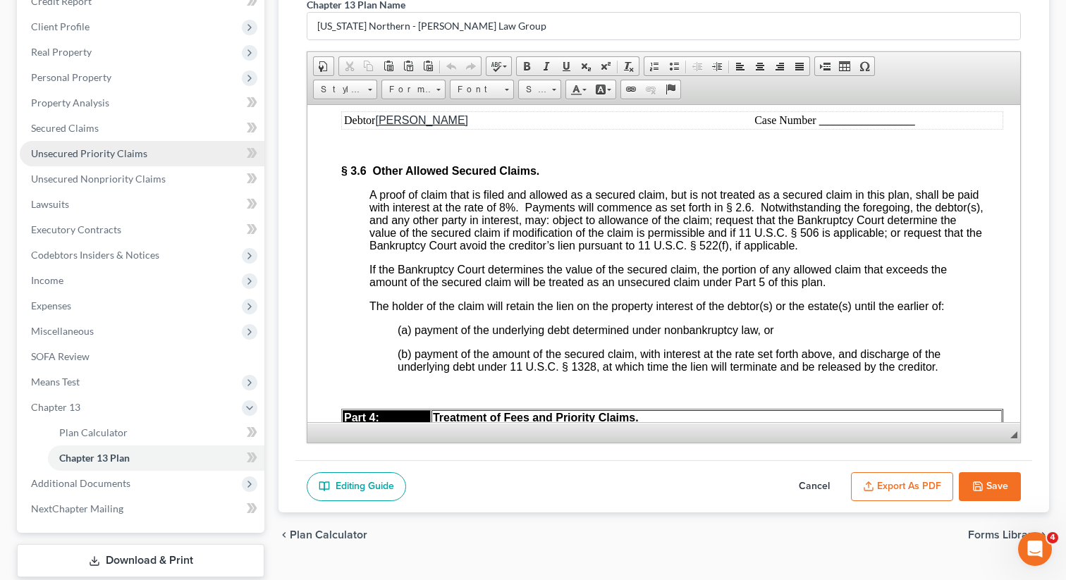
scroll to position [269, 0]
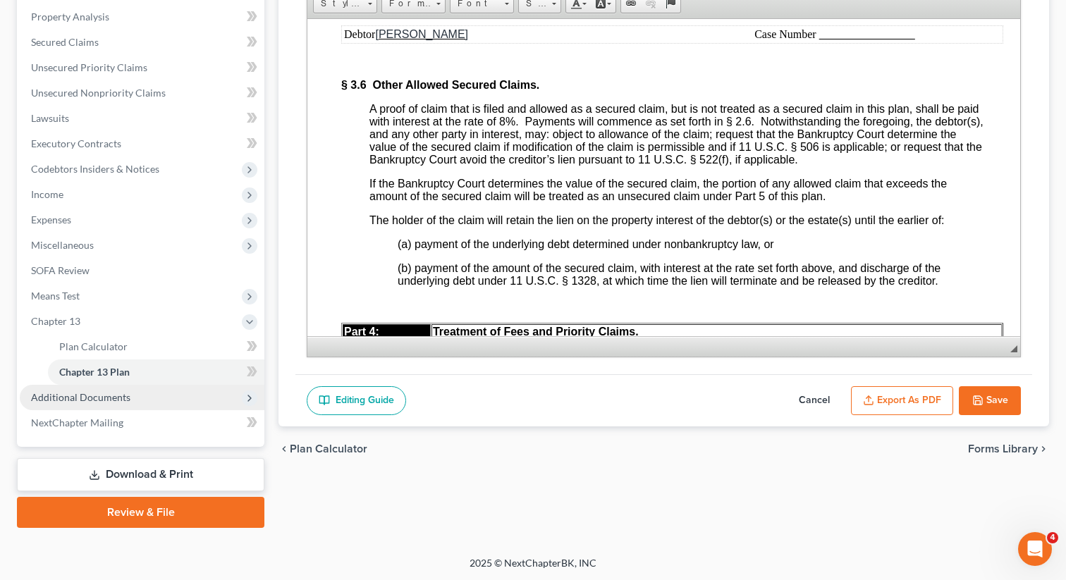
click at [107, 393] on span "Additional Documents" at bounding box center [80, 397] width 99 height 12
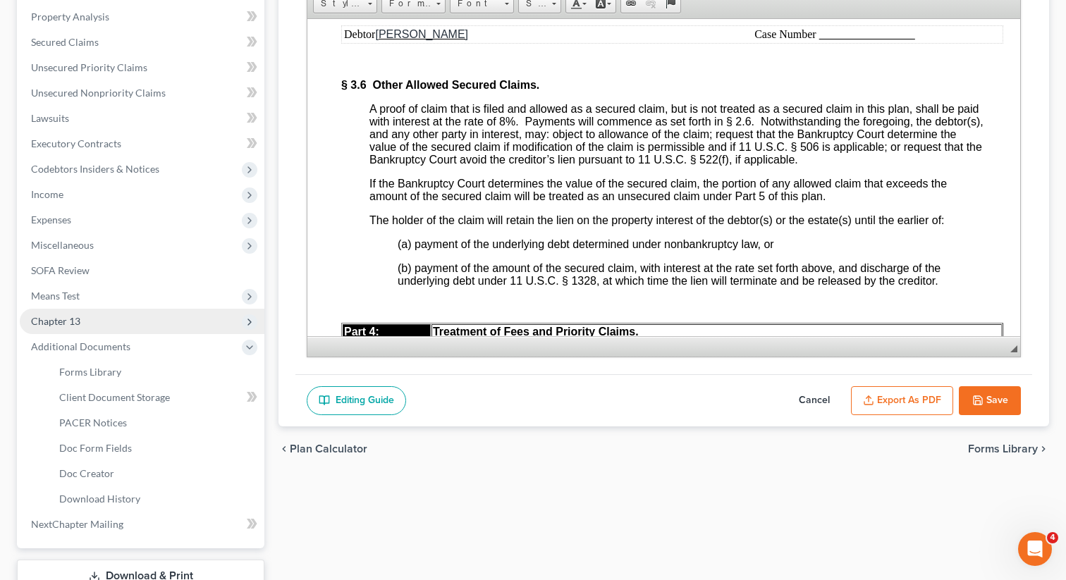
click at [124, 318] on span "Chapter 13" at bounding box center [142, 321] width 245 height 25
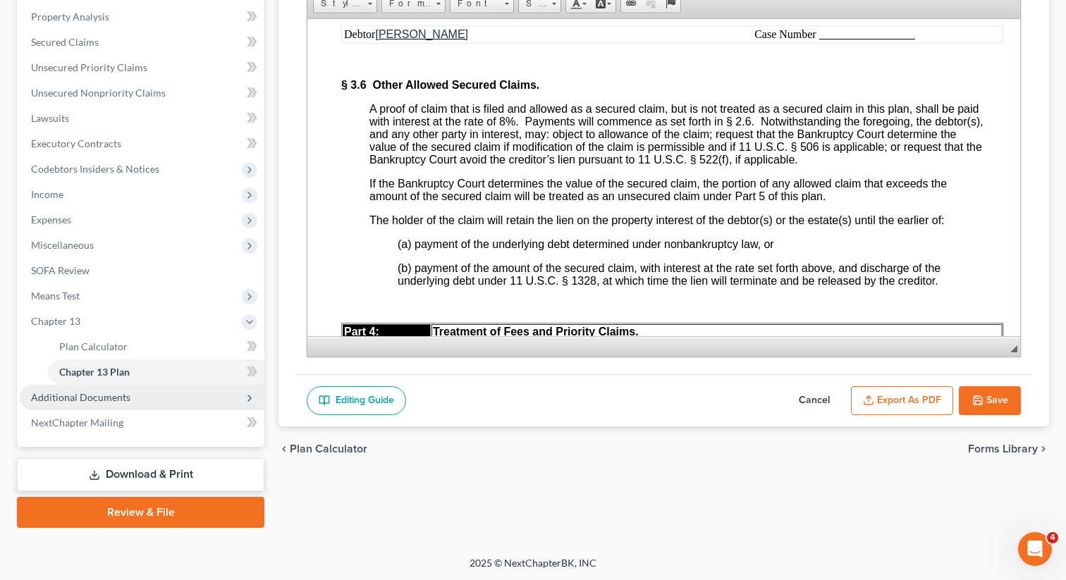
click at [104, 392] on span "Additional Documents" at bounding box center [80, 397] width 99 height 12
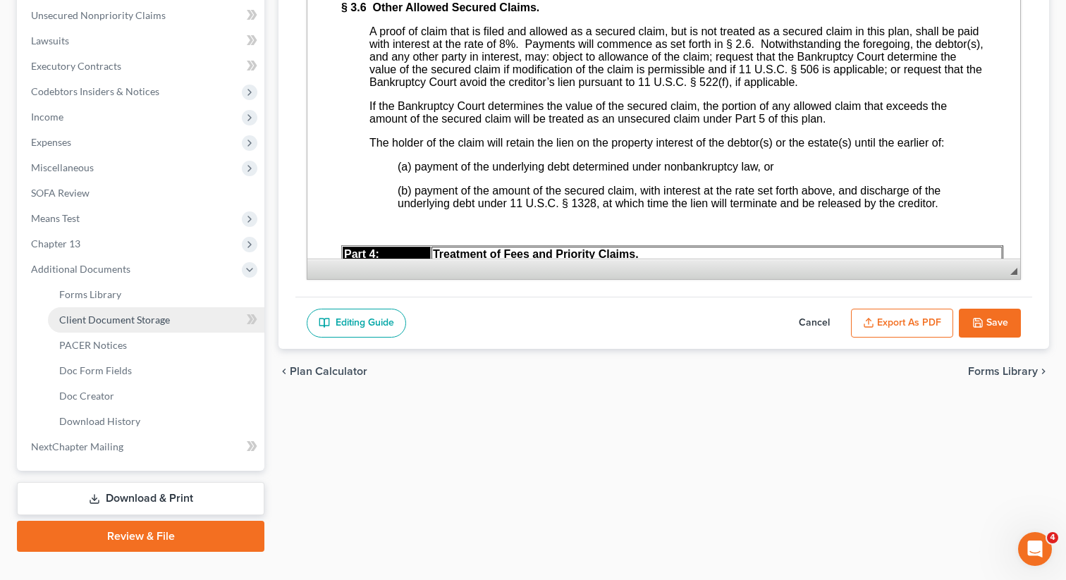
scroll to position [370, 0]
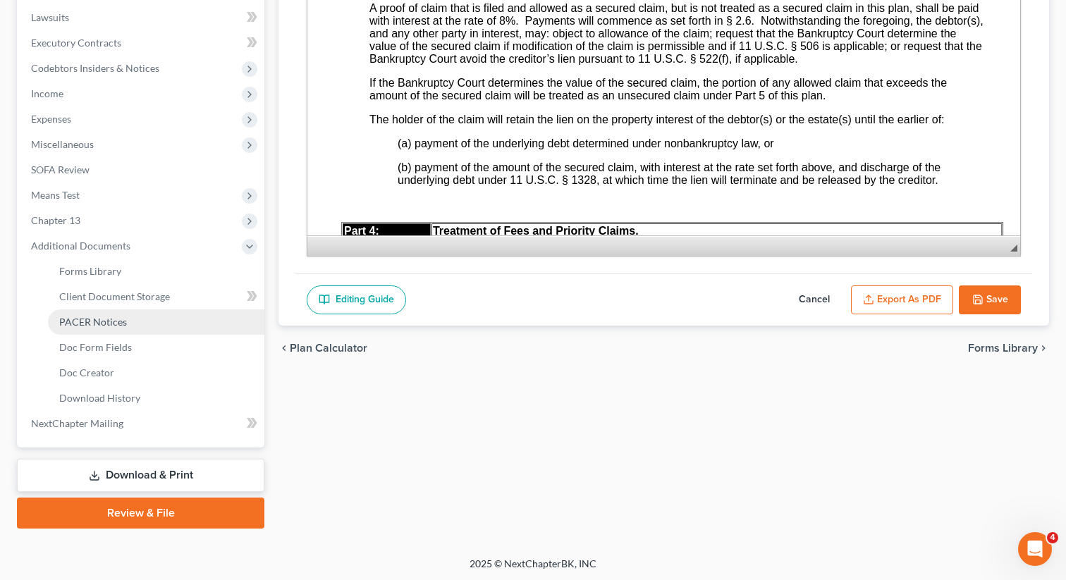
click at [101, 317] on span "PACER Notices" at bounding box center [93, 322] width 68 height 12
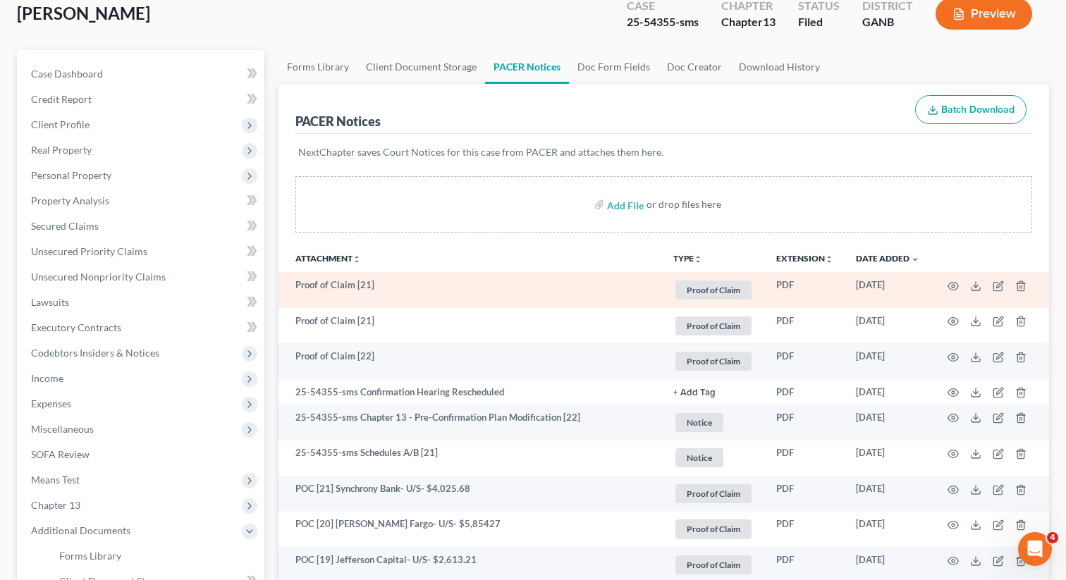
scroll to position [121, 0]
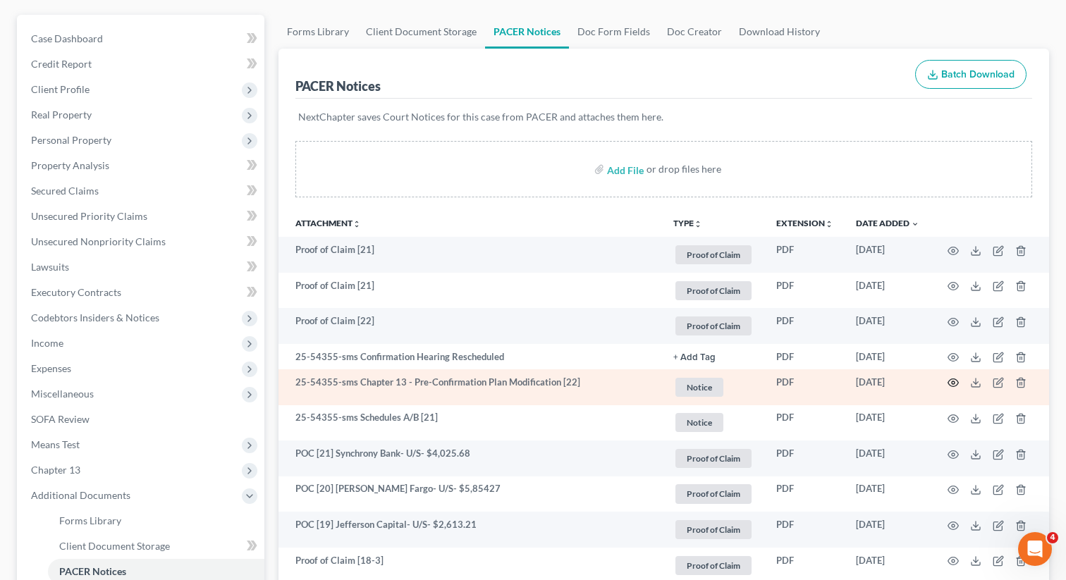
click at [953, 382] on icon "button" at bounding box center [953, 382] width 11 height 11
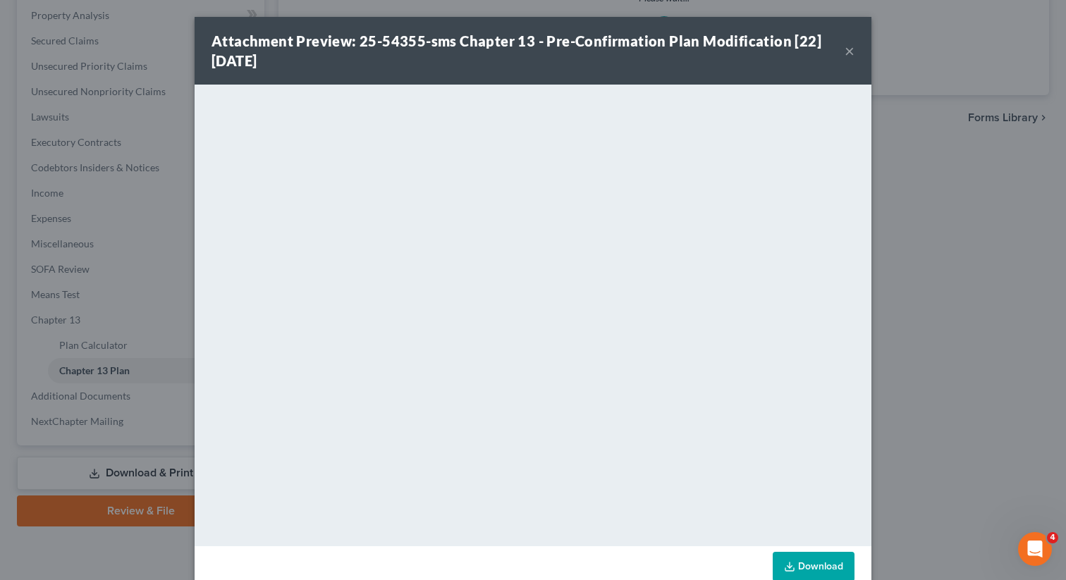
scroll to position [269, 0]
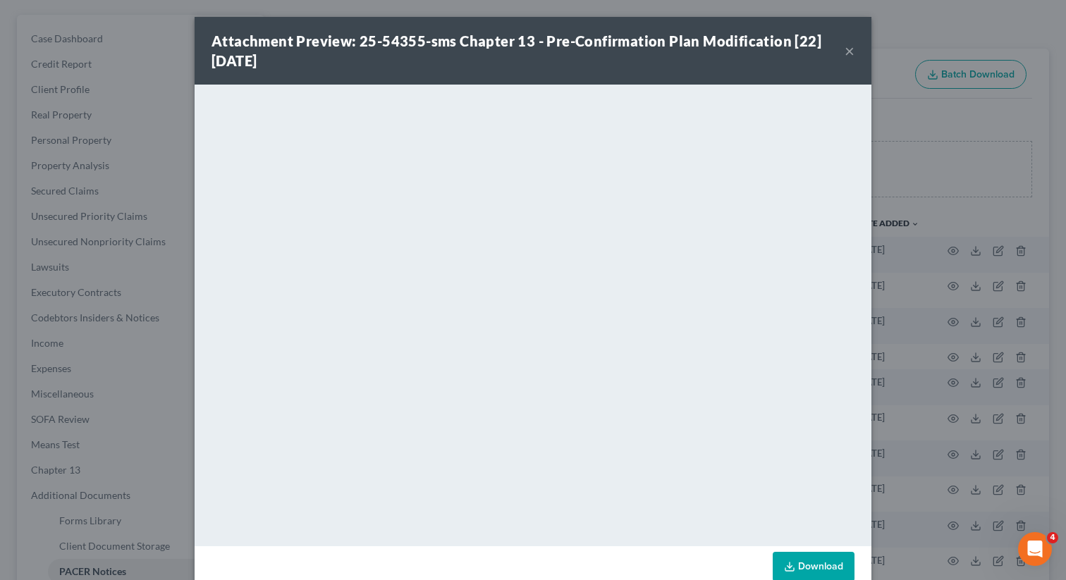
click at [849, 50] on button "×" at bounding box center [850, 50] width 10 height 17
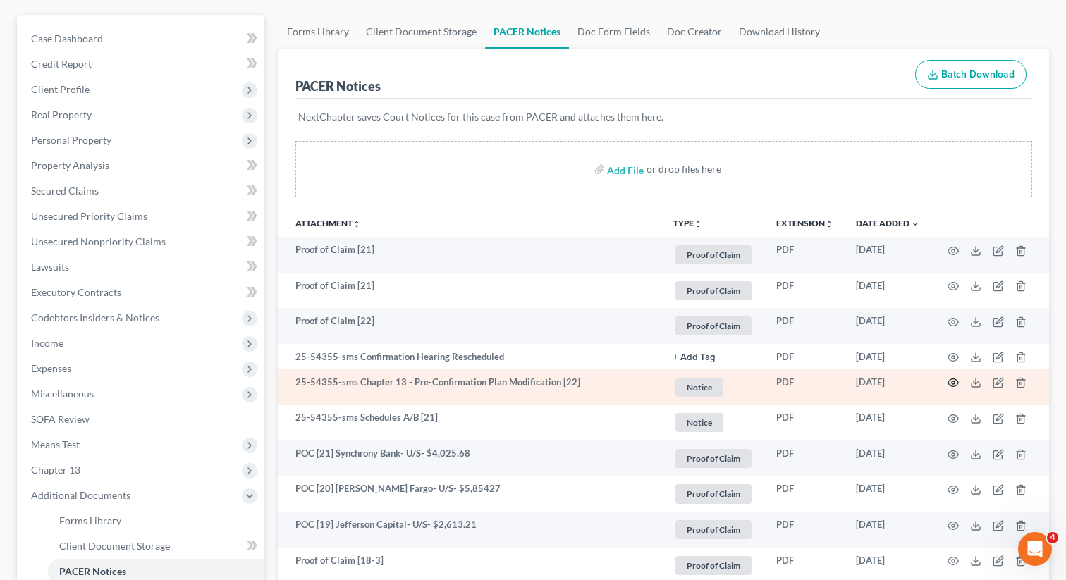
click at [952, 382] on circle "button" at bounding box center [953, 383] width 3 height 3
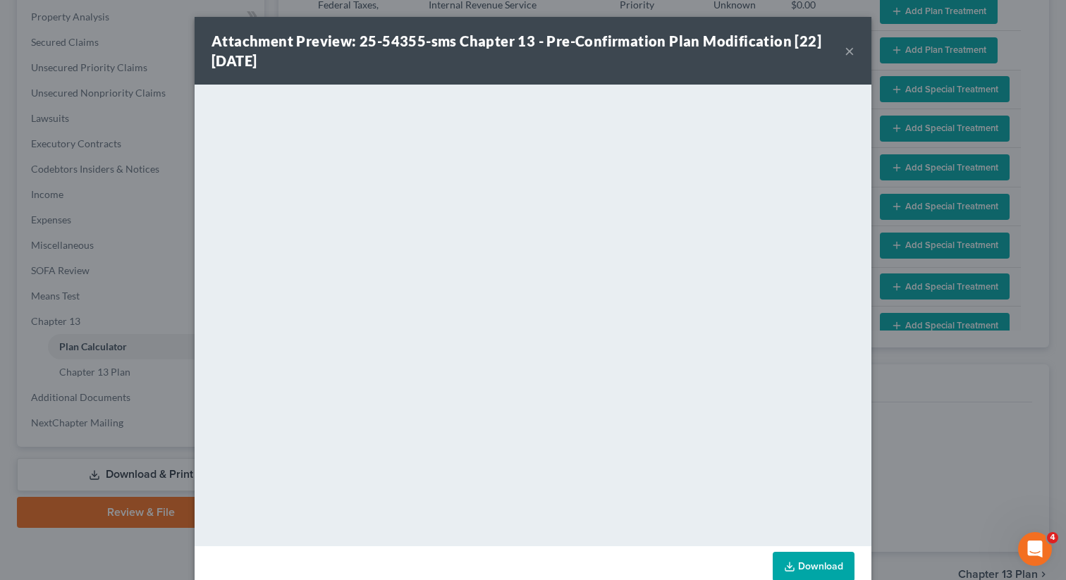
scroll to position [339, 0]
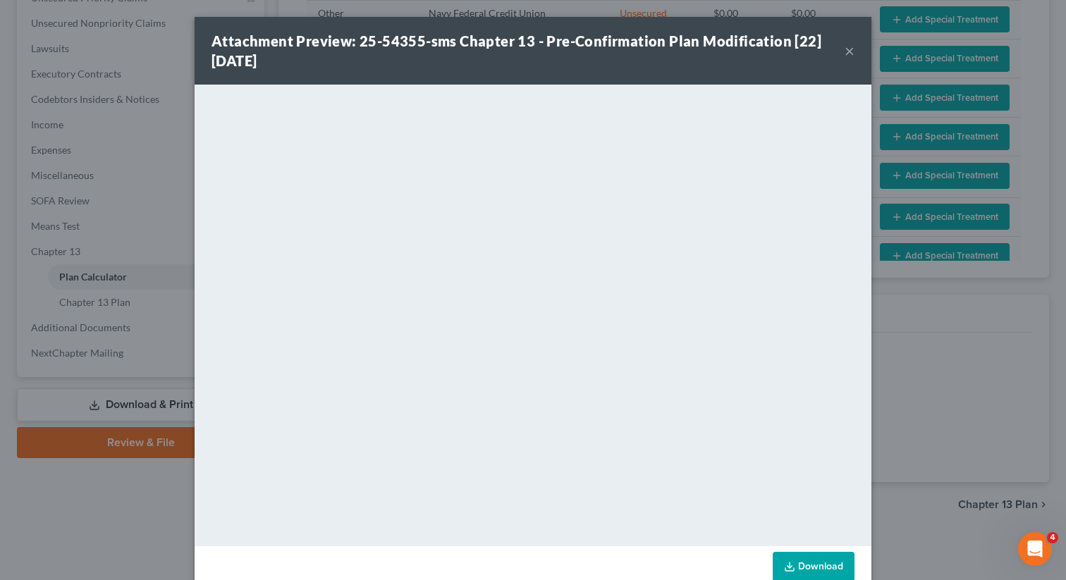
select select "59"
click at [847, 54] on button "×" at bounding box center [850, 50] width 10 height 17
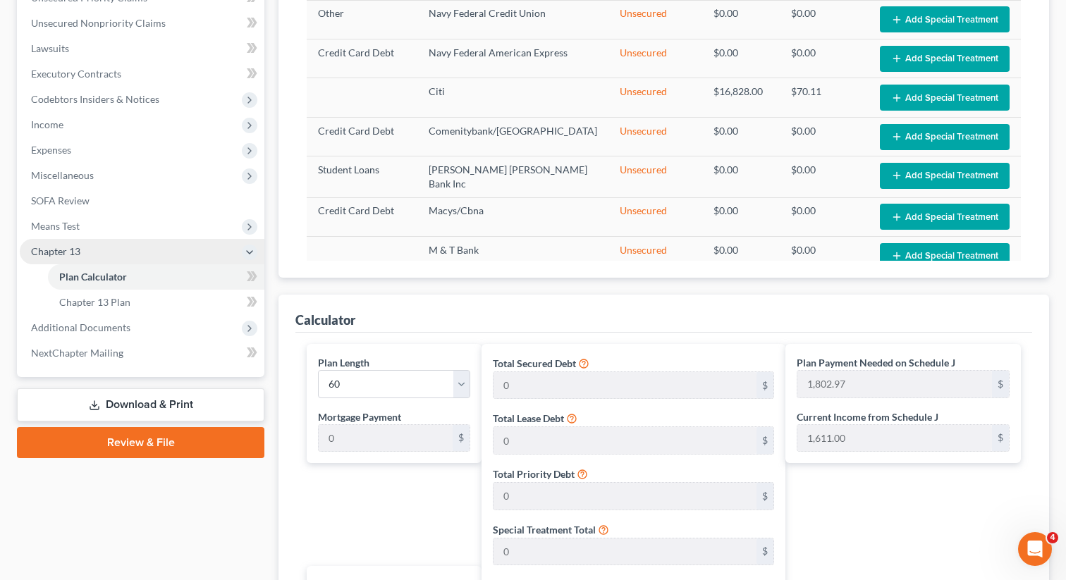
click at [94, 250] on span "Chapter 13" at bounding box center [142, 251] width 245 height 25
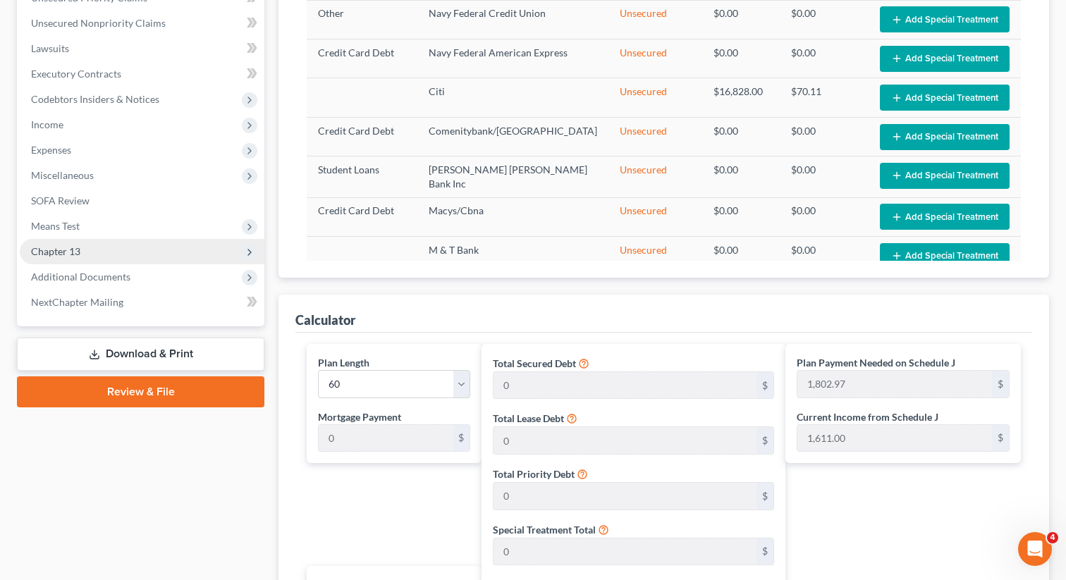
click at [88, 248] on span "Chapter 13" at bounding box center [142, 251] width 245 height 25
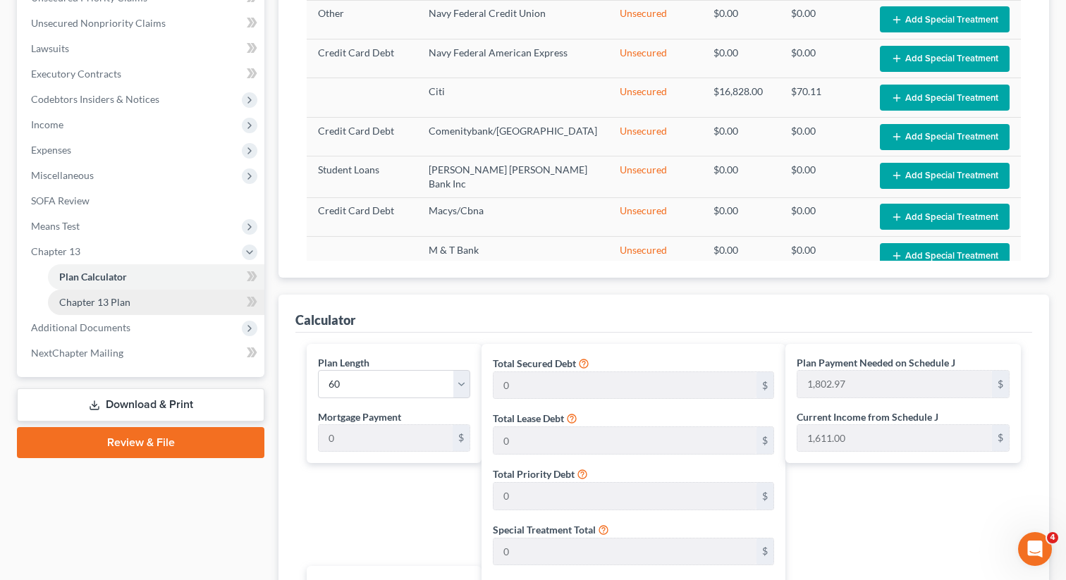
click at [94, 303] on span "Chapter 13 Plan" at bounding box center [94, 302] width 71 height 12
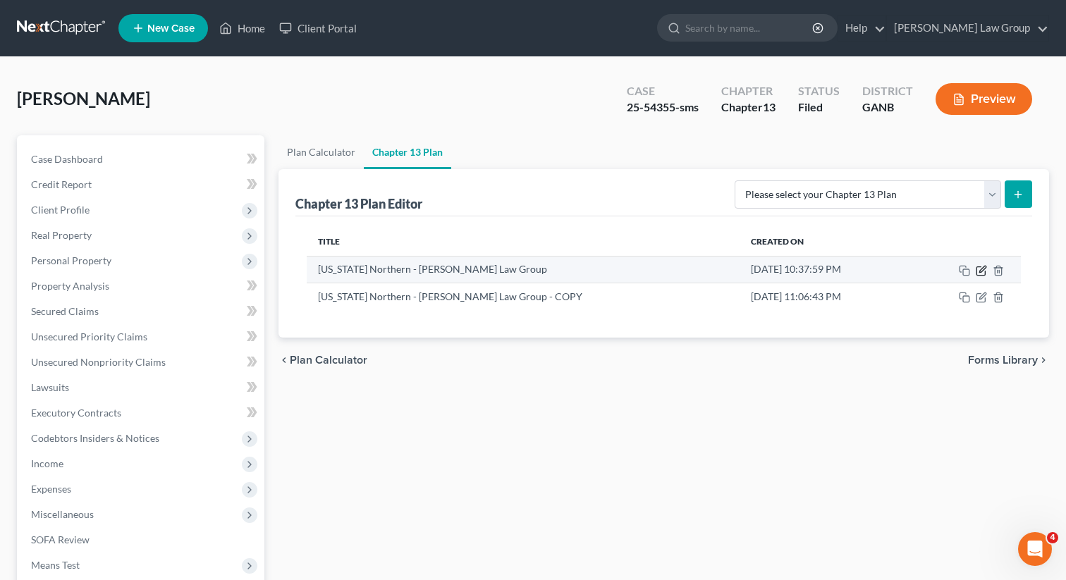
click at [982, 268] on icon "button" at bounding box center [982, 269] width 6 height 6
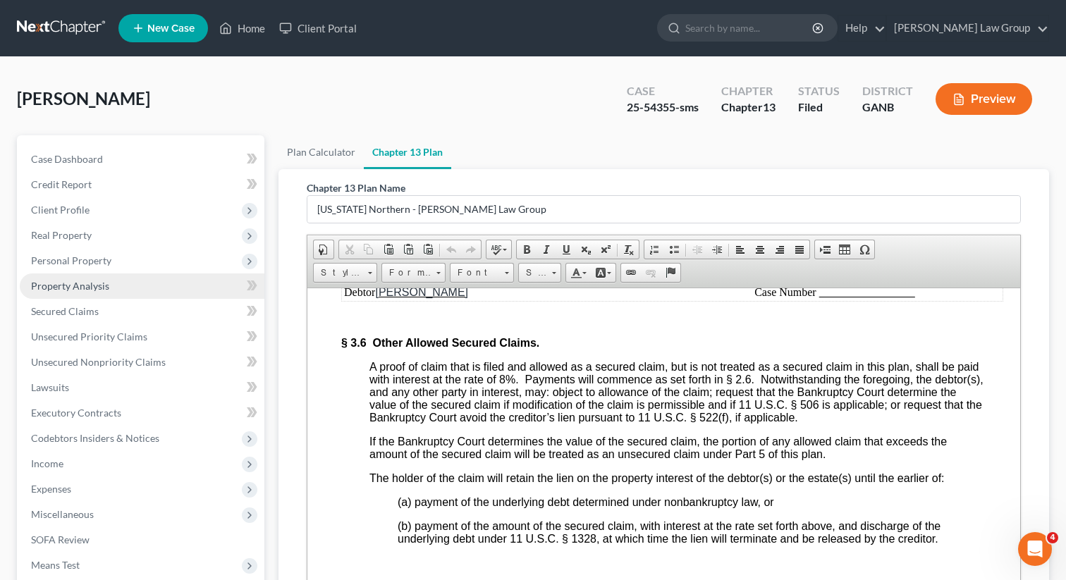
scroll to position [269, 0]
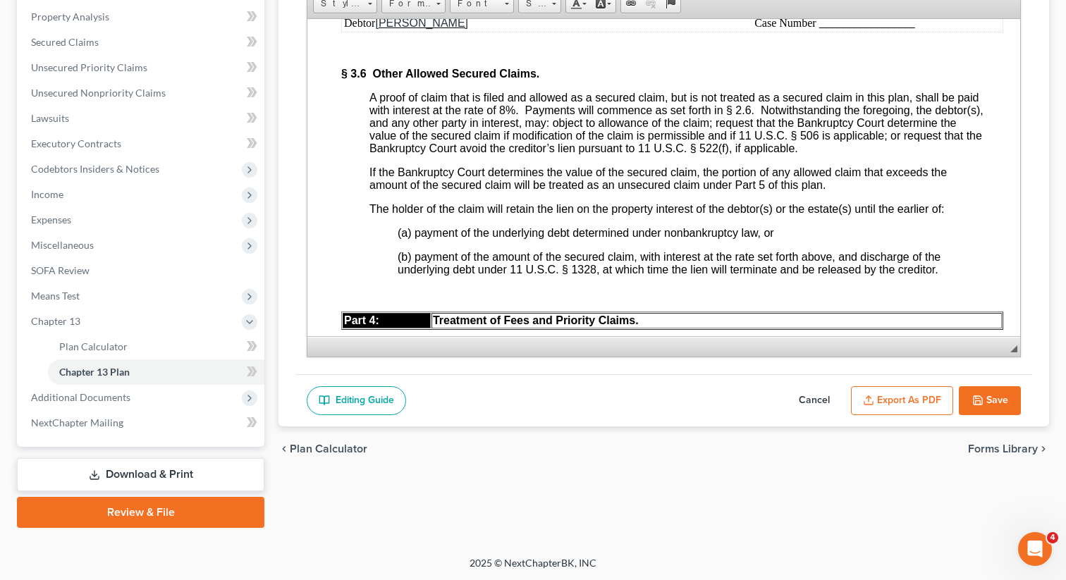
click at [817, 395] on button "Cancel" at bounding box center [814, 401] width 62 height 30
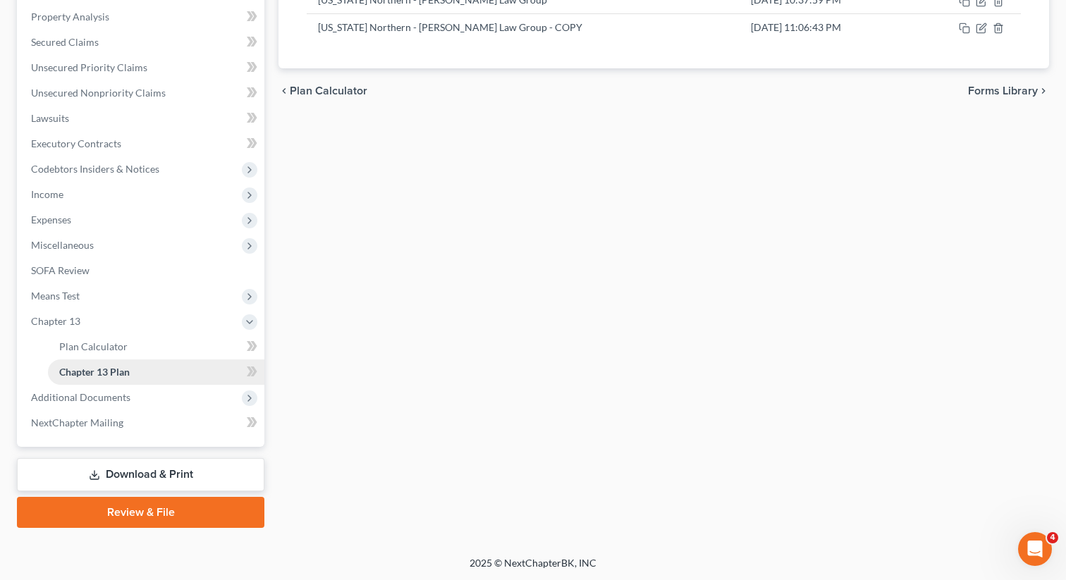
click at [132, 370] on link "Chapter 13 Plan" at bounding box center [156, 372] width 216 height 25
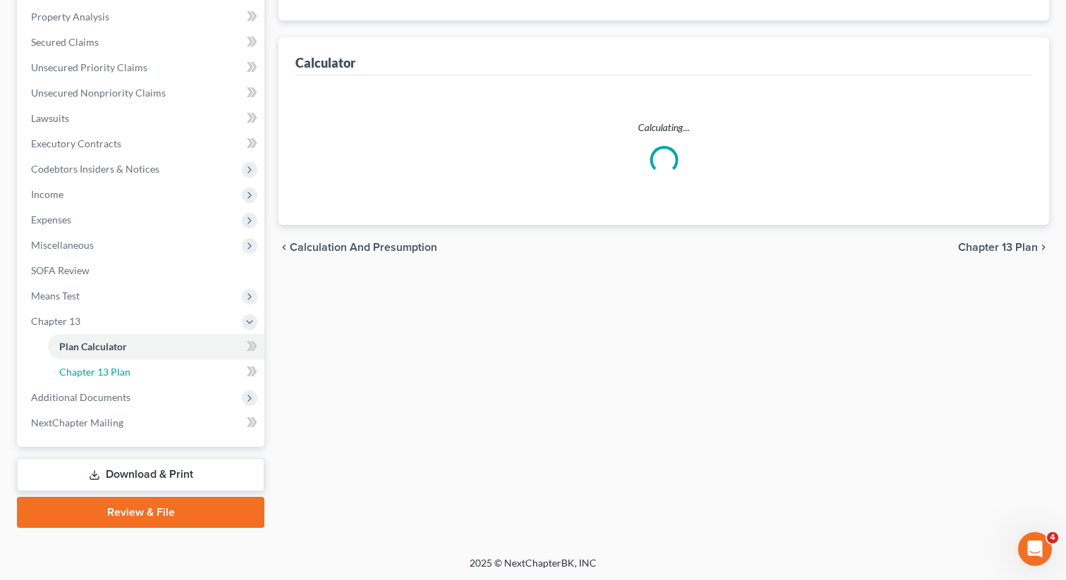
scroll to position [339, 0]
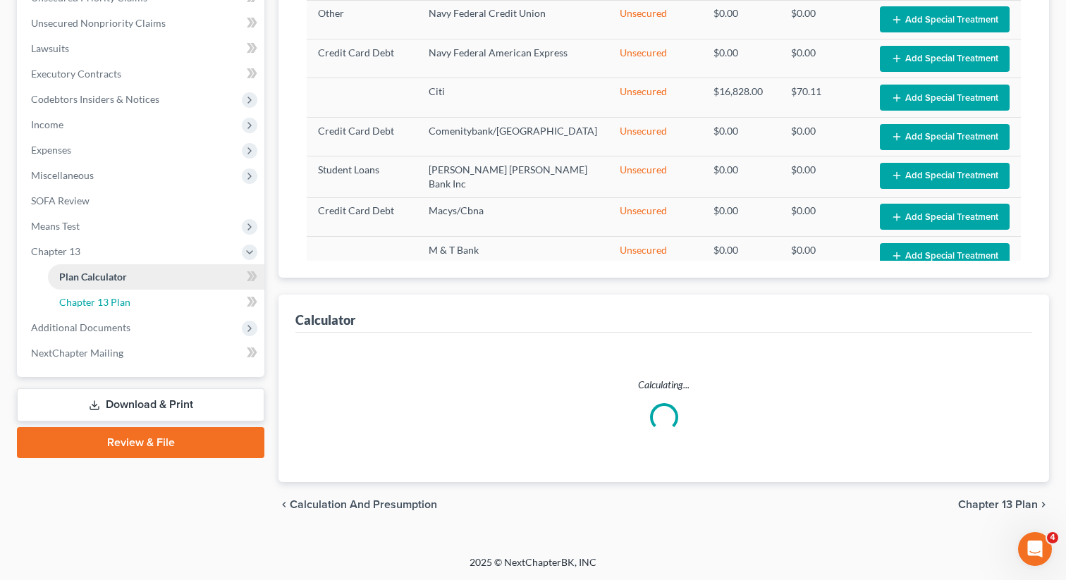
select select "59"
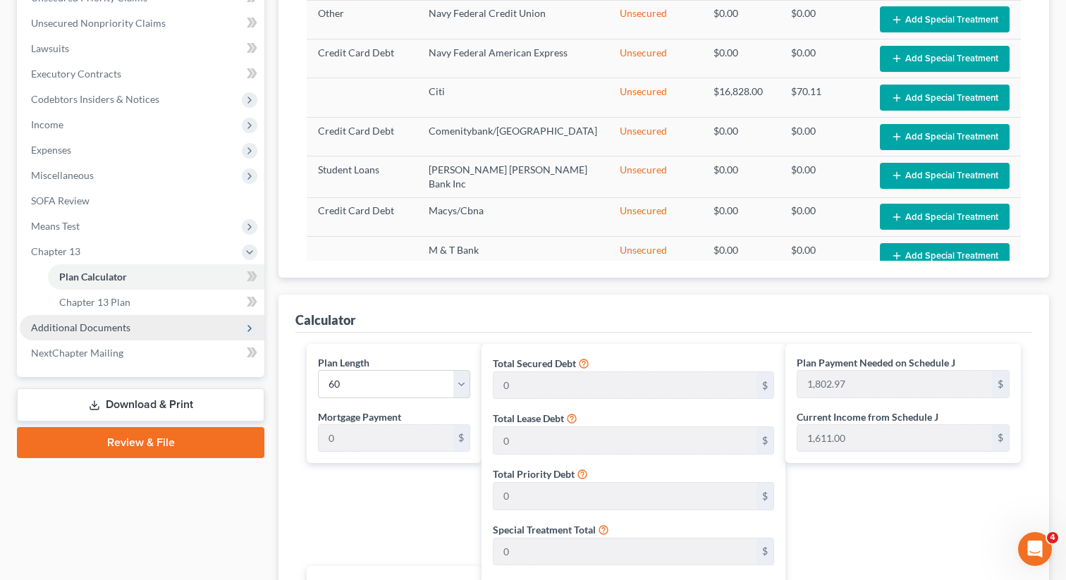
click at [126, 329] on span "Additional Documents" at bounding box center [80, 328] width 99 height 12
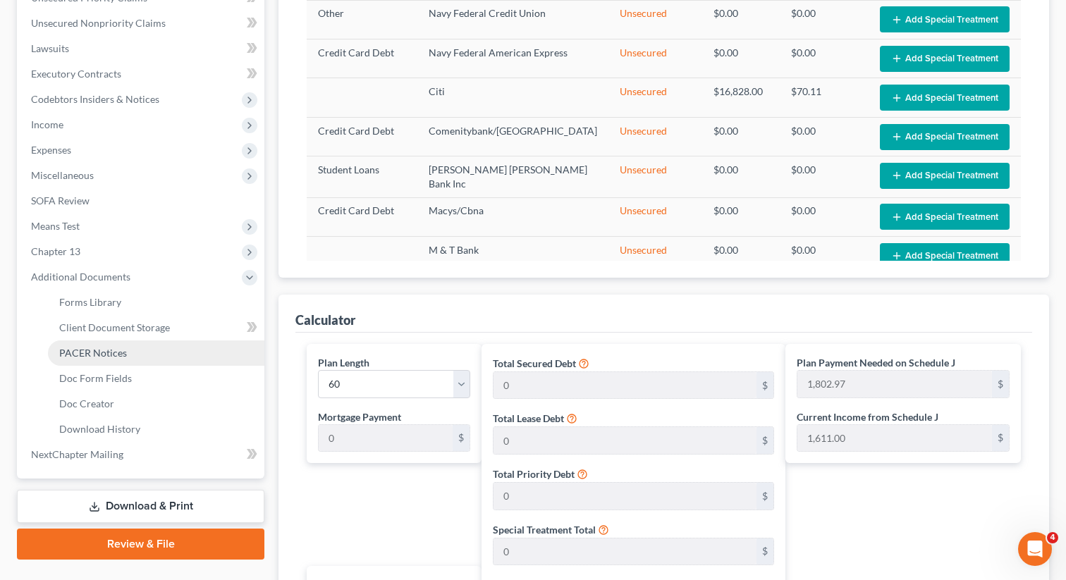
click at [109, 349] on span "PACER Notices" at bounding box center [93, 353] width 68 height 12
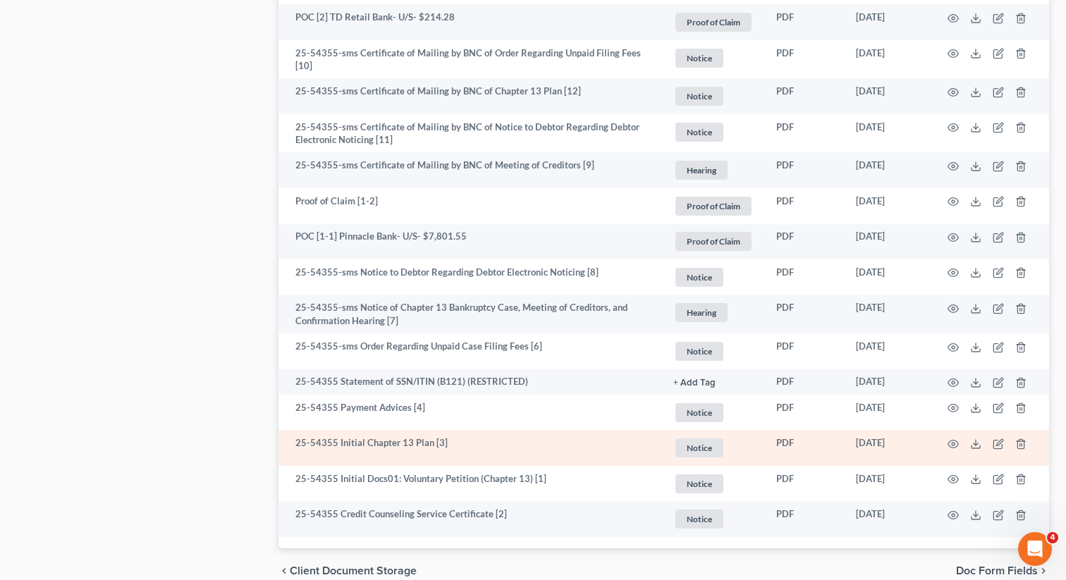
scroll to position [2113, 0]
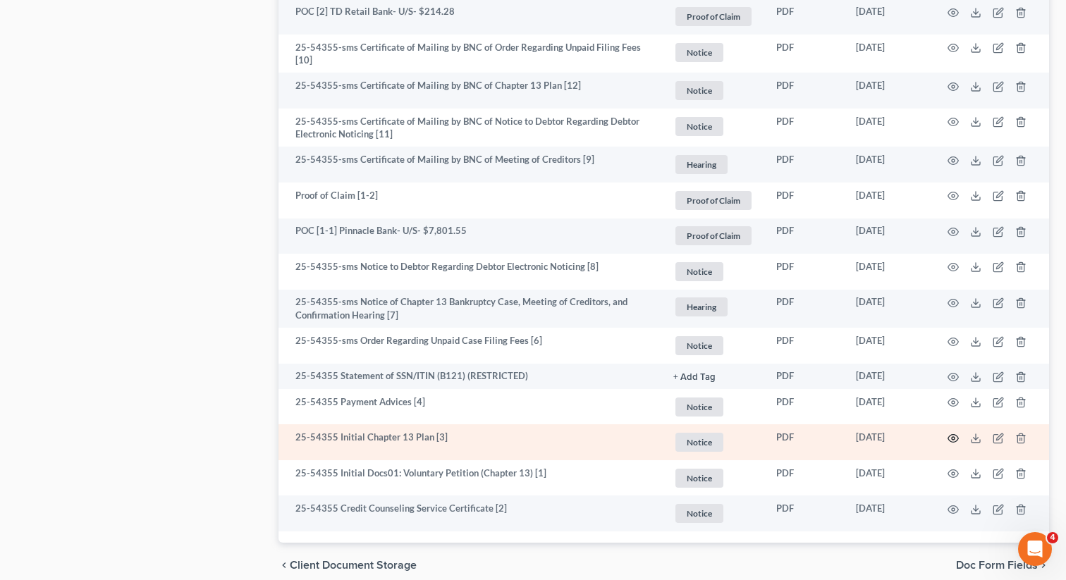
click at [952, 437] on icon "button" at bounding box center [953, 438] width 11 height 11
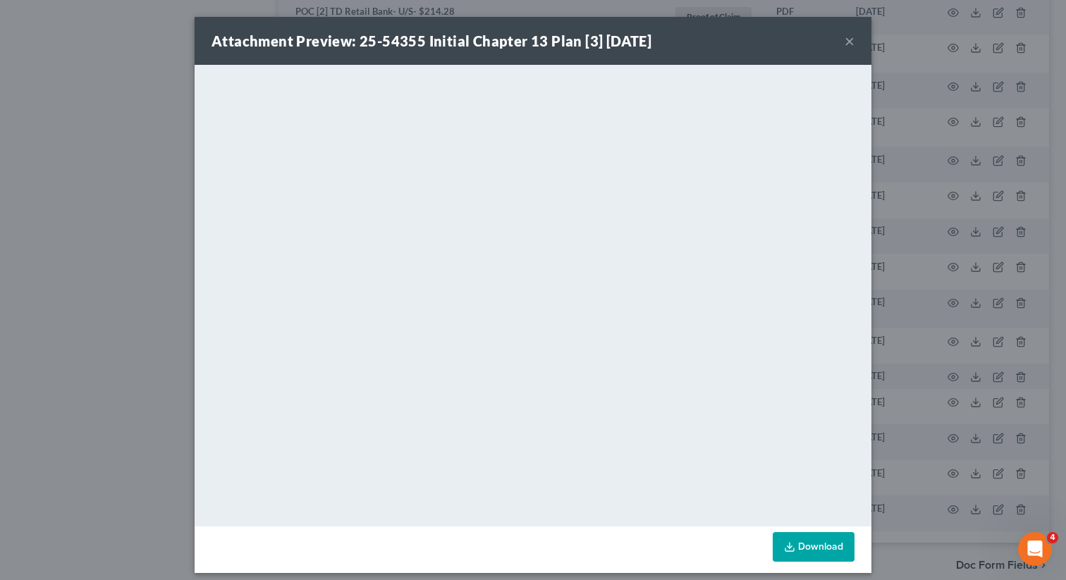
click at [857, 31] on div "Attachment Preview: 25-54355 Initial Chapter 13 Plan [3] [DATE] ×" at bounding box center [533, 41] width 677 height 48
click at [845, 44] on button "×" at bounding box center [850, 40] width 10 height 17
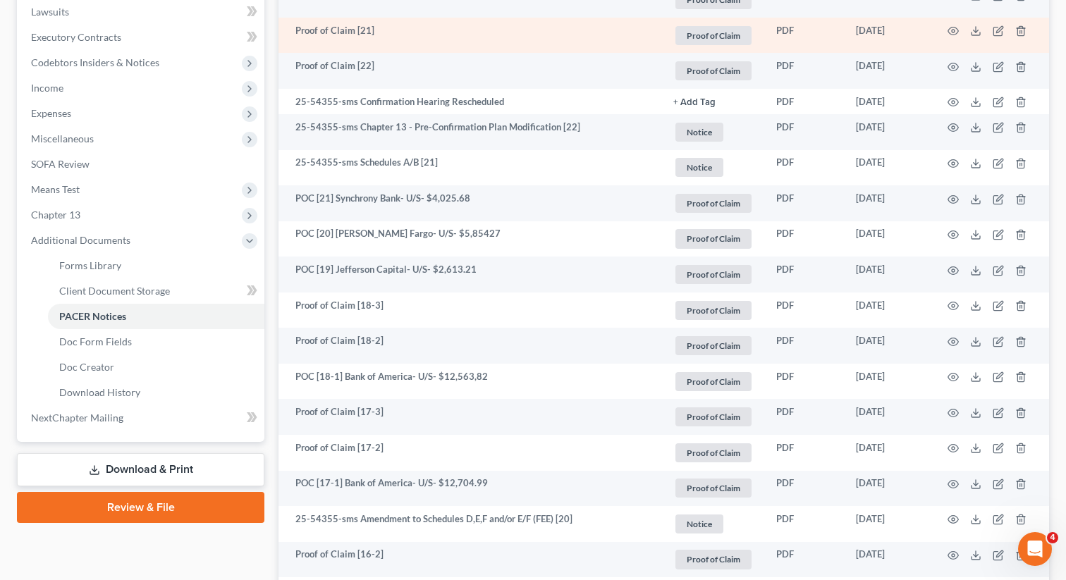
scroll to position [410, 0]
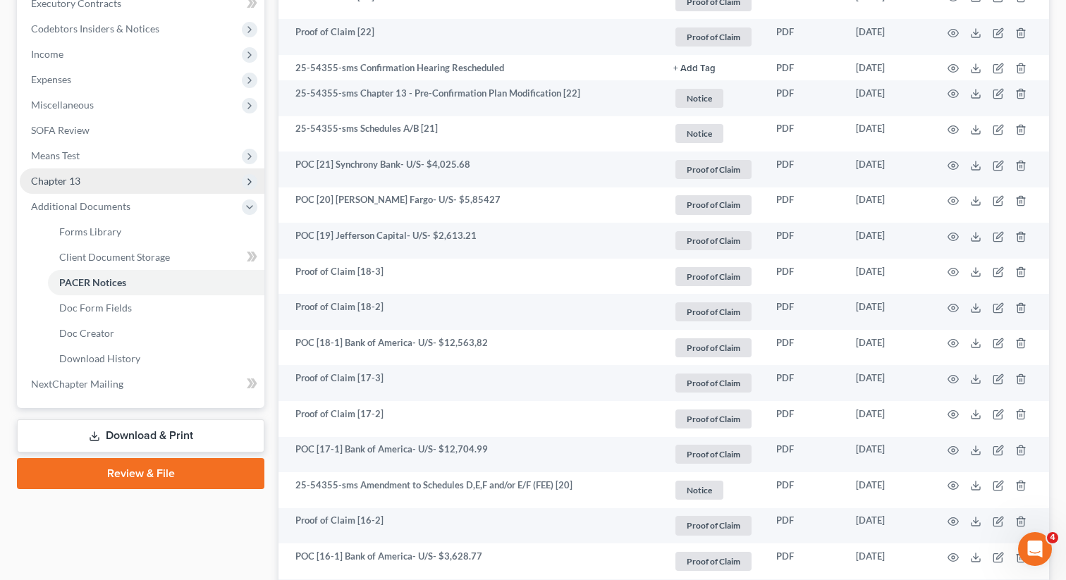
click at [136, 183] on span "Chapter 13" at bounding box center [142, 181] width 245 height 25
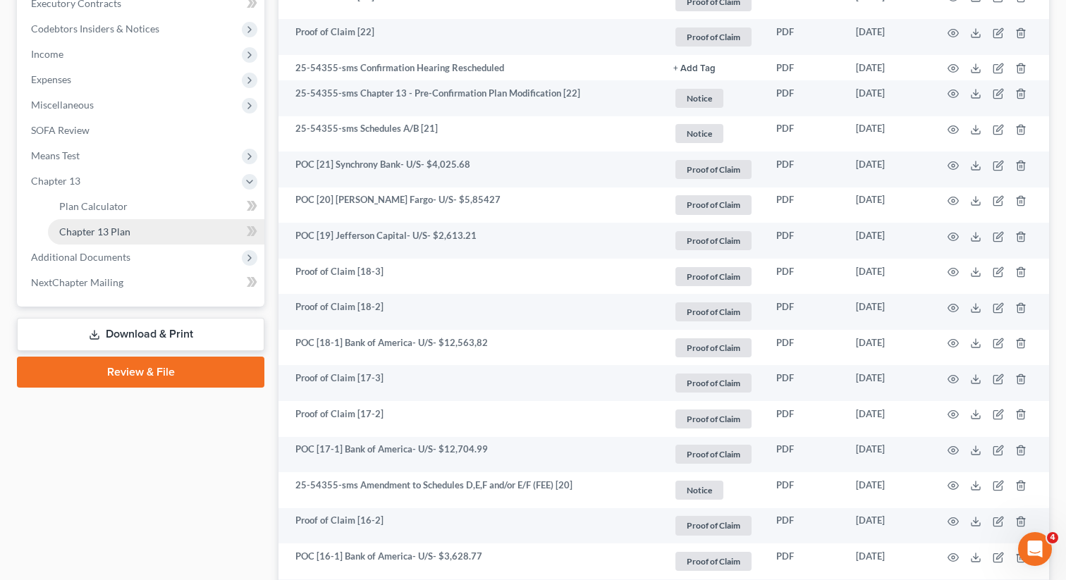
click at [126, 236] on span "Chapter 13 Plan" at bounding box center [94, 232] width 71 height 12
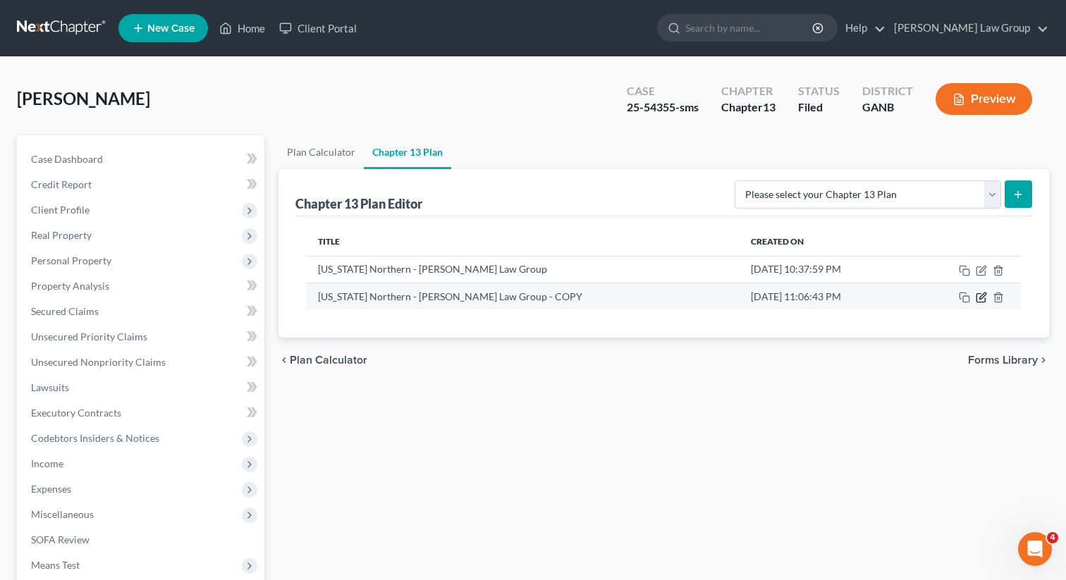
click at [979, 295] on icon "button" at bounding box center [981, 297] width 11 height 11
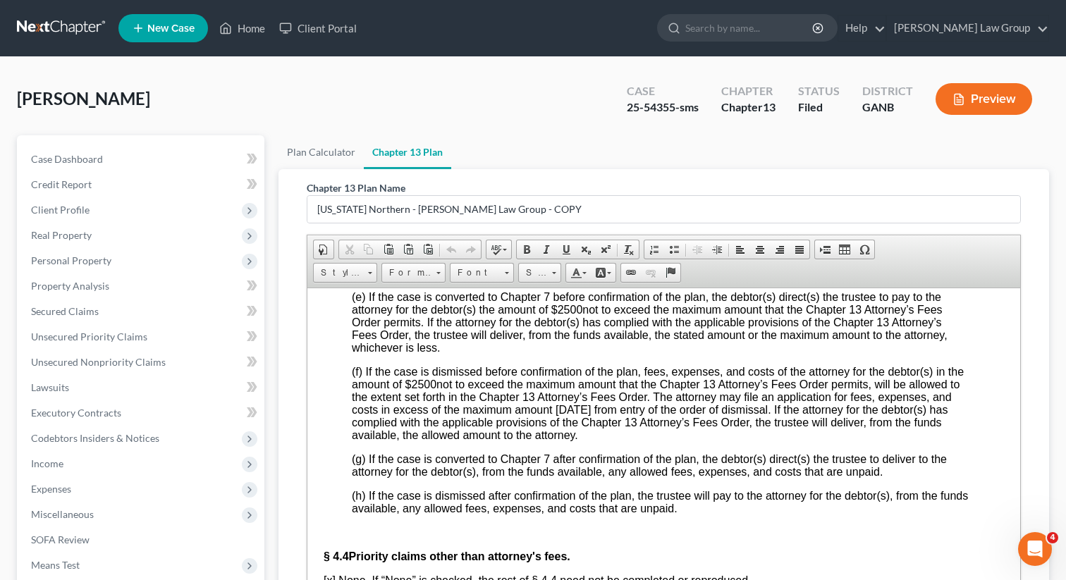
scroll to position [4048, 18]
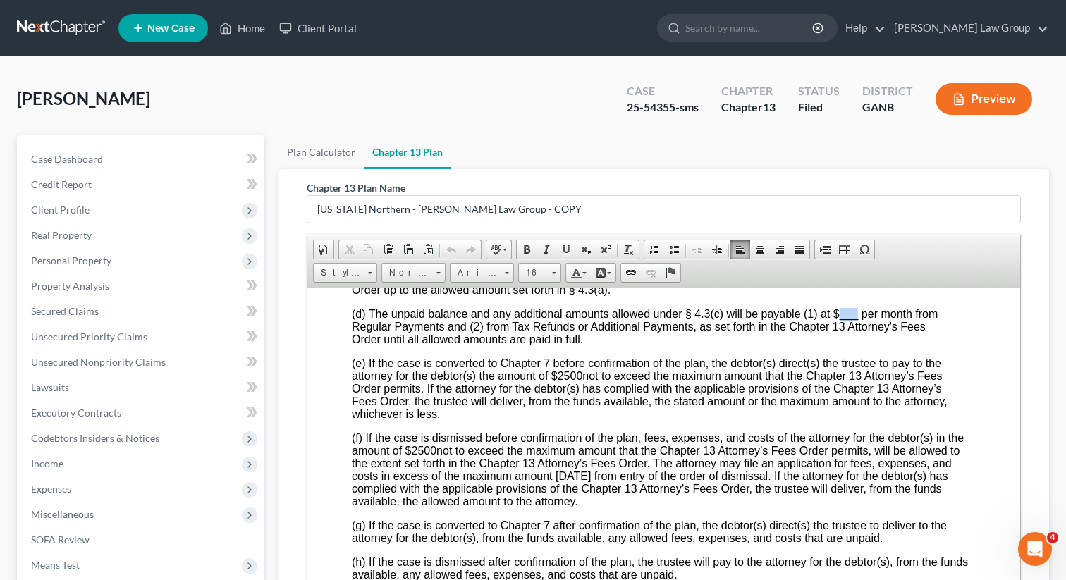
drag, startPoint x: 860, startPoint y: 406, endPoint x: 841, endPoint y: 405, distance: 18.3
click at [841, 345] on span "(d) The unpaid balance and any additional amounts allowed under § 4.3(c) will b…" at bounding box center [645, 325] width 586 height 37
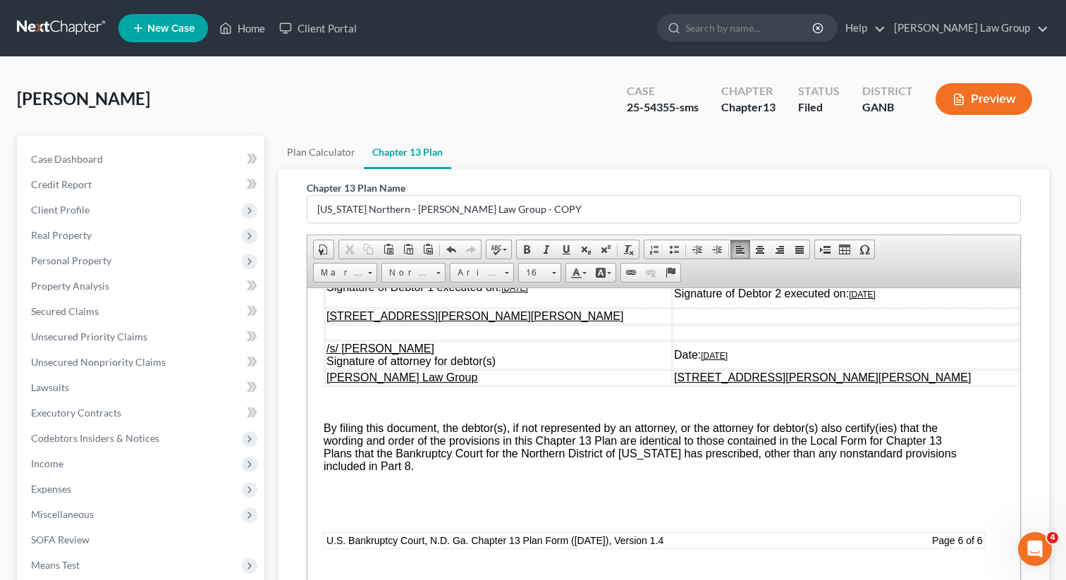
scroll to position [6531, 18]
click at [513, 293] on u "[DATE]" at bounding box center [514, 288] width 27 height 10
click at [861, 299] on u "[DATE]" at bounding box center [862, 294] width 27 height 10
drag, startPoint x: 896, startPoint y: 381, endPoint x: 852, endPoint y: 382, distance: 43.7
click at [852, 307] on td "Signature of Debtor 2 executed on: [DATE]" at bounding box center [846, 287] width 347 height 41
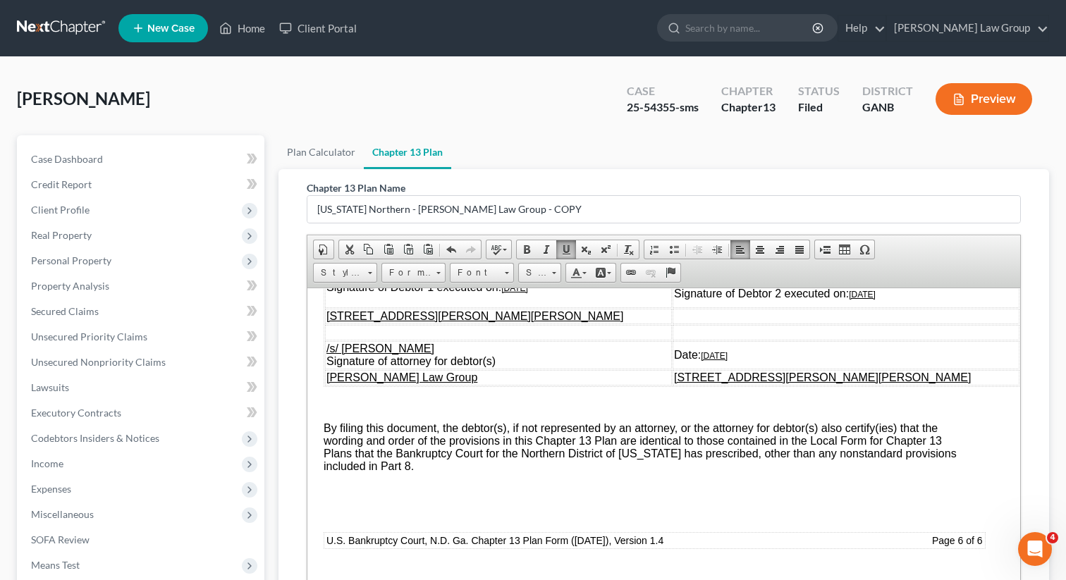
copy u "[DATE]"
click at [728, 360] on u "[DATE]" at bounding box center [714, 355] width 27 height 10
drag, startPoint x: 746, startPoint y: 444, endPoint x: 704, endPoint y: 444, distance: 42.3
click at [704, 360] on u "[DATE]" at bounding box center [714, 355] width 27 height 10
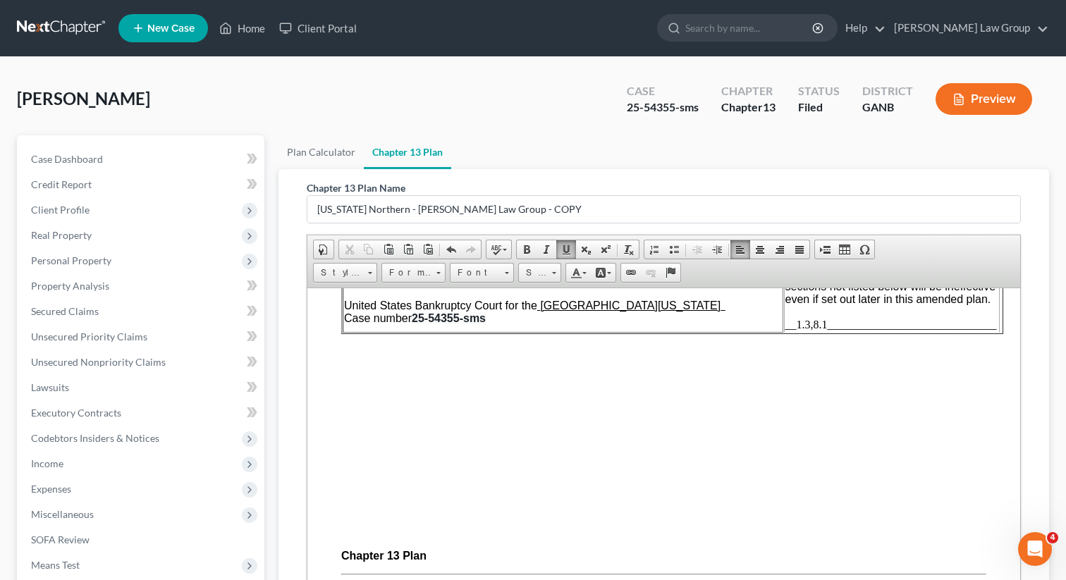
scroll to position [0, 0]
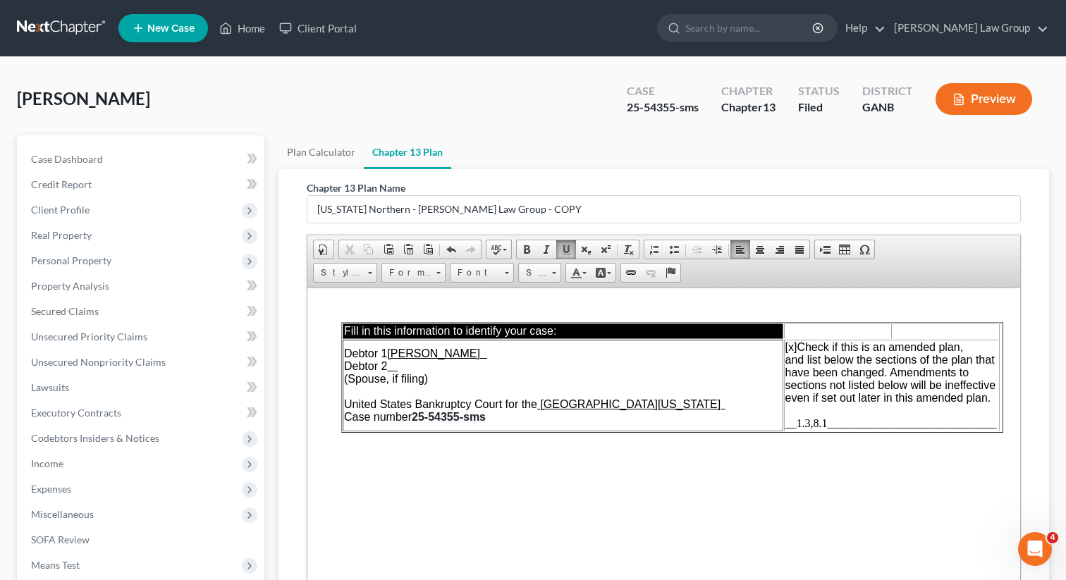
click at [824, 425] on span "__1.3,8.1______________________________" at bounding box center [892, 423] width 212 height 12
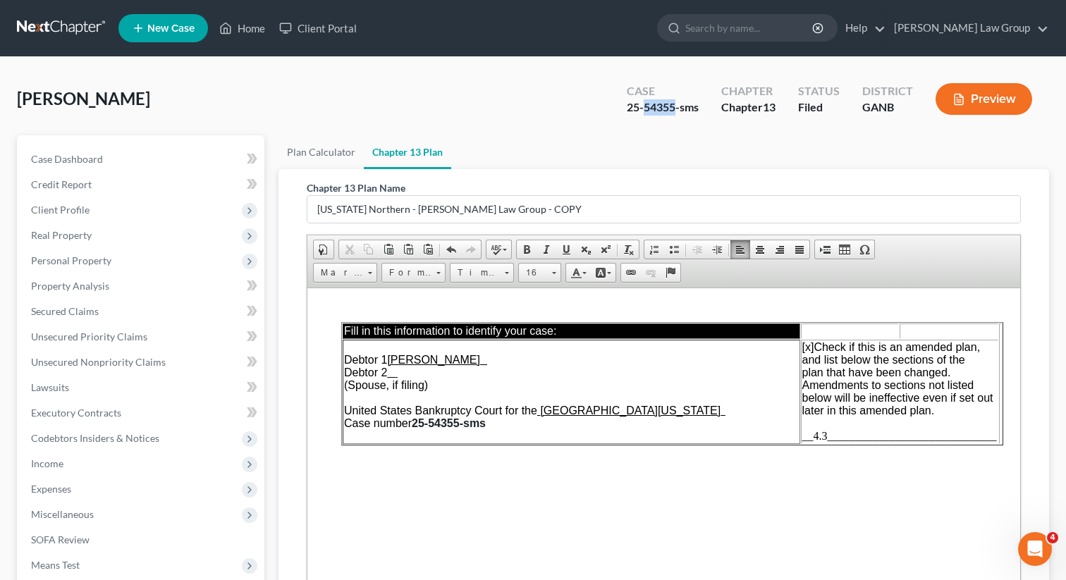
drag, startPoint x: 676, startPoint y: 106, endPoint x: 643, endPoint y: 106, distance: 33.2
click at [643, 106] on div "25-54355-sms" at bounding box center [663, 107] width 72 height 16
copy div "54355"
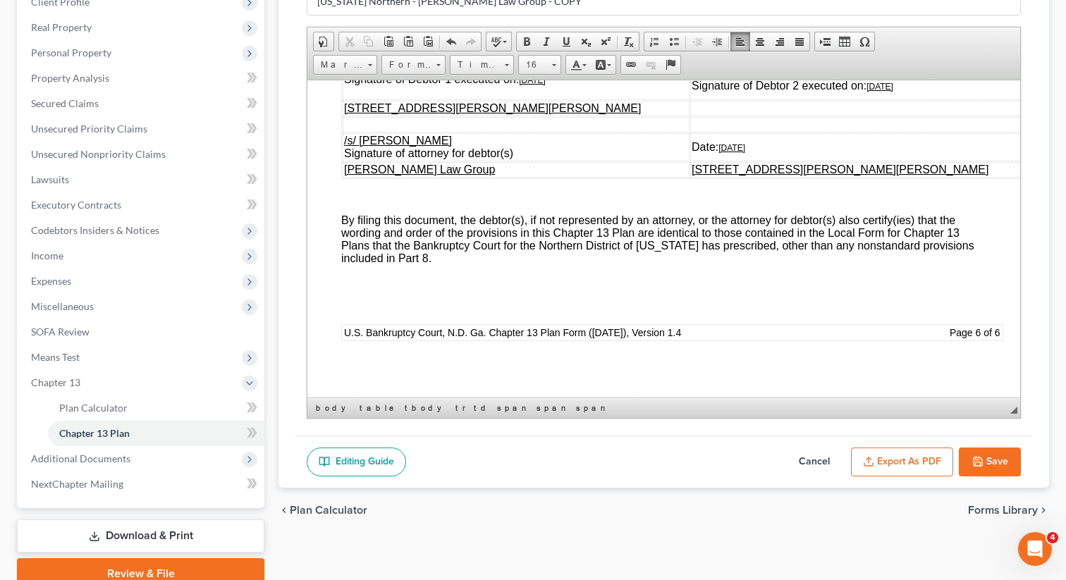
scroll to position [237, 0]
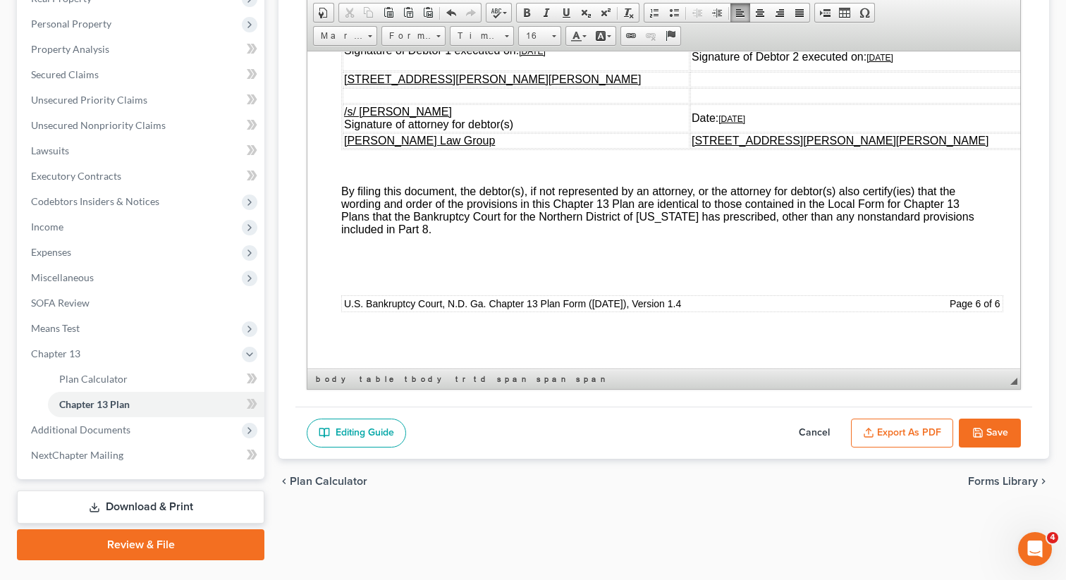
click at [897, 430] on button "Export as PDF" at bounding box center [902, 434] width 102 height 30
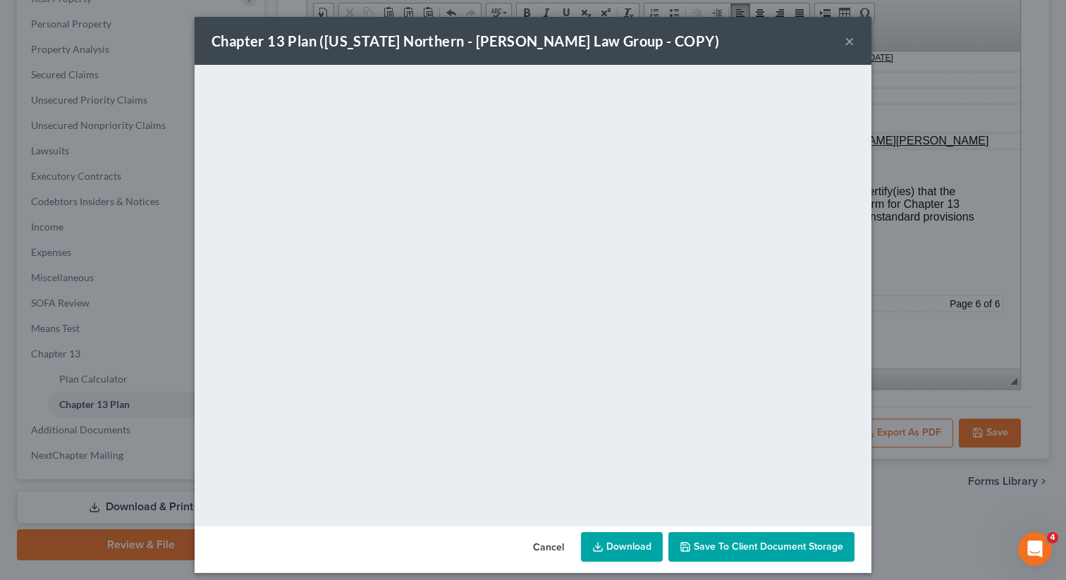
click at [636, 547] on link "Download" at bounding box center [622, 547] width 82 height 30
click at [1032, 14] on div "Chapter 13 Plan ([US_STATE] Northern - [PERSON_NAME] Law Group - COPY) × <objec…" at bounding box center [533, 290] width 1066 height 580
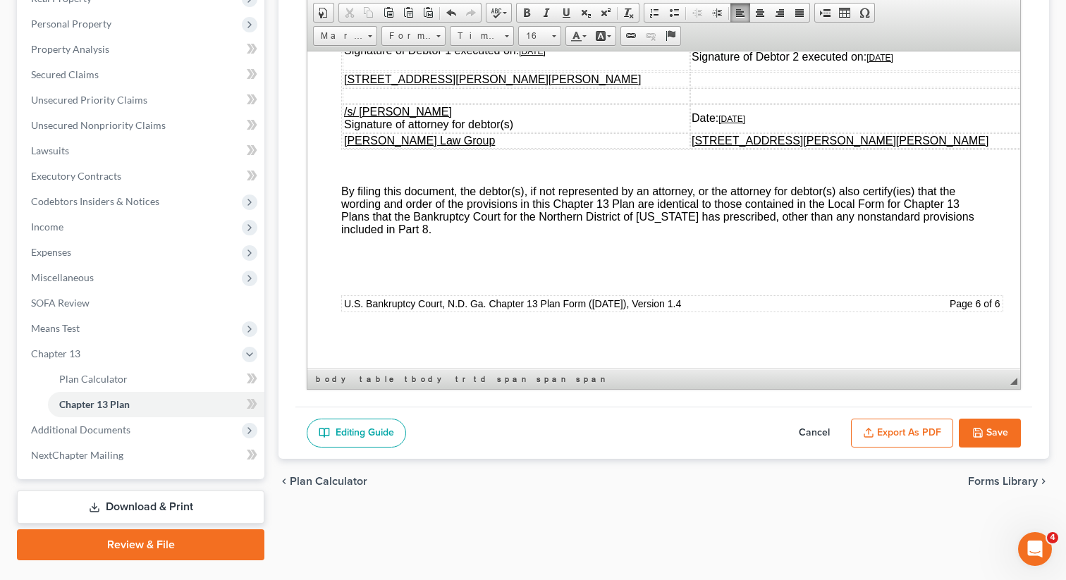
click at [984, 434] on button "Save" at bounding box center [990, 434] width 62 height 30
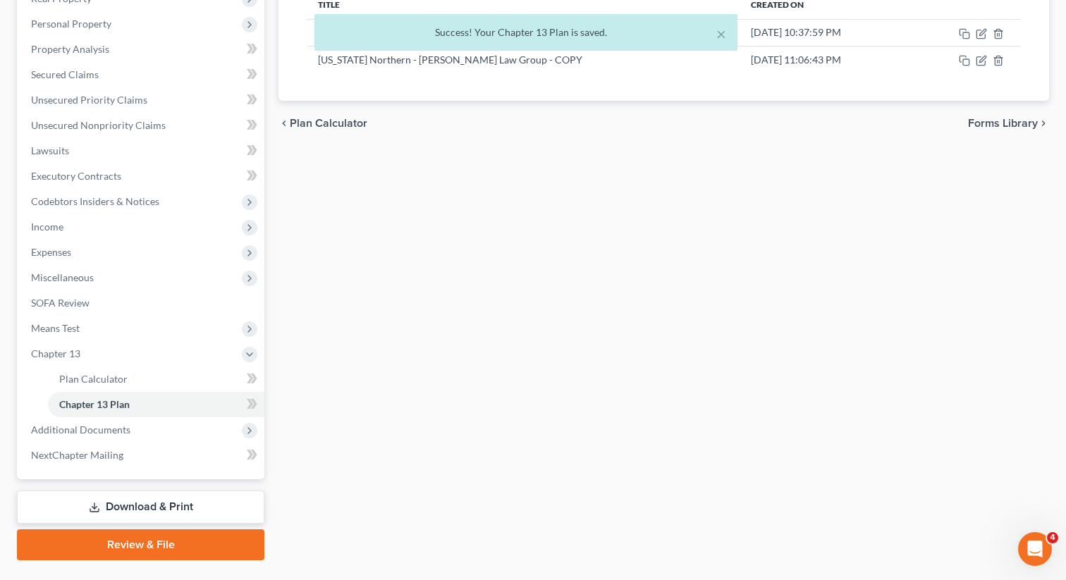
click at [702, 154] on div "Plan Calculator Chapter 13 Plan Chapter 13 Plan Editor Please select your Chapt…" at bounding box center [663, 229] width 785 height 662
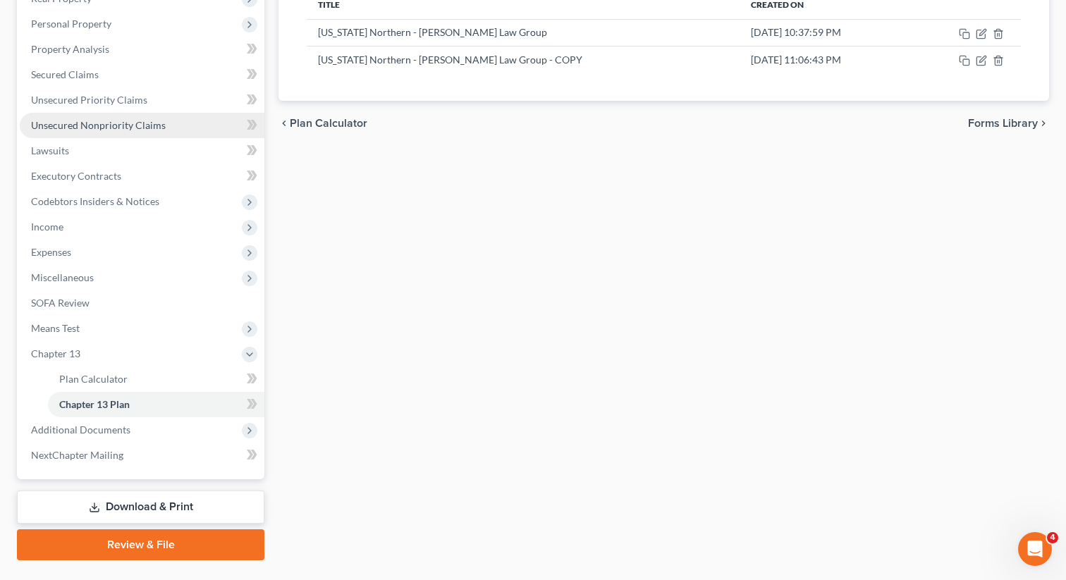
scroll to position [0, 0]
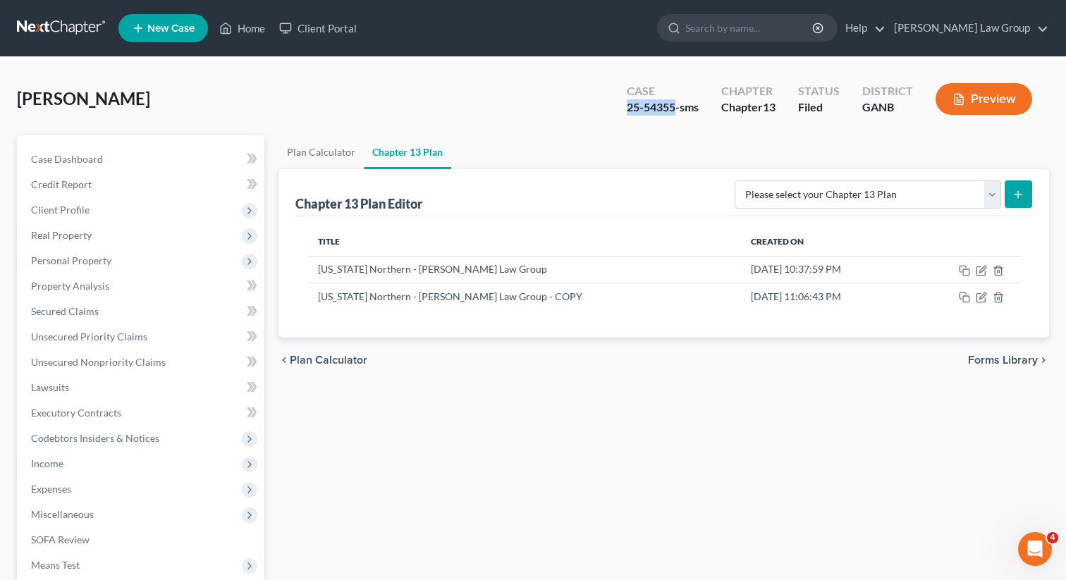
drag, startPoint x: 676, startPoint y: 109, endPoint x: 617, endPoint y: 105, distance: 59.3
click at [617, 105] on div "Case 25-54355-sms" at bounding box center [663, 101] width 94 height 42
copy div "25-54355"
click at [659, 110] on div "25-54355-sms" at bounding box center [663, 107] width 72 height 16
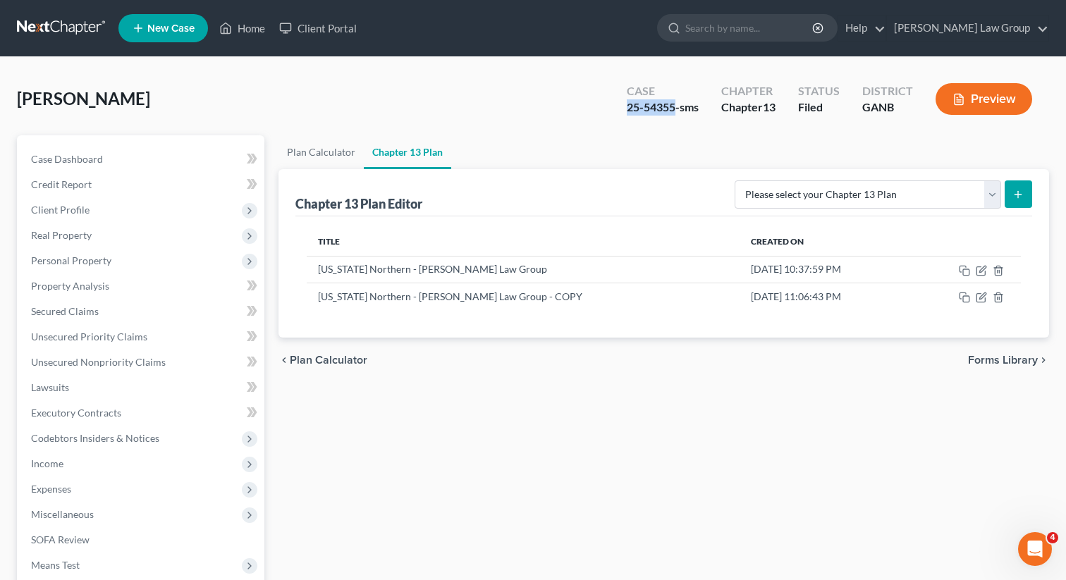
drag, startPoint x: 676, startPoint y: 109, endPoint x: 604, endPoint y: 110, distance: 71.9
click at [604, 110] on div "[PERSON_NAME] Upgraded Case 25-54355-sms Chapter Chapter 13 Status Filed Distri…" at bounding box center [533, 104] width 1032 height 61
copy div "25-54355"
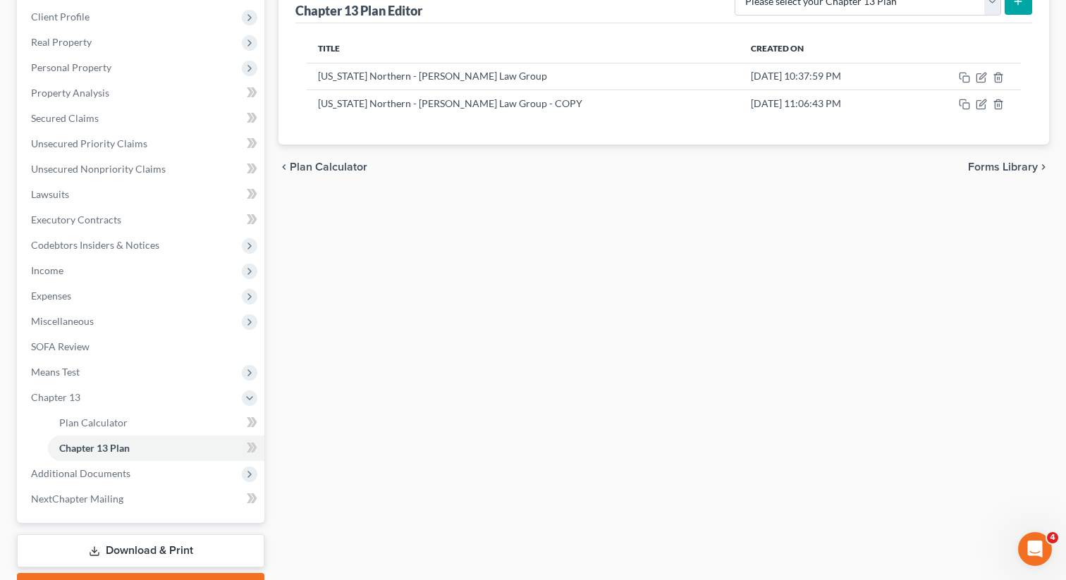
scroll to position [269, 0]
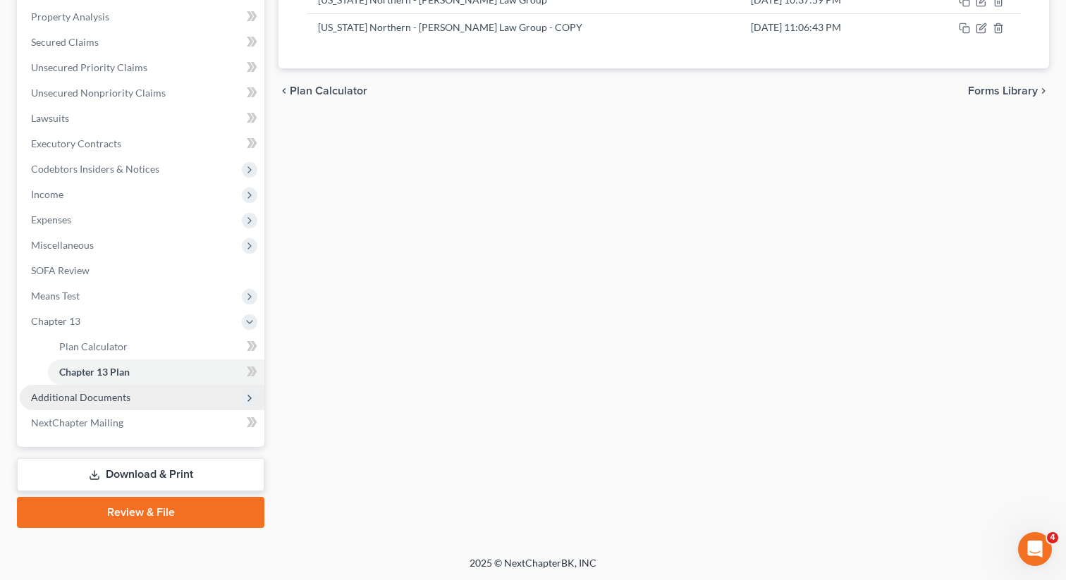
click at [108, 405] on span "Additional Documents" at bounding box center [142, 397] width 245 height 25
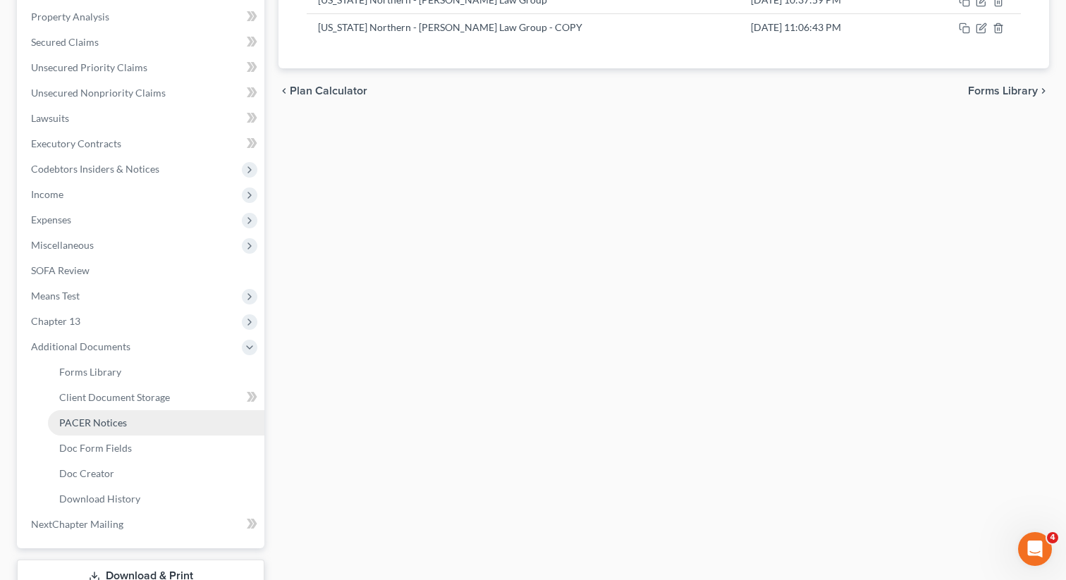
click at [121, 423] on span "PACER Notices" at bounding box center [93, 423] width 68 height 12
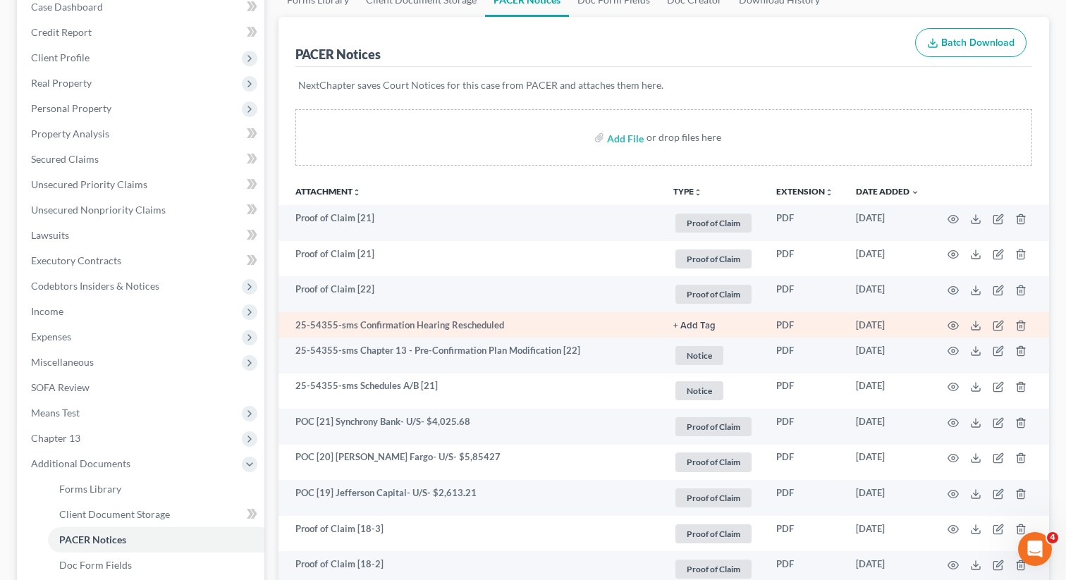
scroll to position [161, 0]
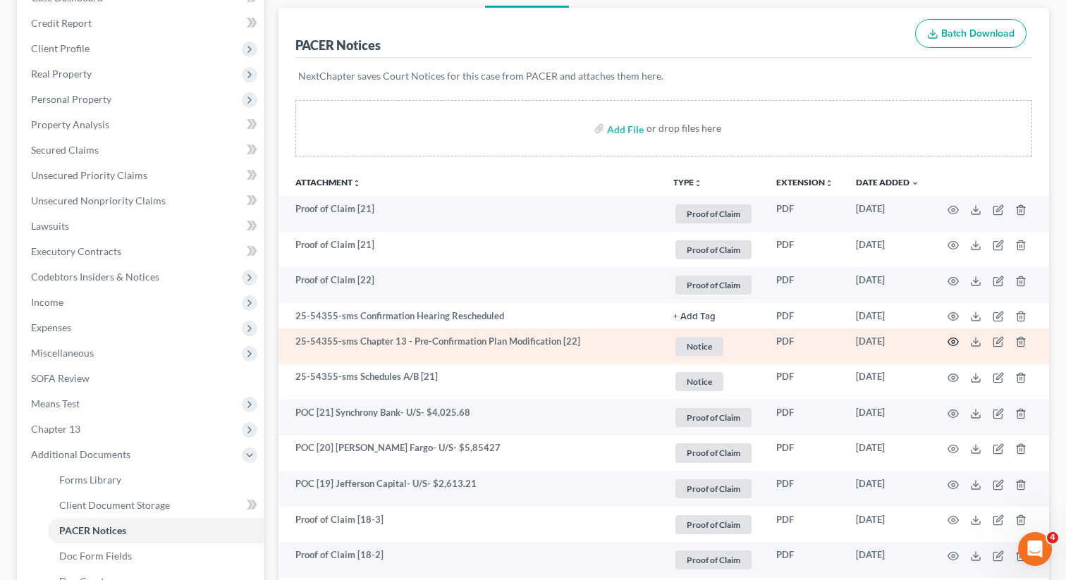
click at [954, 341] on circle "button" at bounding box center [953, 342] width 3 height 3
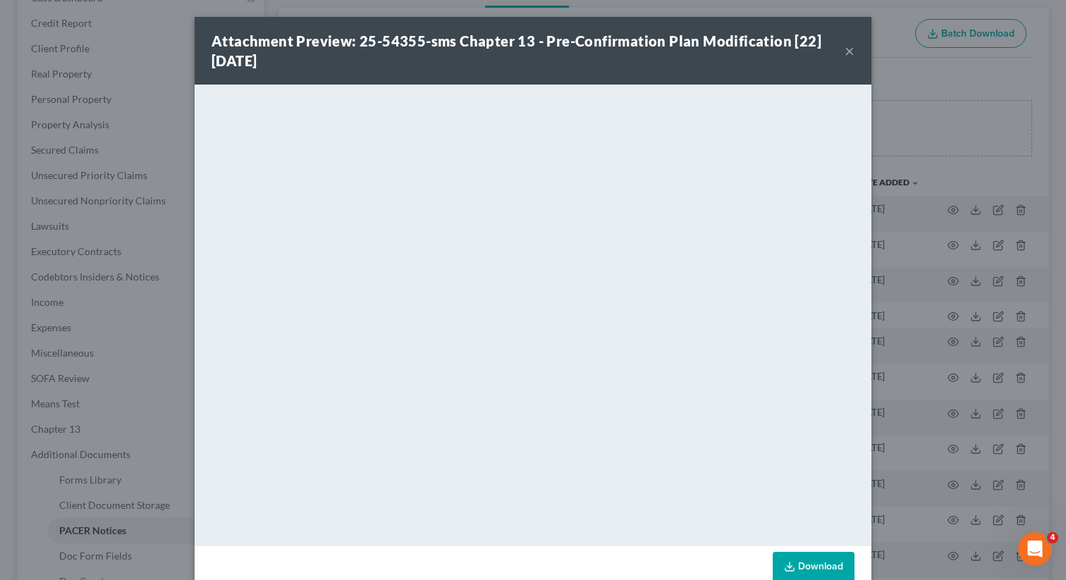
click at [855, 51] on div "Attachment Preview: 25-54355-sms Chapter 13 - Pre-Confirmation Plan Modificatio…" at bounding box center [533, 51] width 677 height 68
click at [845, 53] on button "×" at bounding box center [850, 50] width 10 height 17
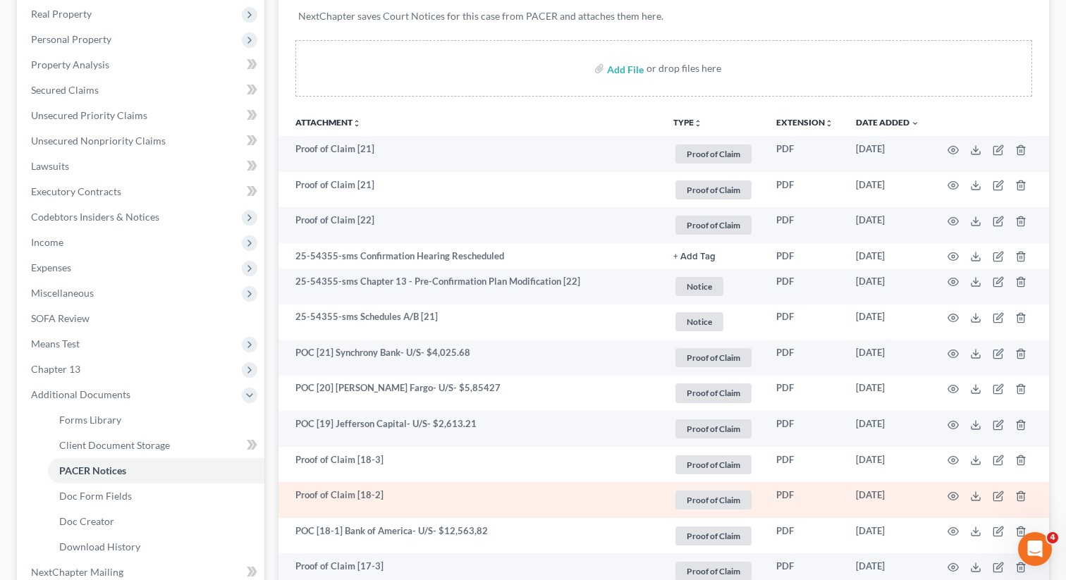
scroll to position [0, 0]
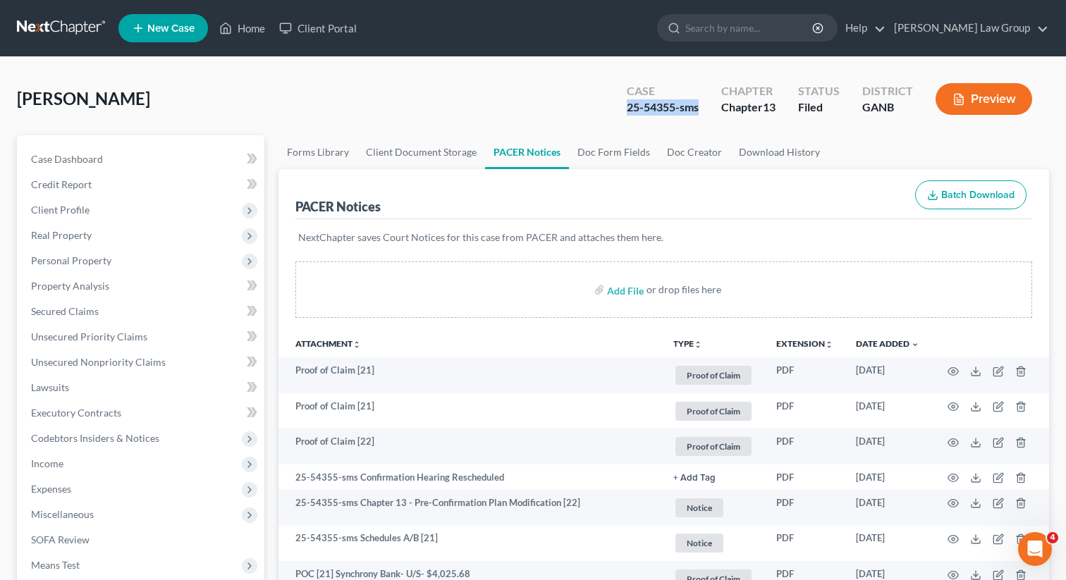
drag, startPoint x: 704, startPoint y: 106, endPoint x: 621, endPoint y: 106, distance: 83.2
copy div "25-54355-sms"
drag, startPoint x: 140, startPoint y: 102, endPoint x: 11, endPoint y: 104, distance: 128.4
copy span "[PERSON_NAME]"
